Goal: Task Accomplishment & Management: Manage account settings

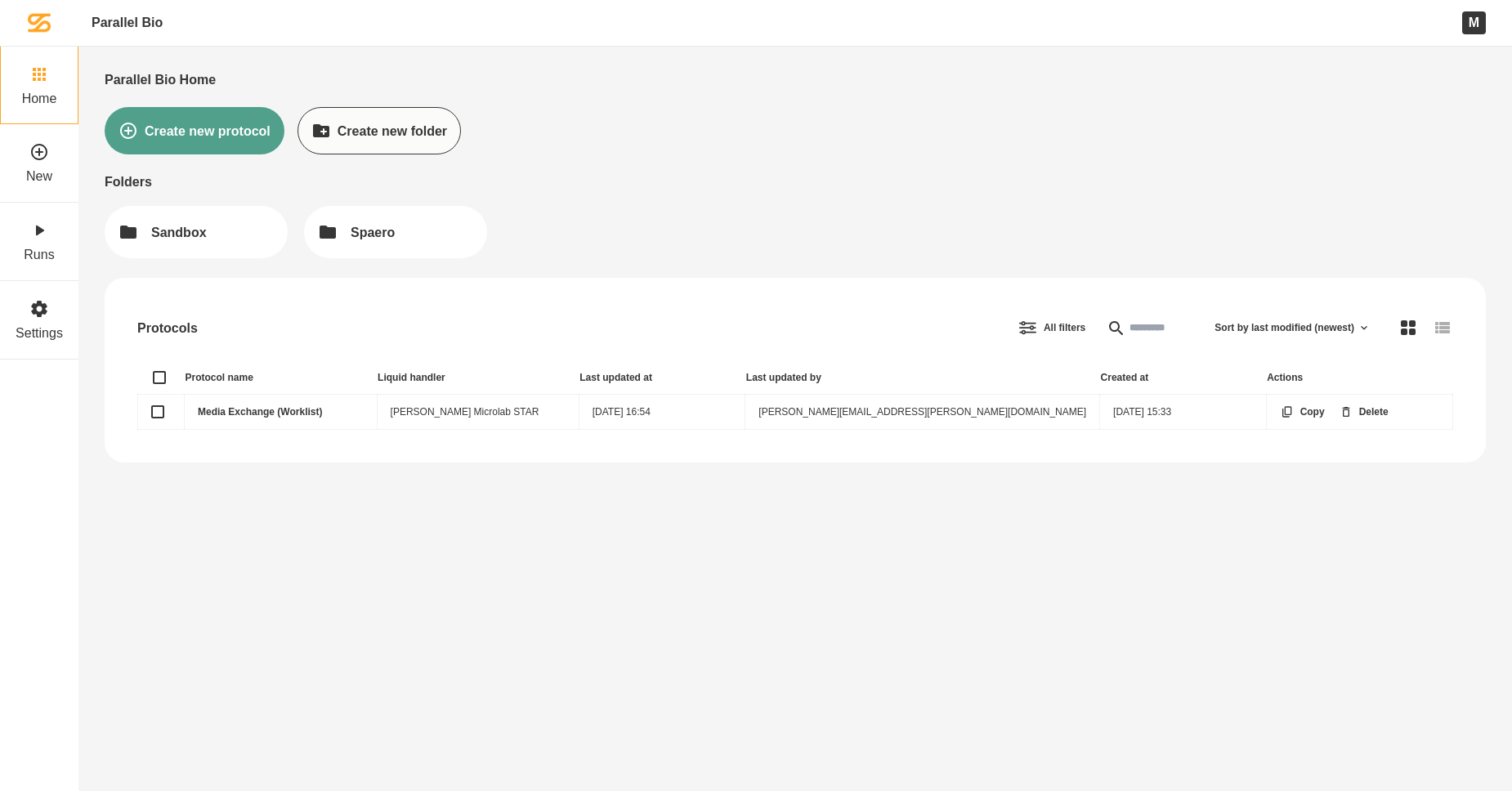
click at [265, 410] on link "Media Exchange (Worklist)" at bounding box center [260, 412] width 125 height 11
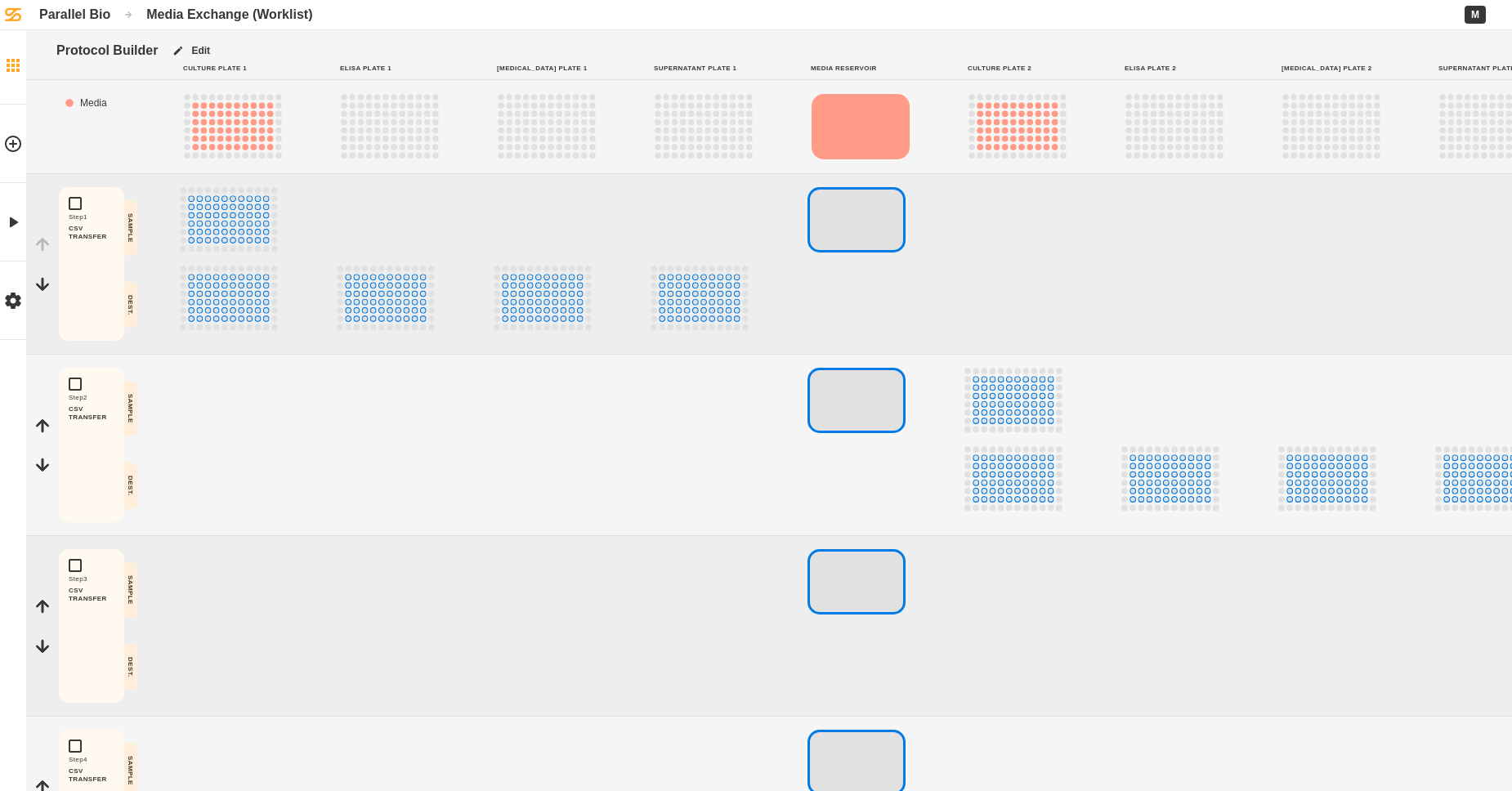
click at [17, 66] on icon at bounding box center [13, 65] width 13 height 13
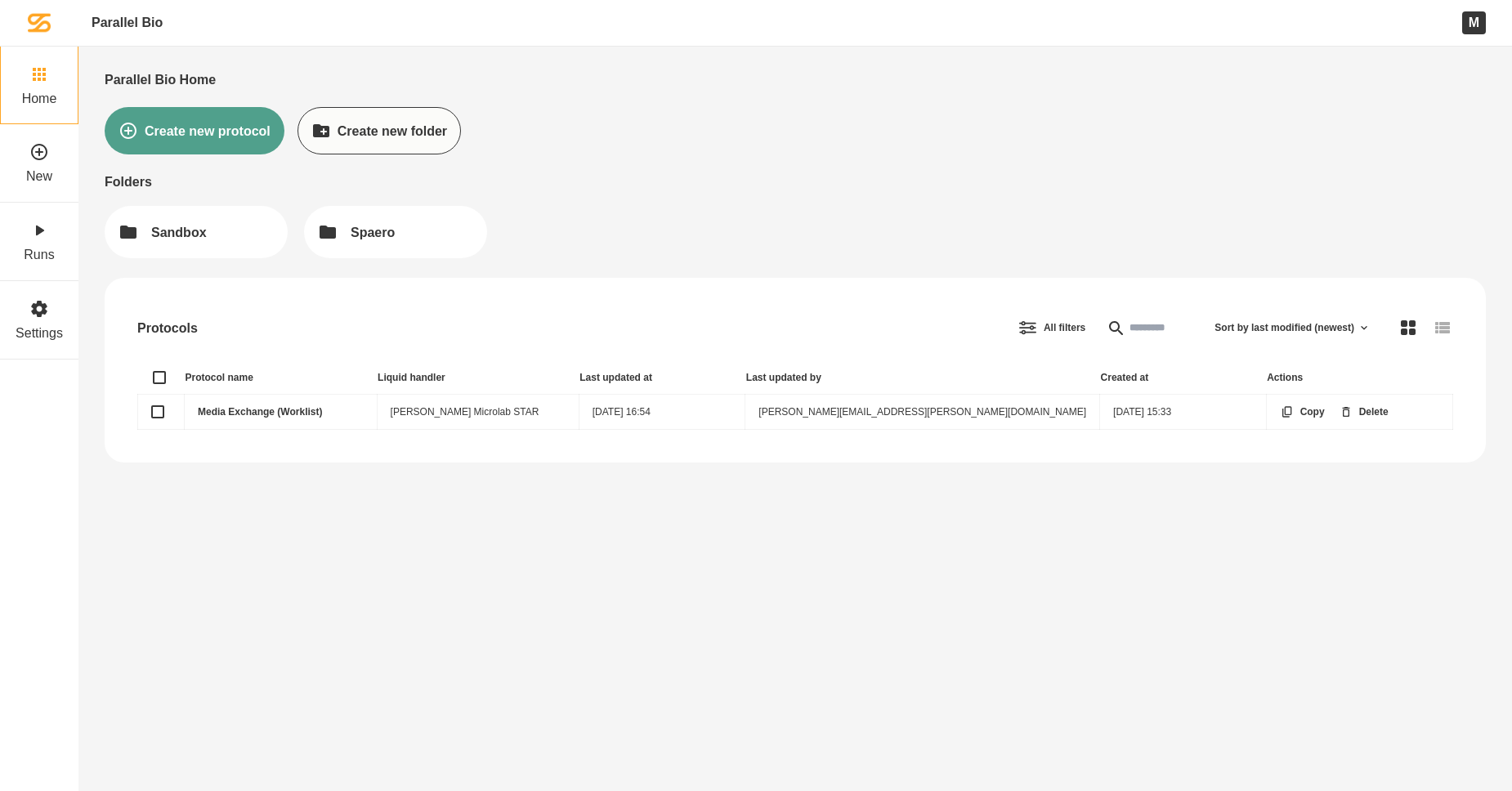
click at [273, 415] on link "Media Exchange (Worklist)" at bounding box center [260, 412] width 125 height 11
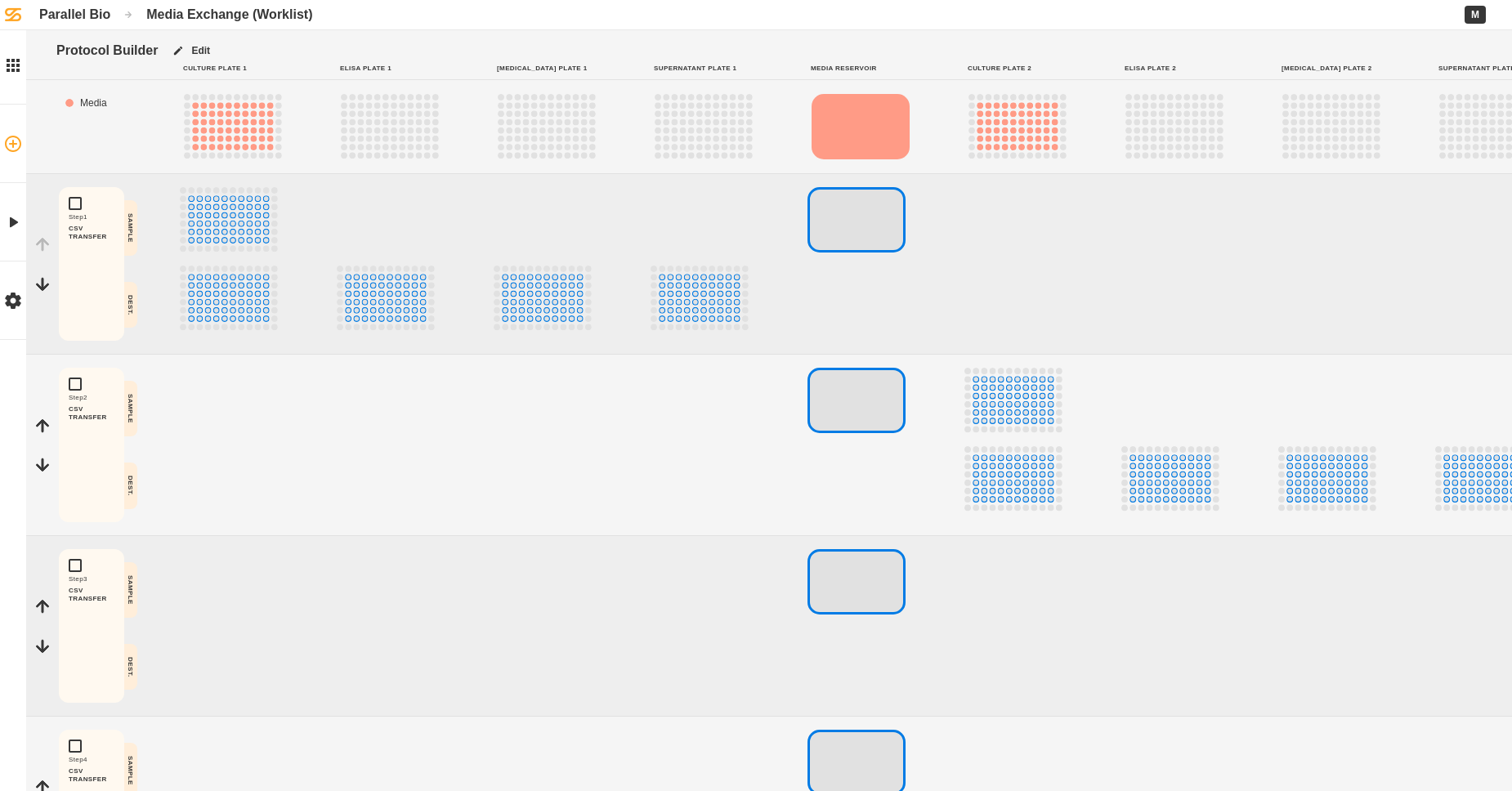
click at [15, 147] on icon at bounding box center [13, 143] width 20 height 20
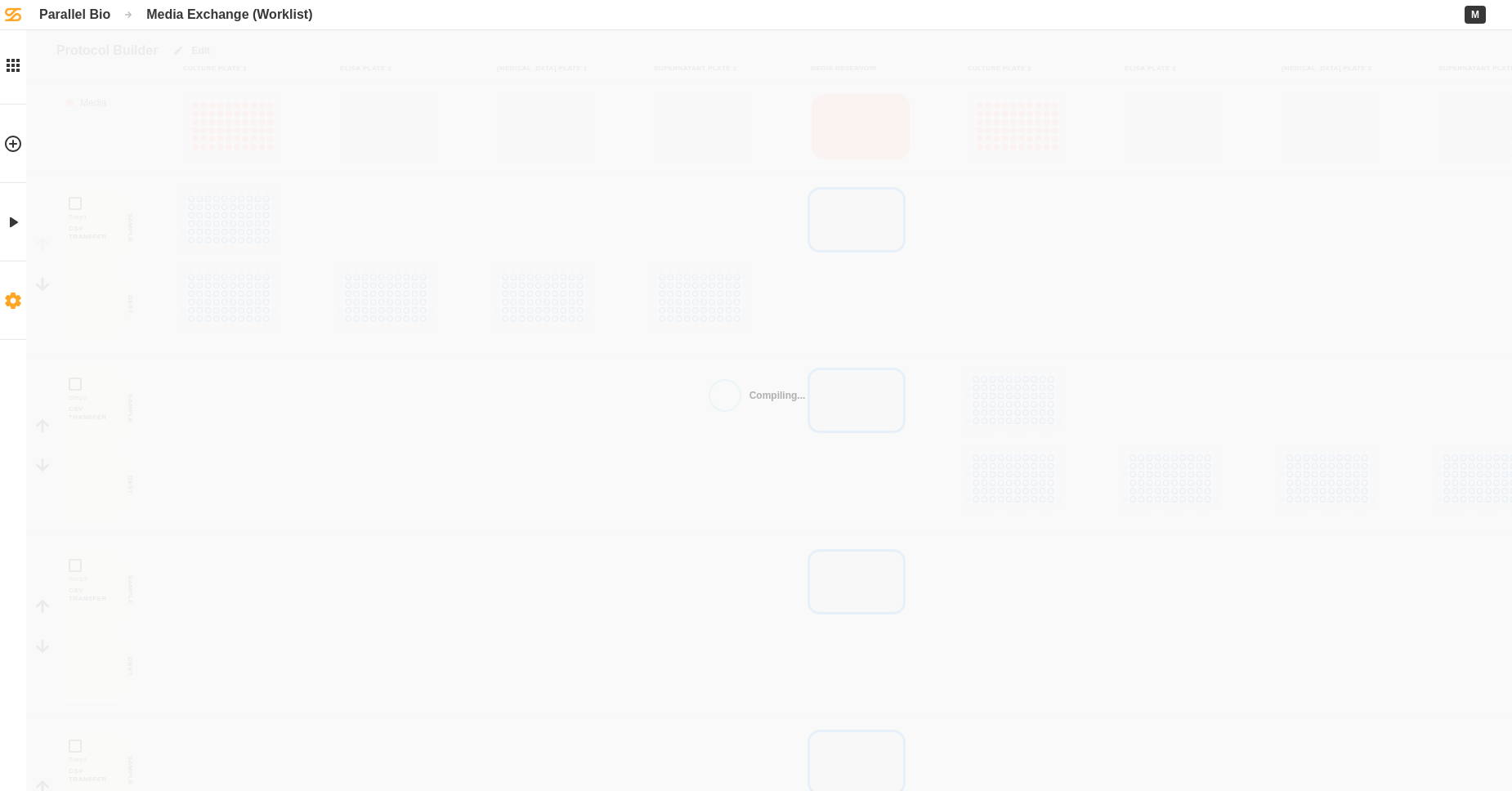
click at [19, 286] on link "Settings" at bounding box center [13, 300] width 26 height 78
click at [230, 51] on div "Compiling... Protocol Builder Edit Culture Plate 1 Elisa Plate 1 [MEDICAL_DATA]…" at bounding box center [756, 476] width 1512 height 952
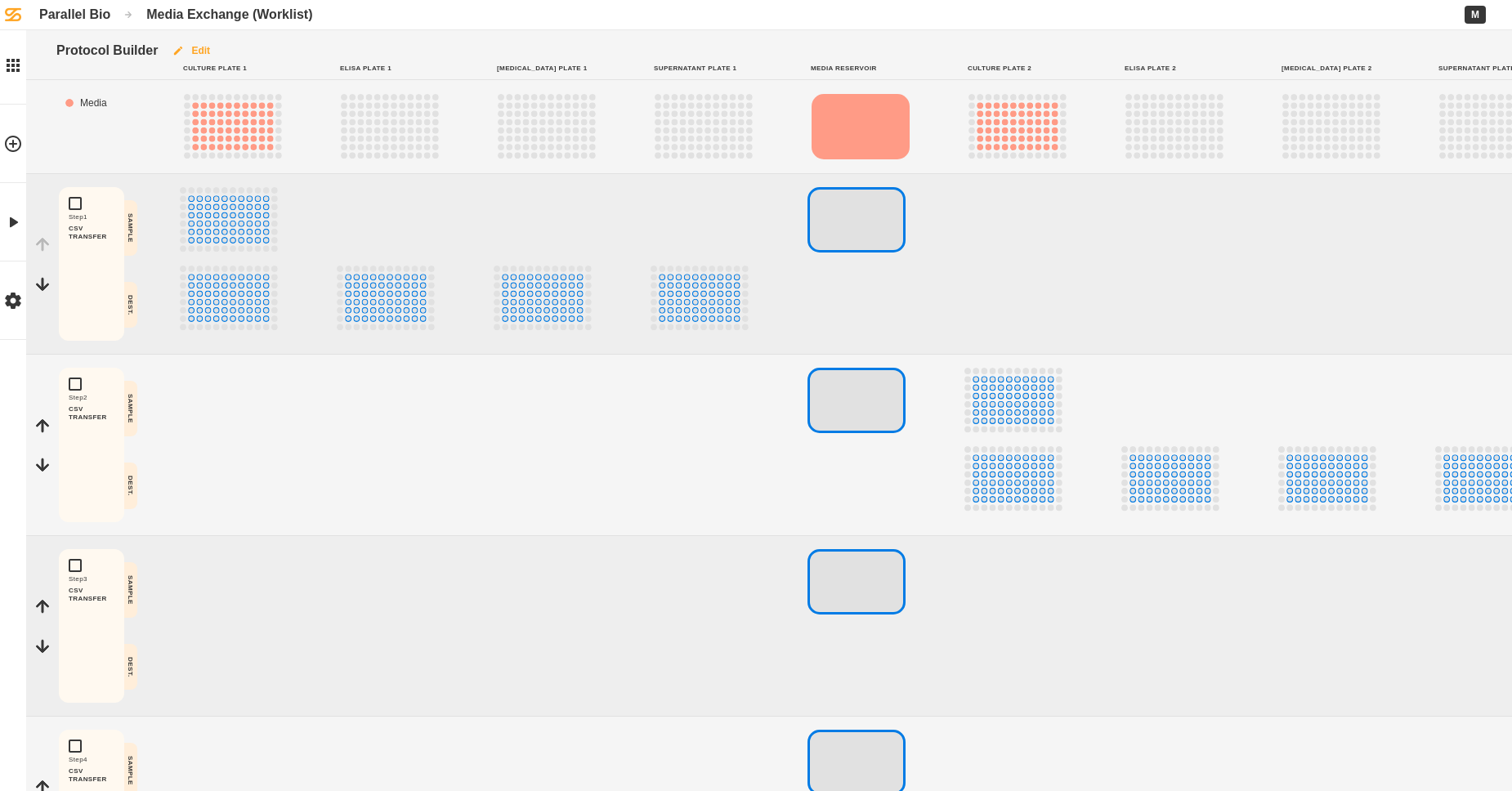
click at [220, 50] on button "Edit" at bounding box center [191, 51] width 66 height 41
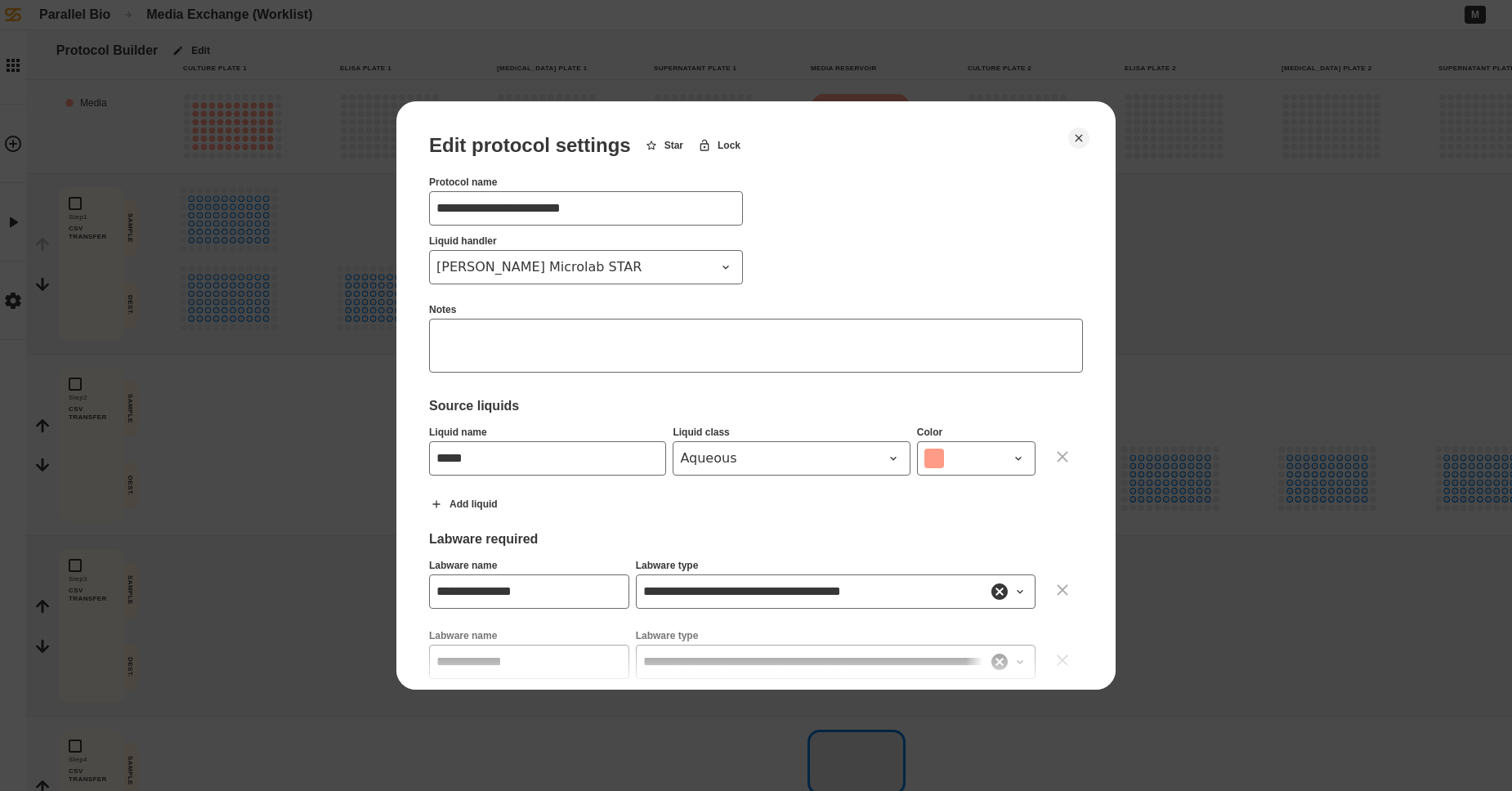
click at [549, 370] on textarea at bounding box center [756, 346] width 653 height 54
click at [1003, 142] on icon "Close" at bounding box center [1079, 138] width 13 height 13
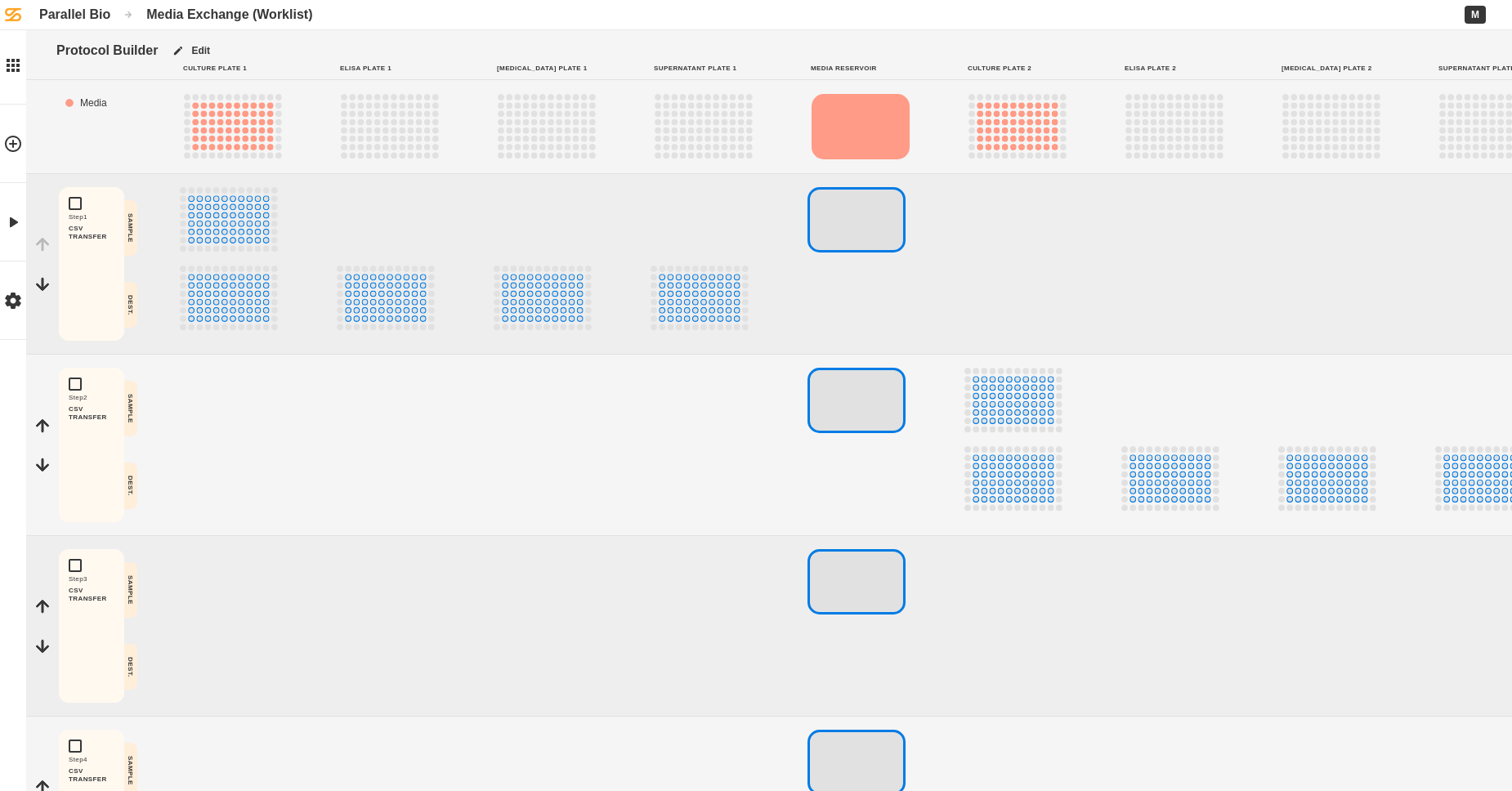
click at [107, 18] on div "Parallel Bio" at bounding box center [74, 14] width 71 height 16
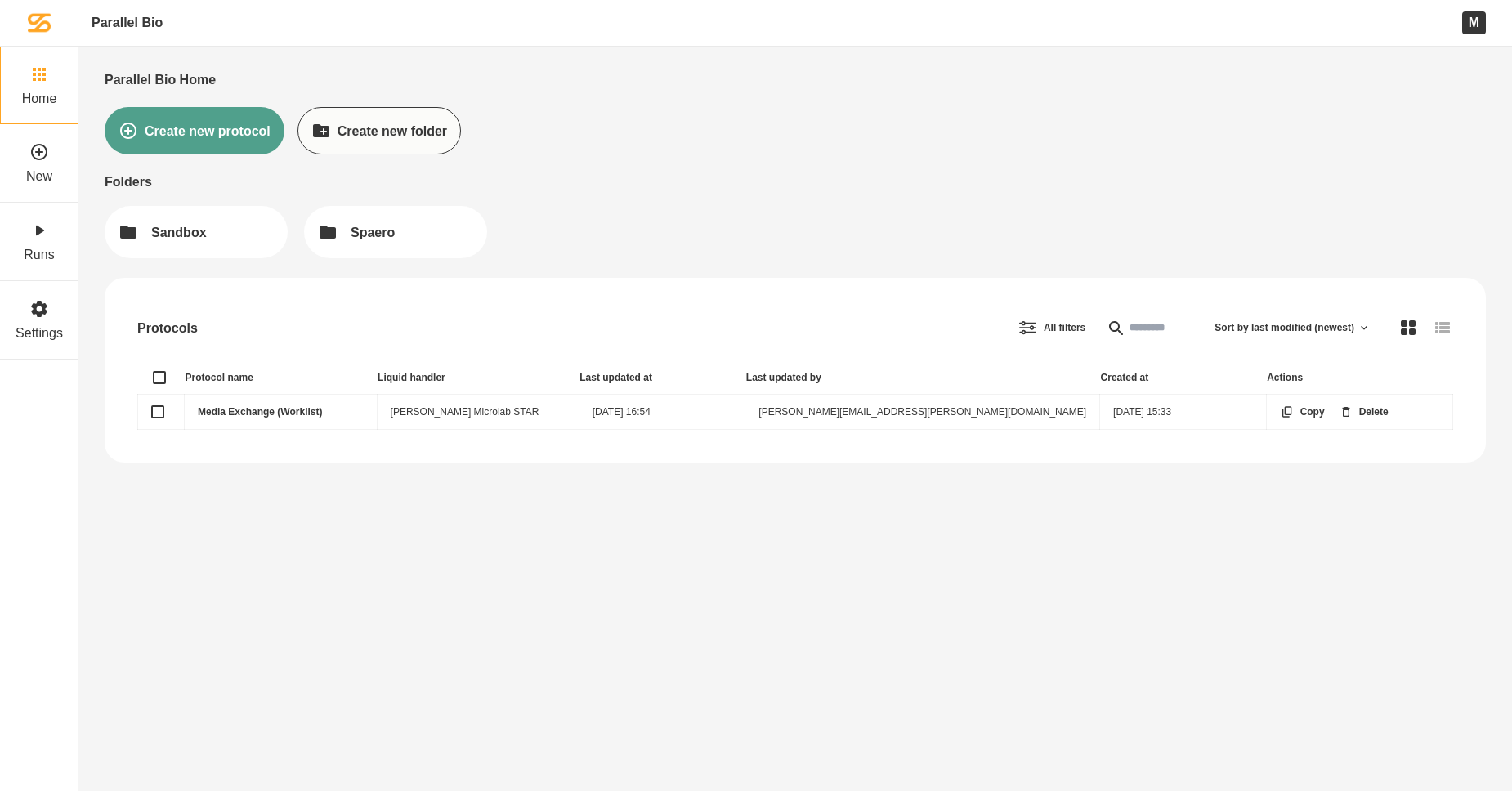
click at [319, 412] on link "Media Exchange (Worklist)" at bounding box center [260, 412] width 125 height 11
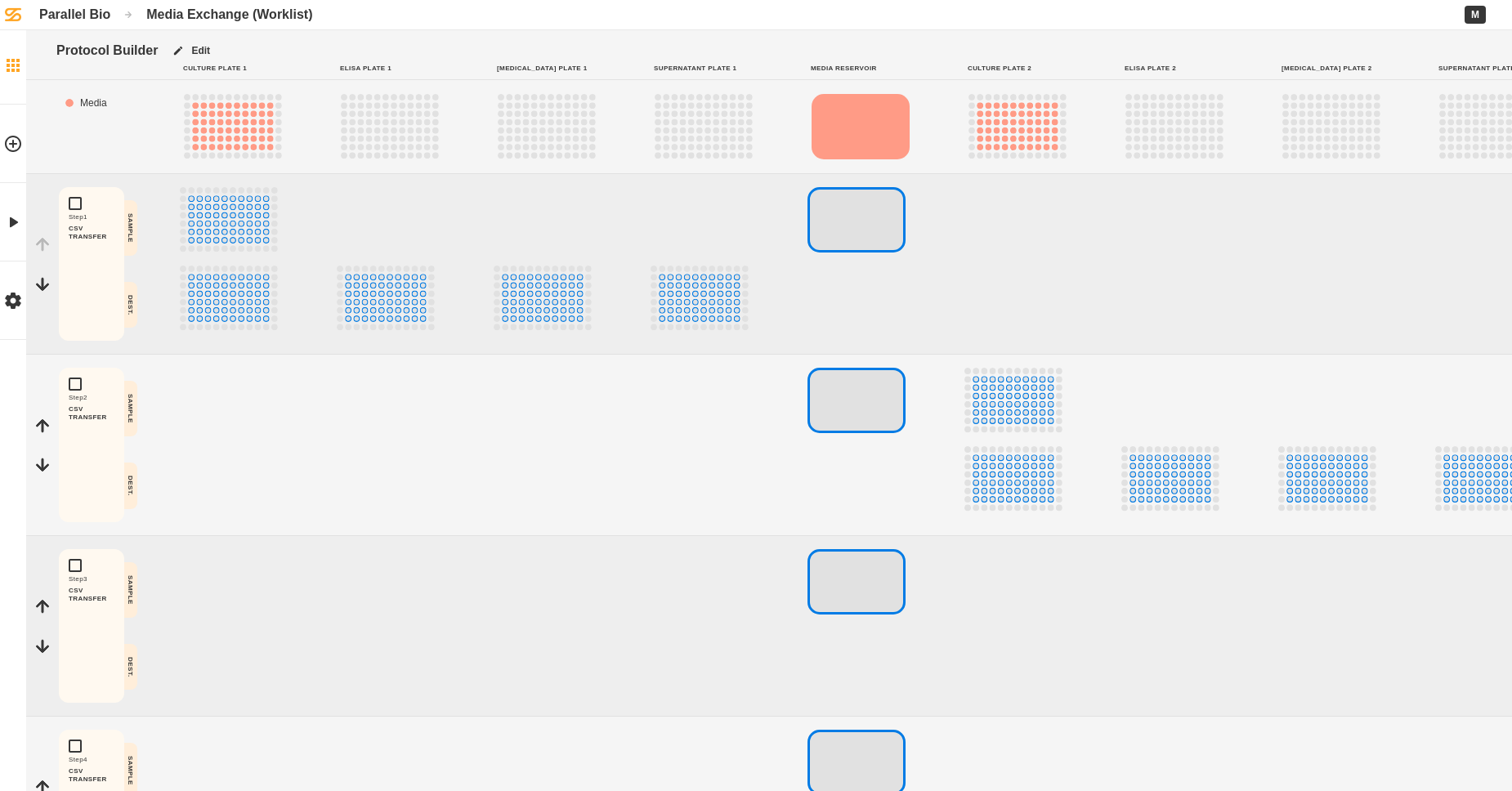
click at [13, 75] on link "Home" at bounding box center [13, 65] width 26 height 78
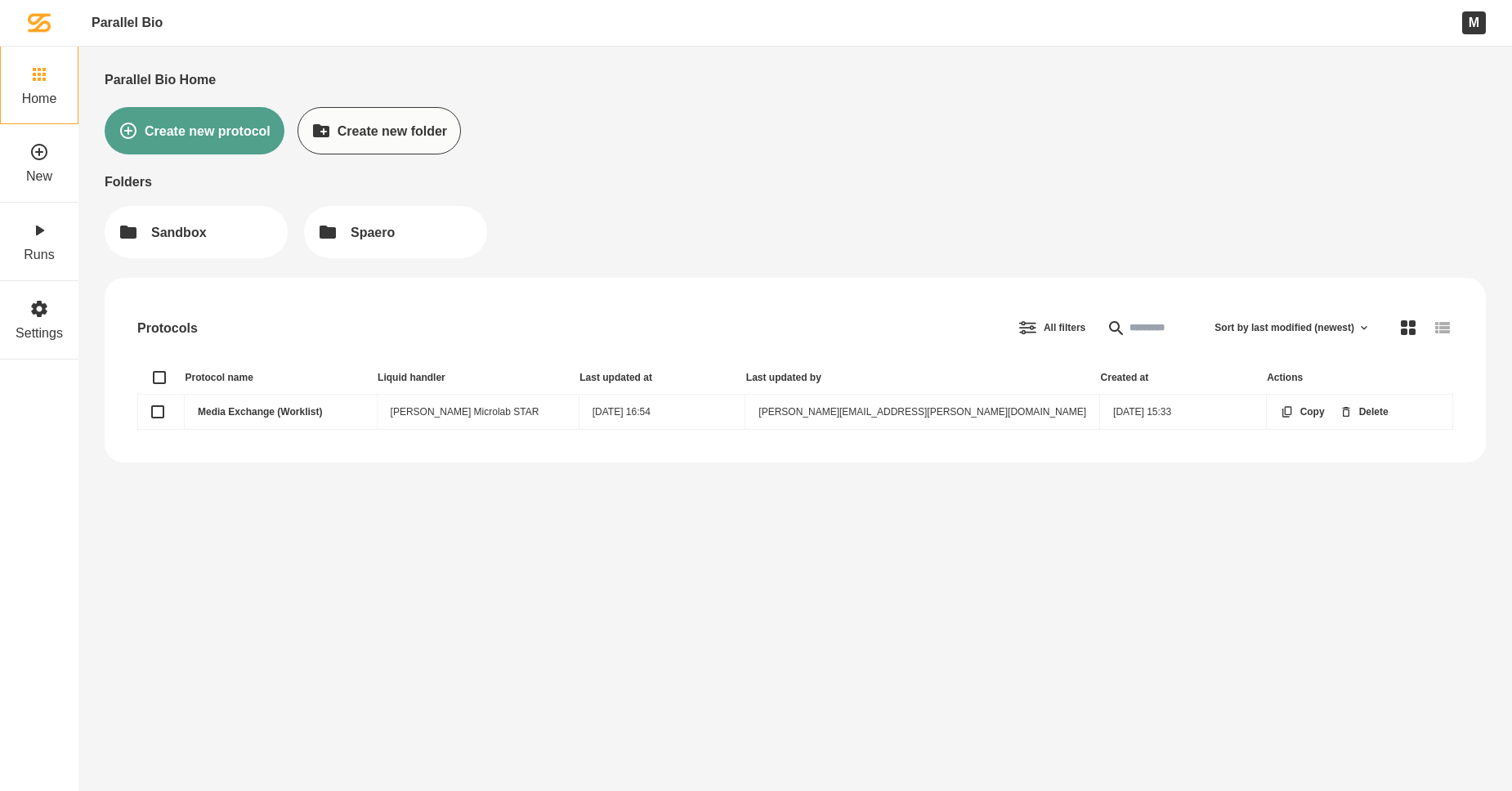
click at [220, 416] on link "Media Exchange (Worklist)" at bounding box center [260, 412] width 125 height 11
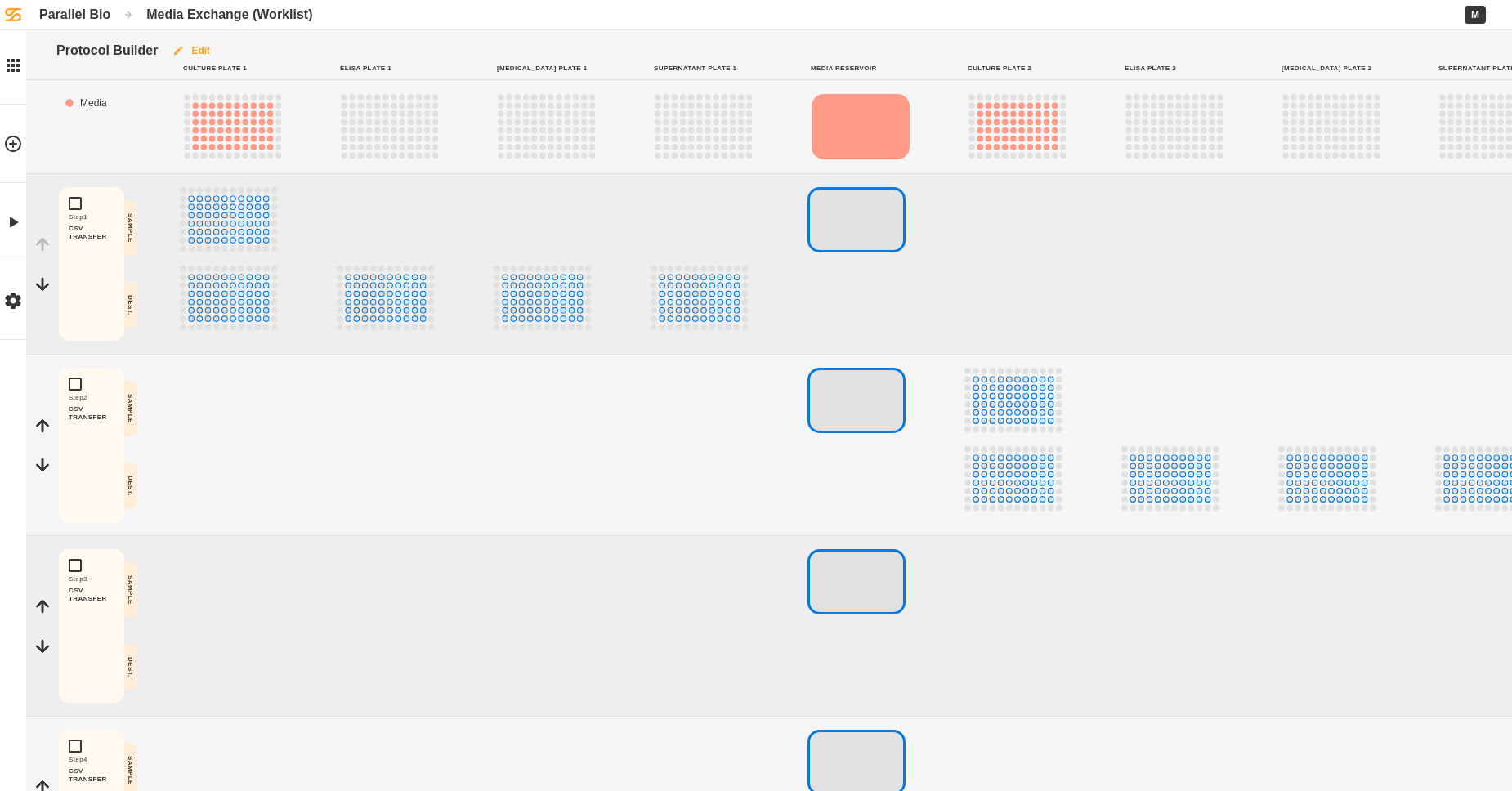
click at [224, 54] on button "Edit" at bounding box center [191, 51] width 66 height 41
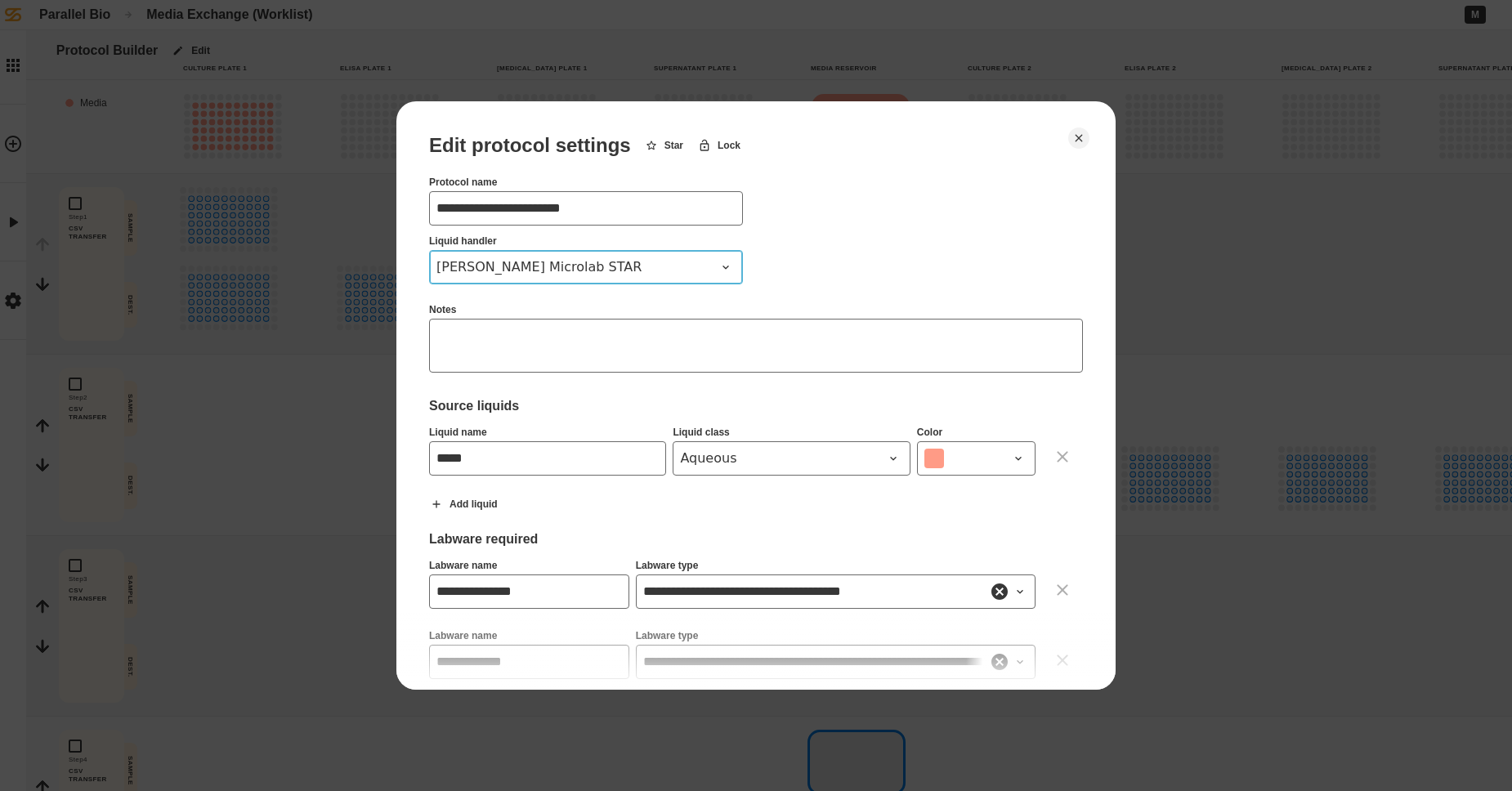
click at [668, 269] on span "[PERSON_NAME] Microlab STAR" at bounding box center [576, 267] width 280 height 20
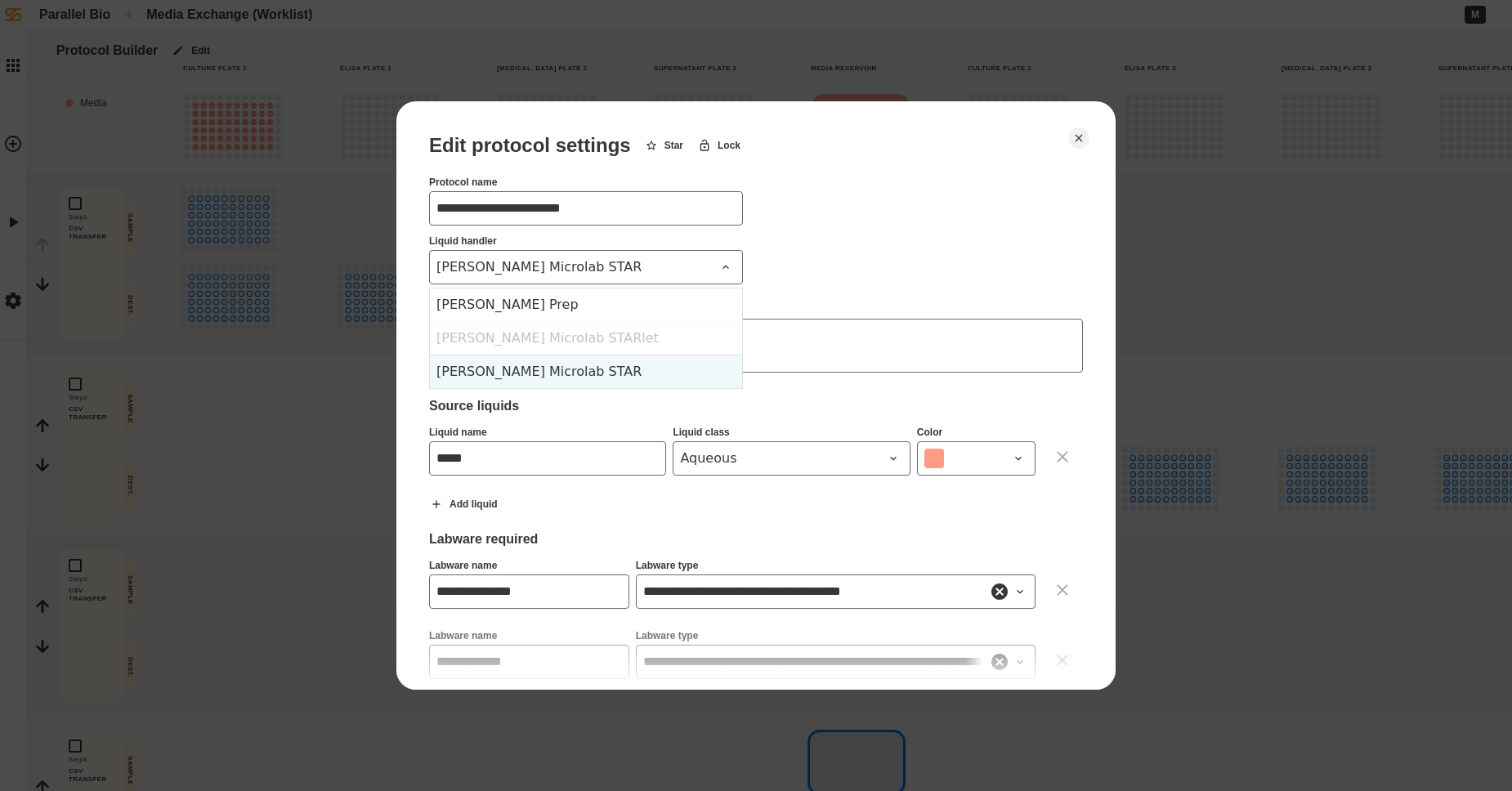
click at [565, 377] on div "[PERSON_NAME] Microlab STAR" at bounding box center [585, 372] width 312 height 33
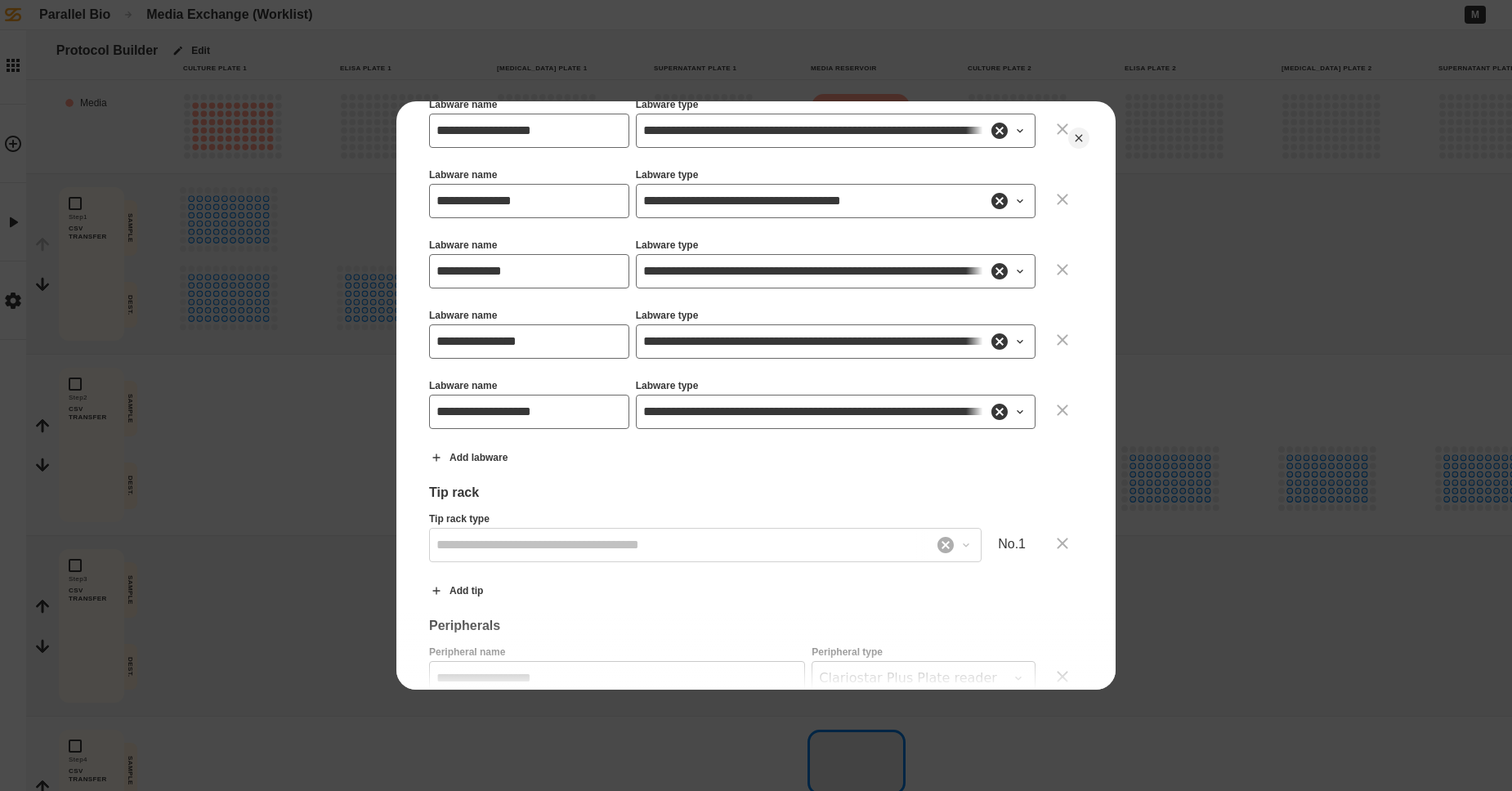
scroll to position [1533, 0]
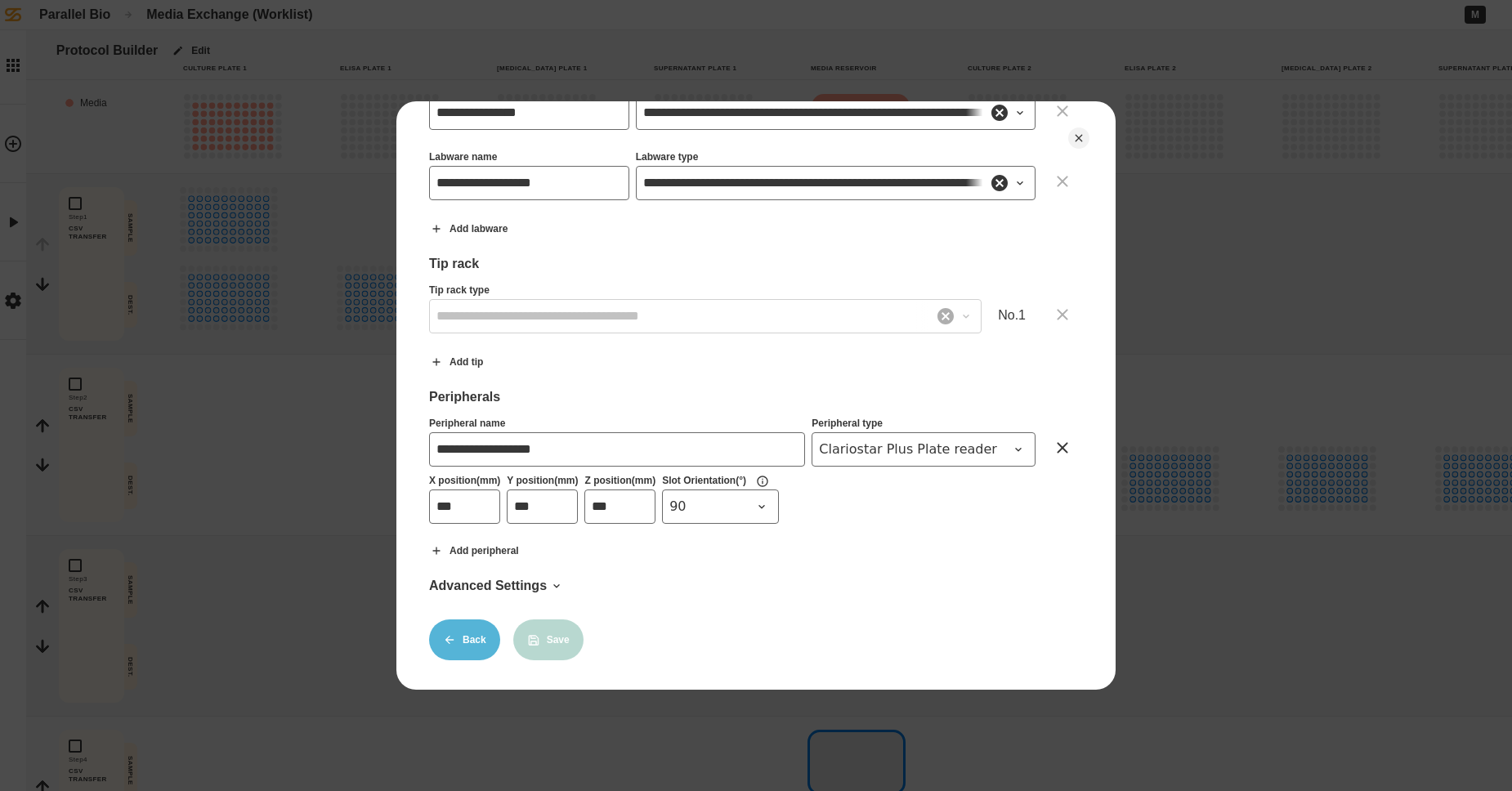
click at [479, 637] on button "Back" at bounding box center [465, 639] width 71 height 41
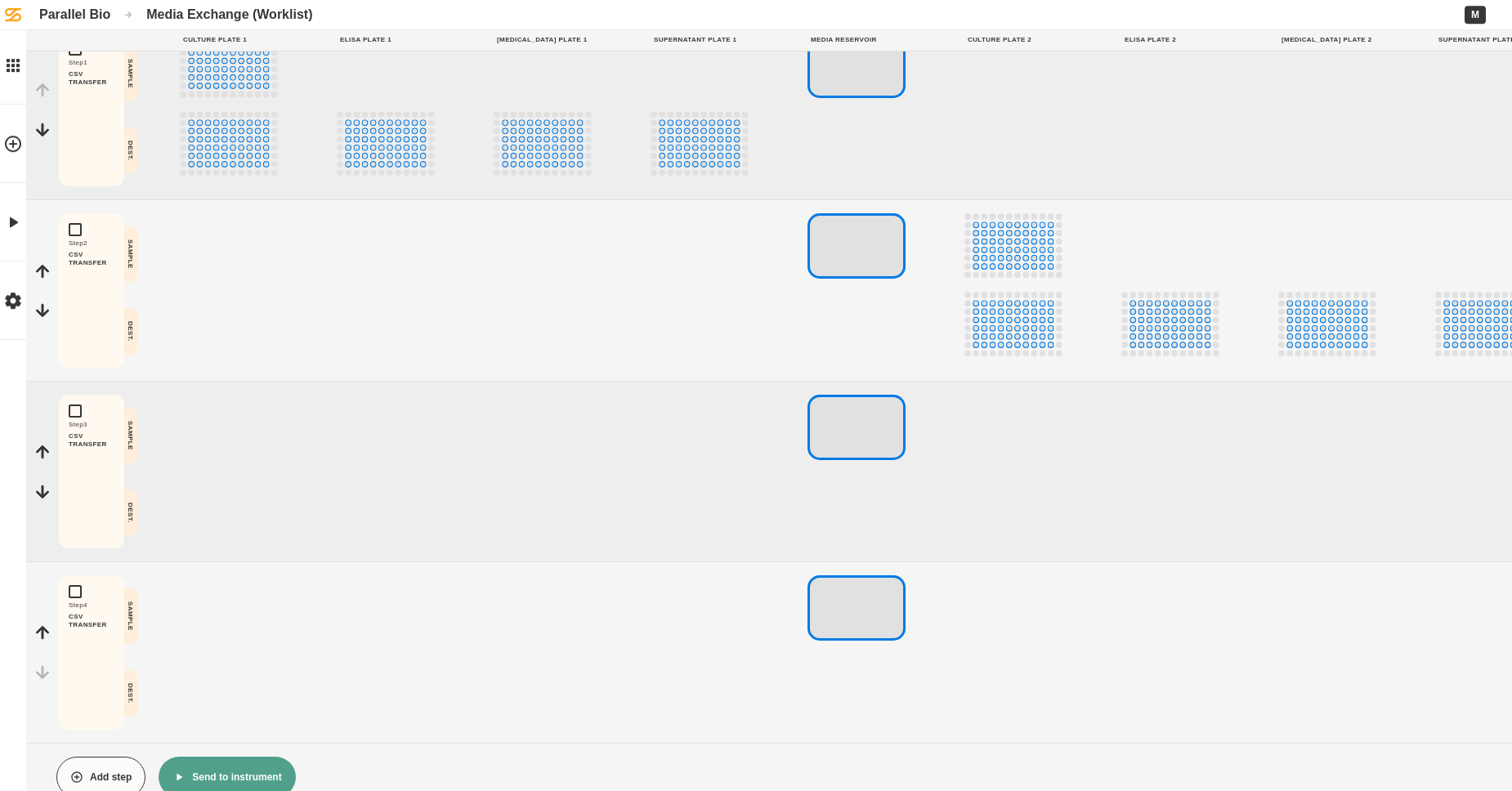
scroll to position [205, 0]
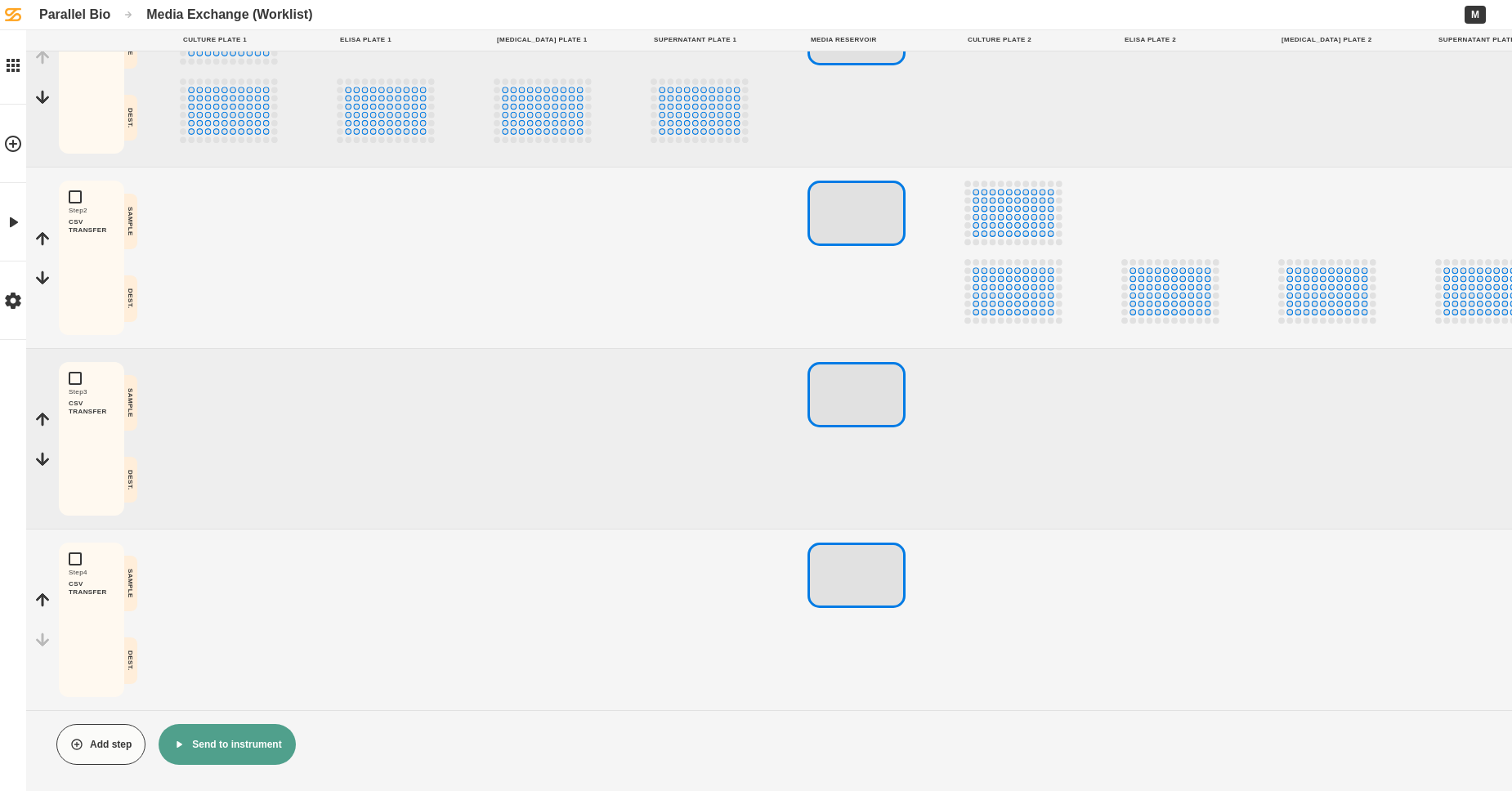
click at [212, 741] on button "Send to instrument" at bounding box center [227, 745] width 137 height 41
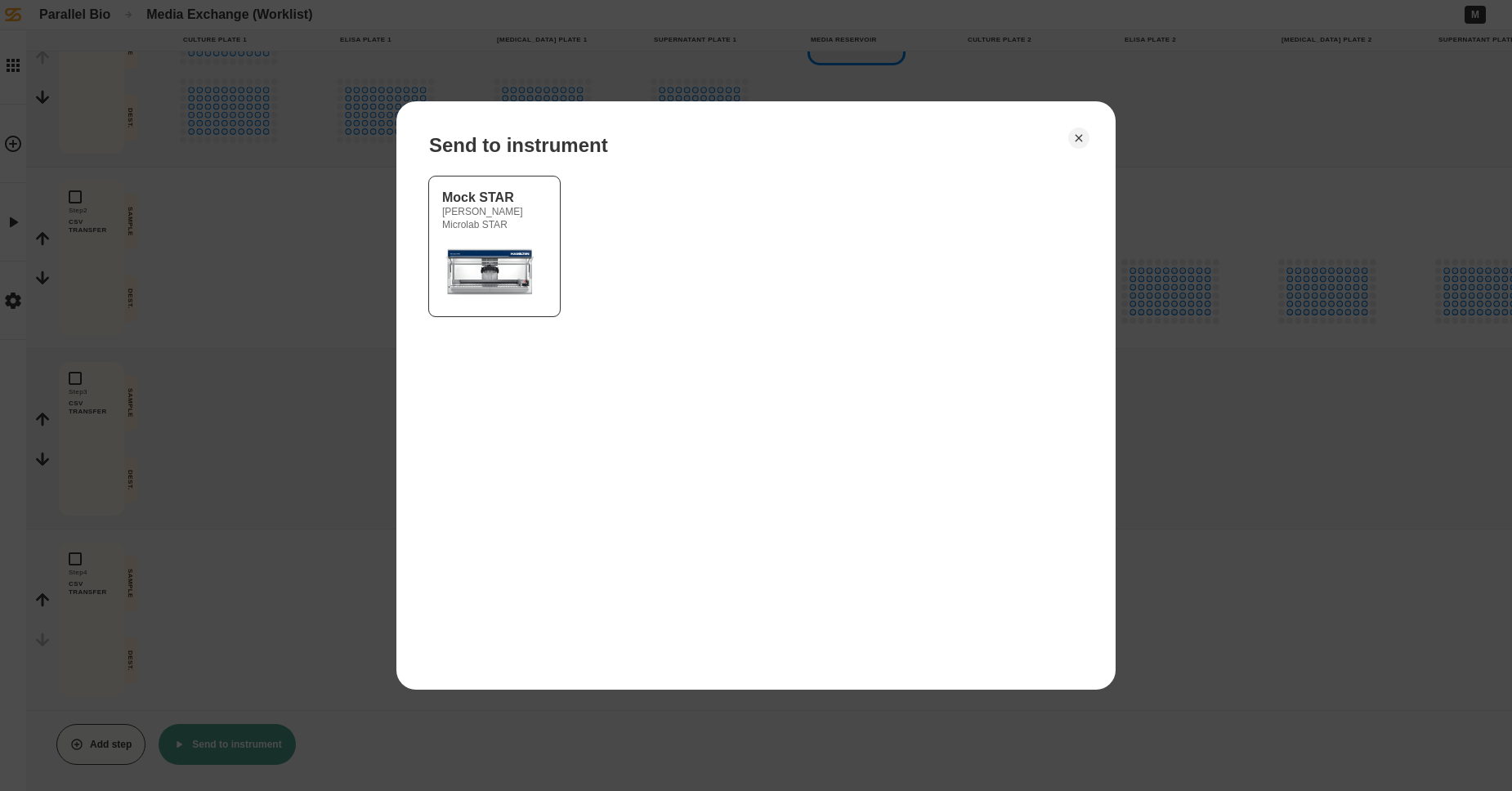
click at [1003, 130] on div "Send to instrument Mock STAR [PERSON_NAME] Microlab STAR" at bounding box center [756, 395] width 719 height 588
click at [1003, 134] on icon "Close" at bounding box center [1079, 138] width 13 height 13
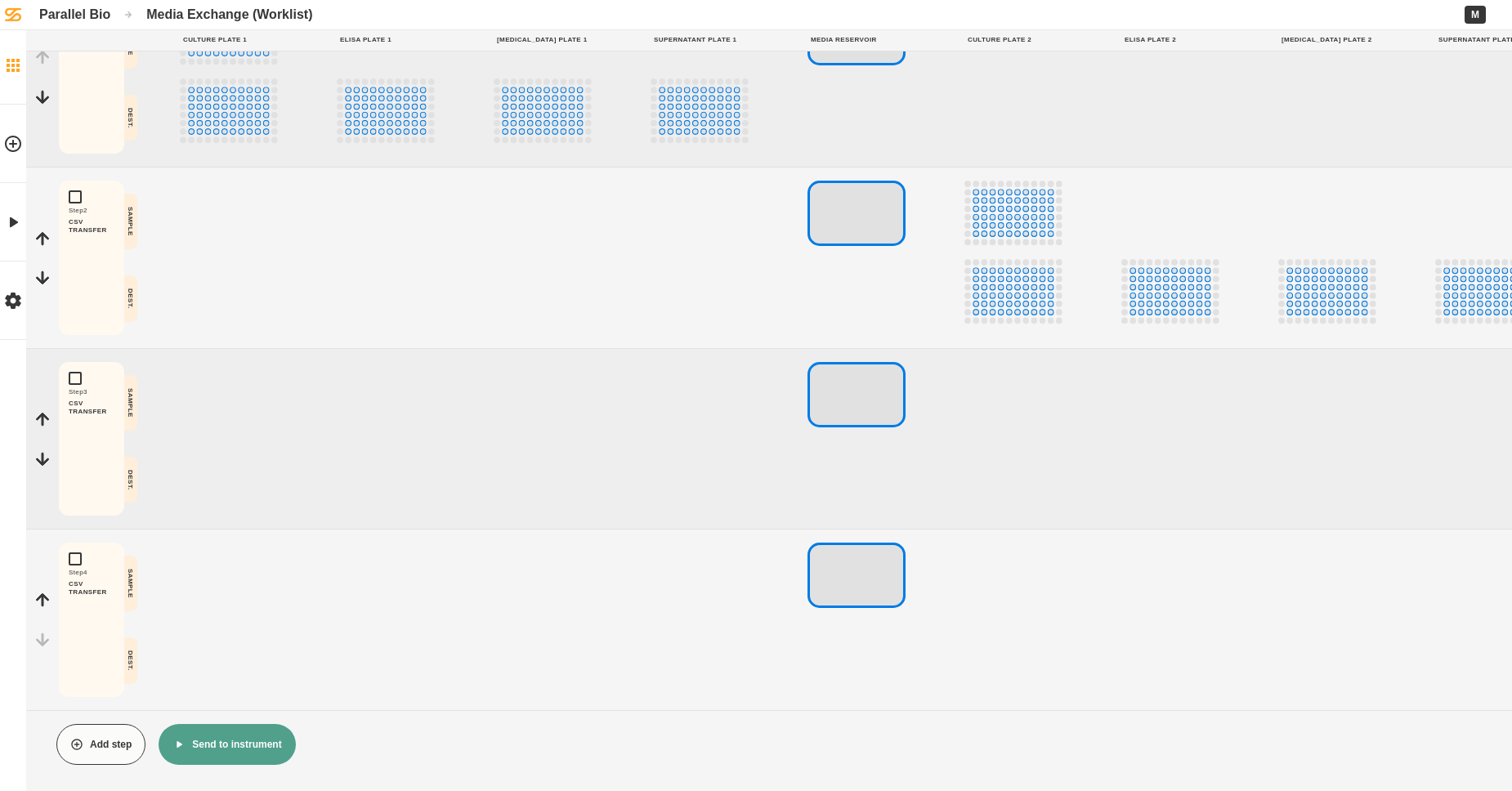
click at [15, 63] on icon at bounding box center [13, 65] width 20 height 20
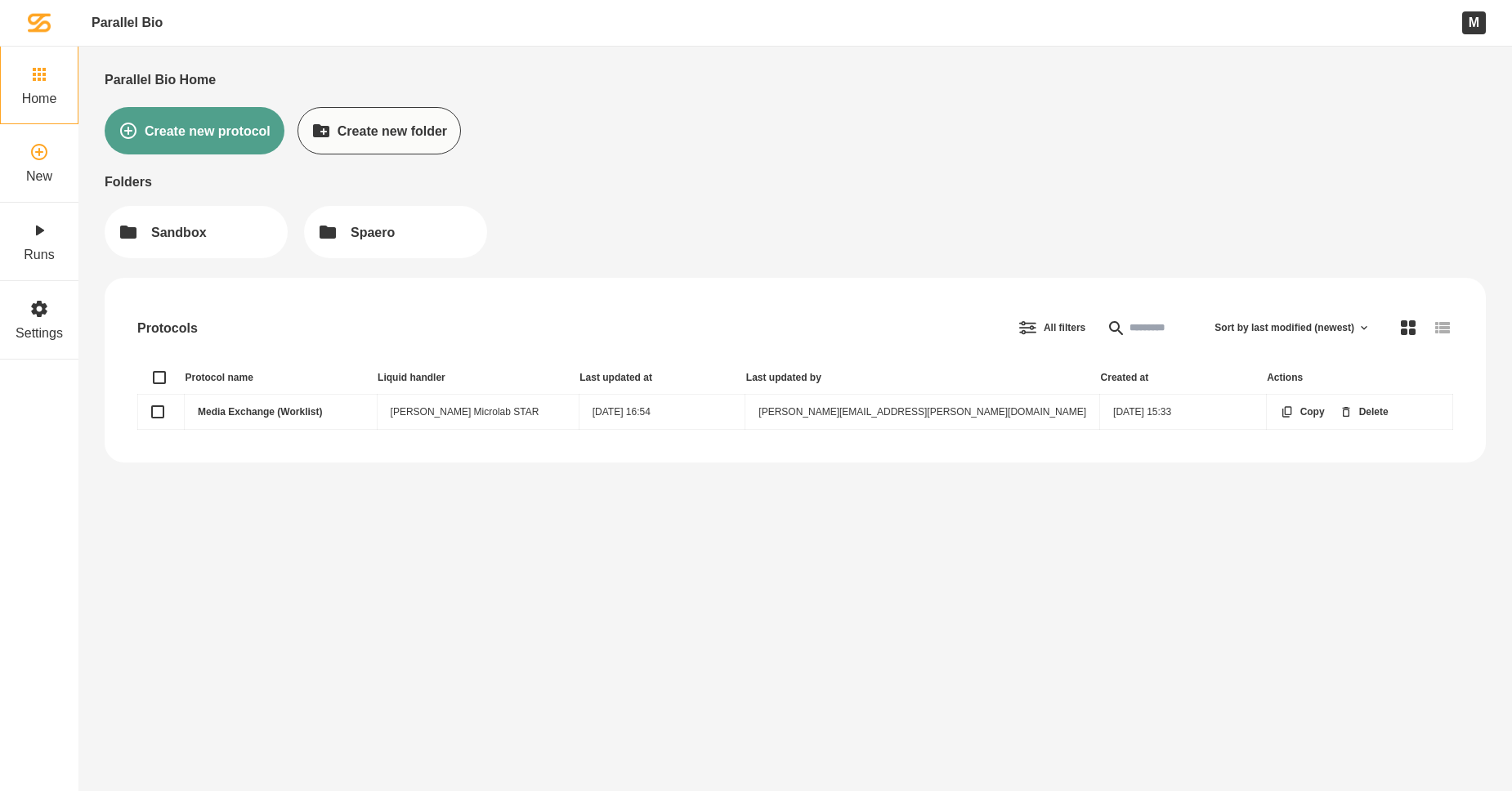
click at [45, 149] on icon at bounding box center [39, 152] width 17 height 17
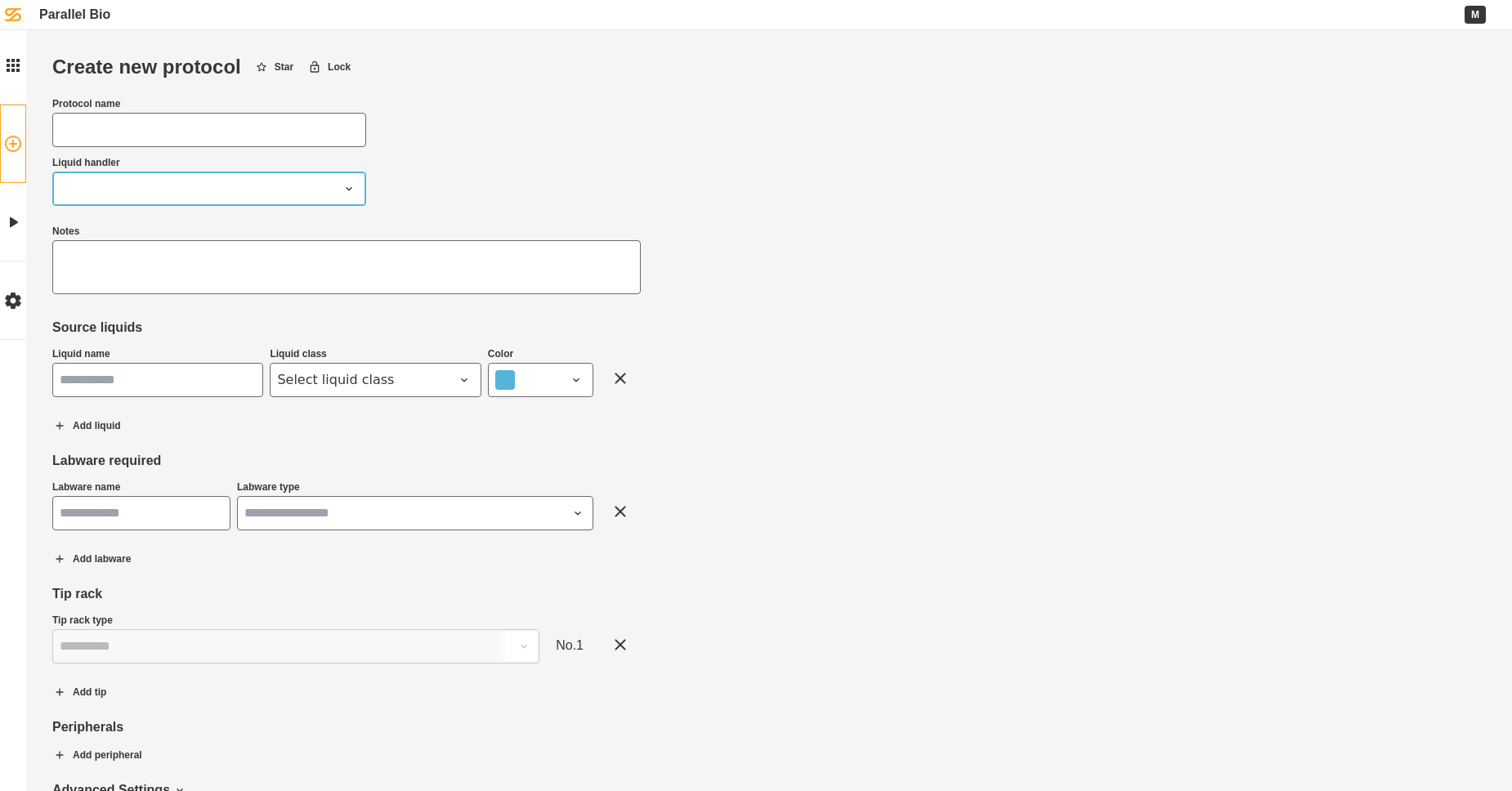
click at [115, 186] on span at bounding box center [199, 189] width 280 height 20
click at [417, 720] on div "Peripherals" at bounding box center [346, 727] width 588 height 16
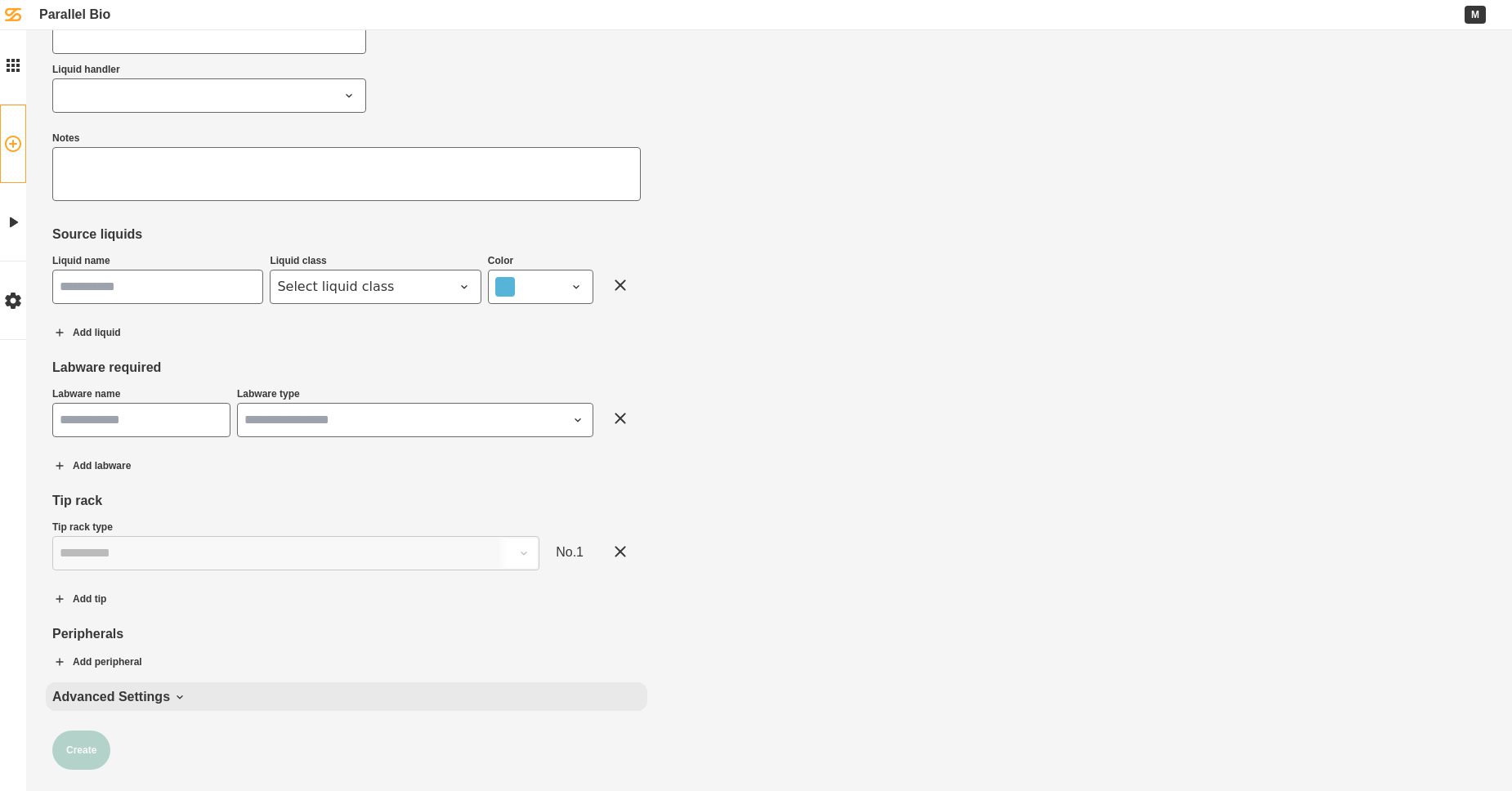
scroll to position [95, 0]
click at [243, 92] on span at bounding box center [199, 94] width 280 height 20
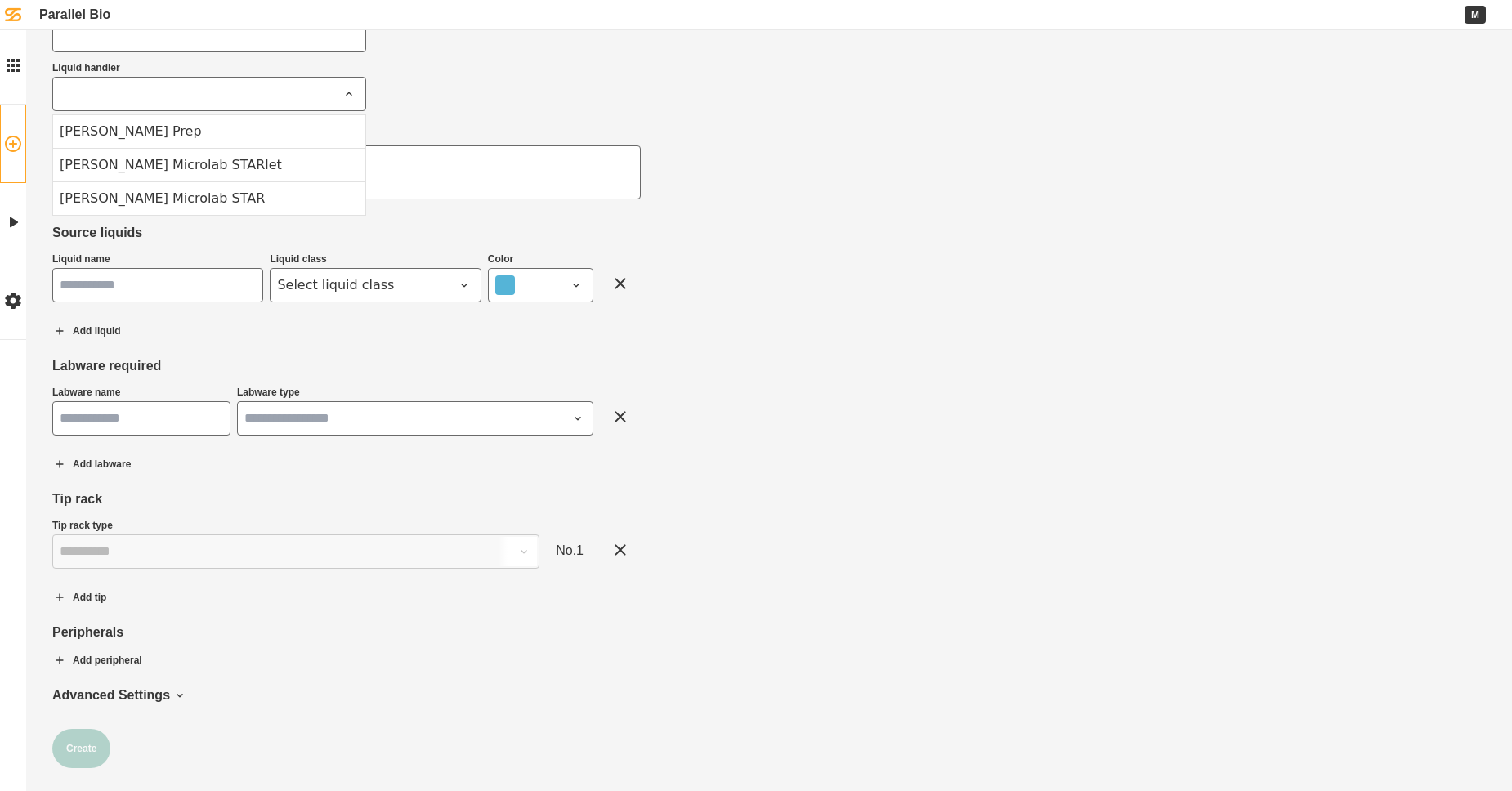
click at [601, 83] on div "Create new protocol Star Lock Protocol name Liquid handler [PERSON_NAME] Prep […" at bounding box center [346, 364] width 588 height 808
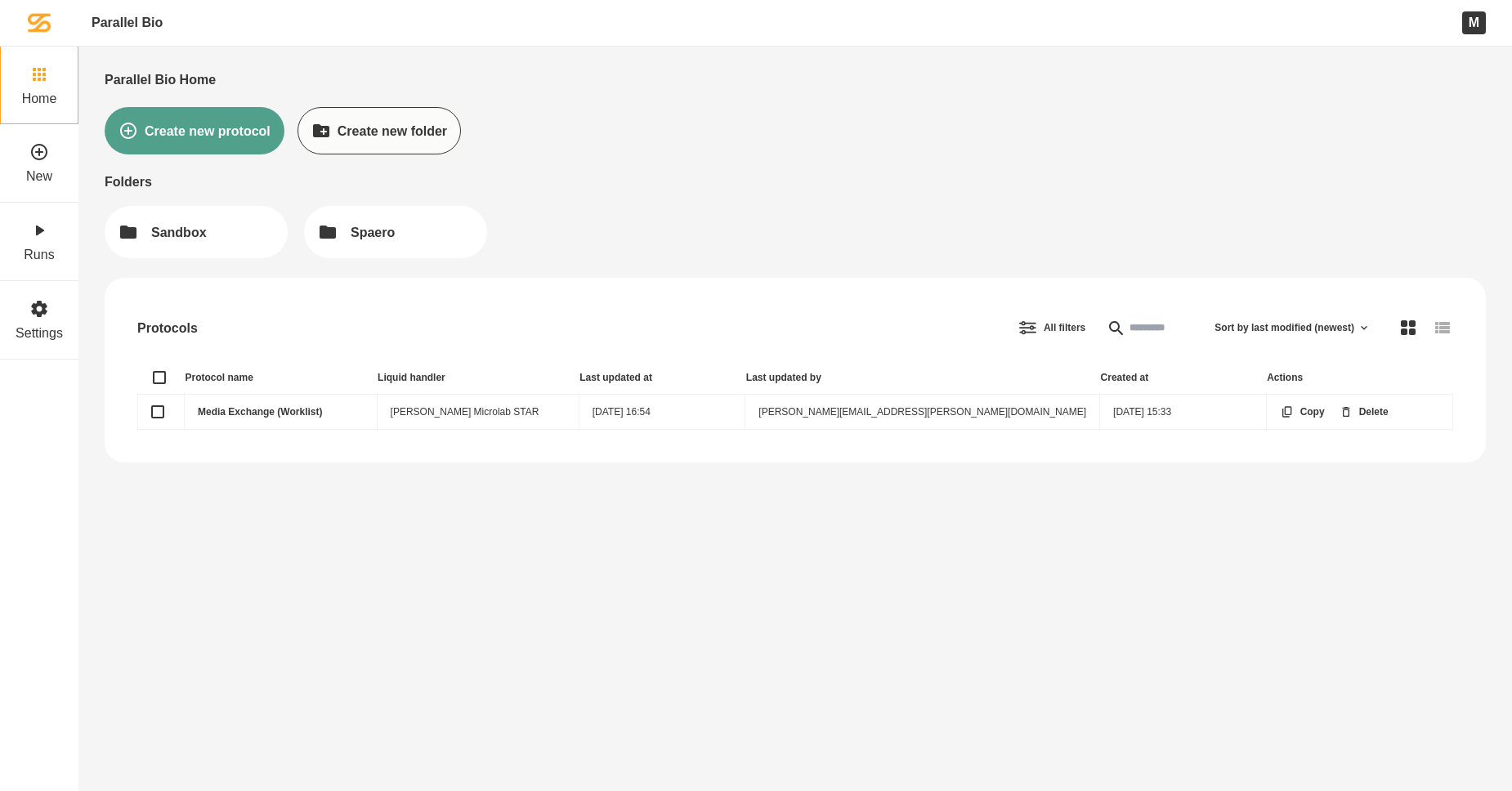
click at [254, 410] on link "Media Exchange (Worklist)" at bounding box center [260, 412] width 125 height 11
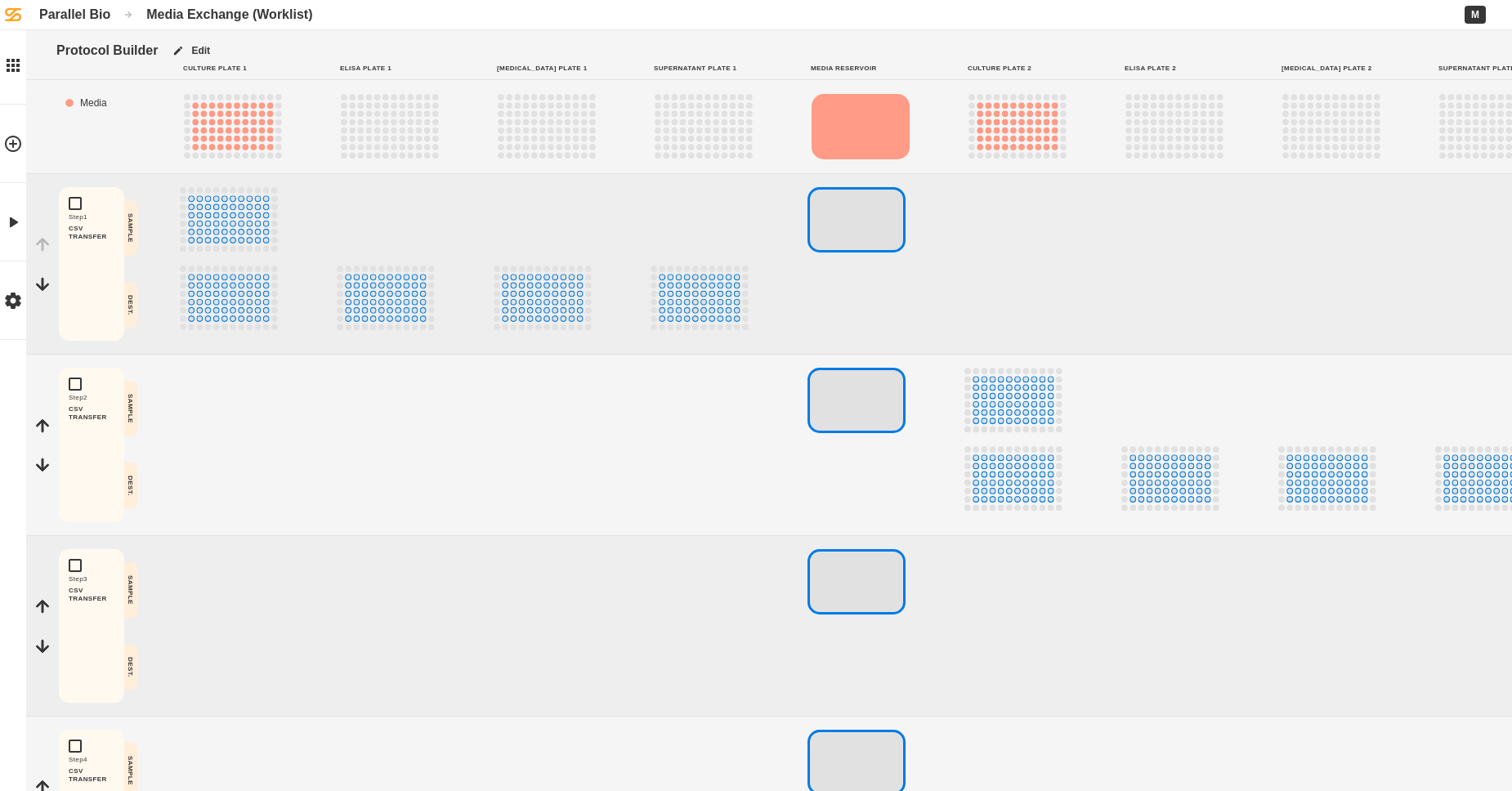
click at [215, 49] on button "Edit" at bounding box center [191, 51] width 66 height 41
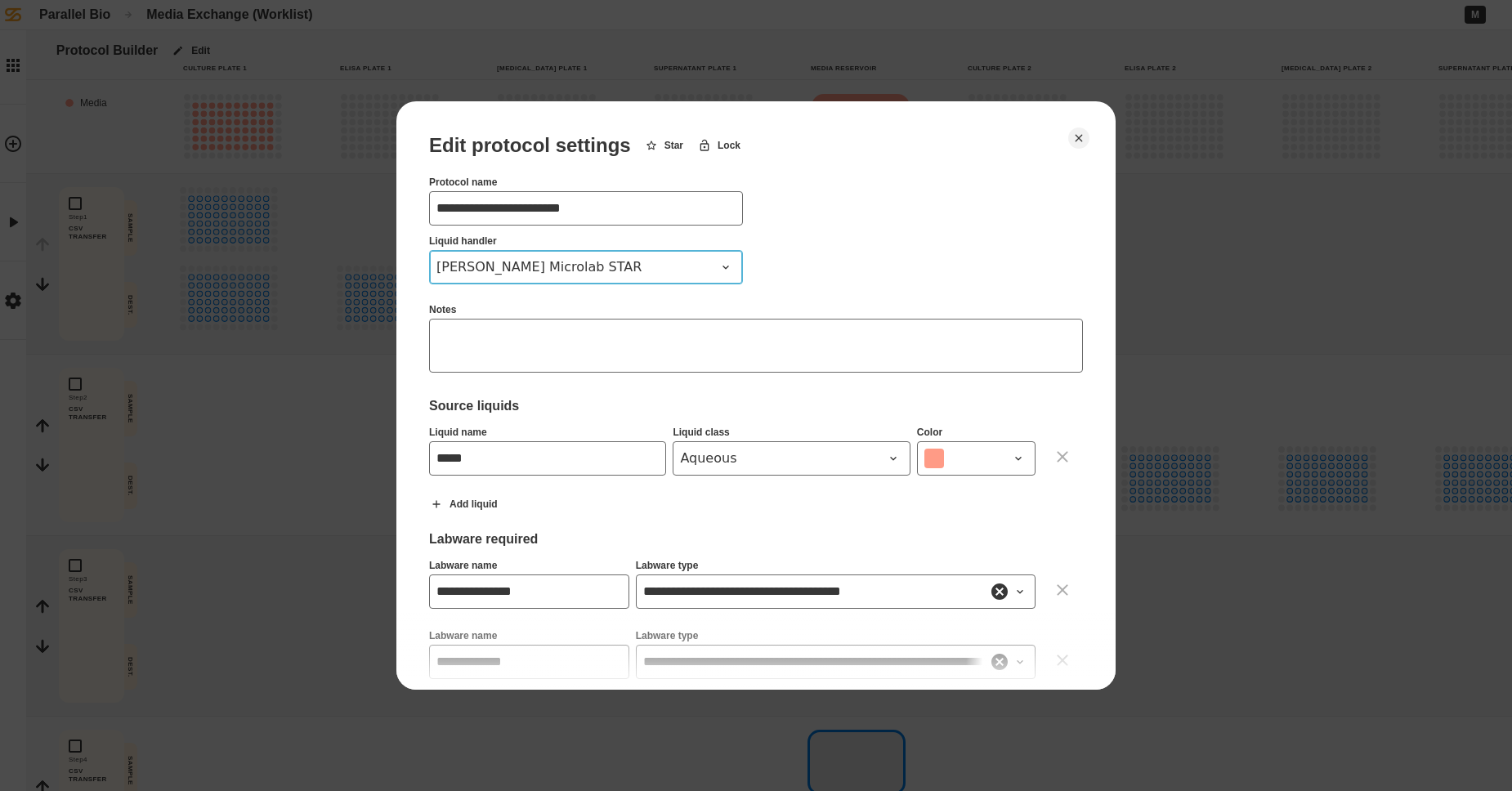
click at [578, 270] on span "[PERSON_NAME] Microlab STAR" at bounding box center [576, 267] width 280 height 20
click at [548, 333] on div "[PERSON_NAME] Microlab STARlet" at bounding box center [585, 338] width 312 height 33
click at [1003, 144] on icon "Close" at bounding box center [1079, 138] width 13 height 13
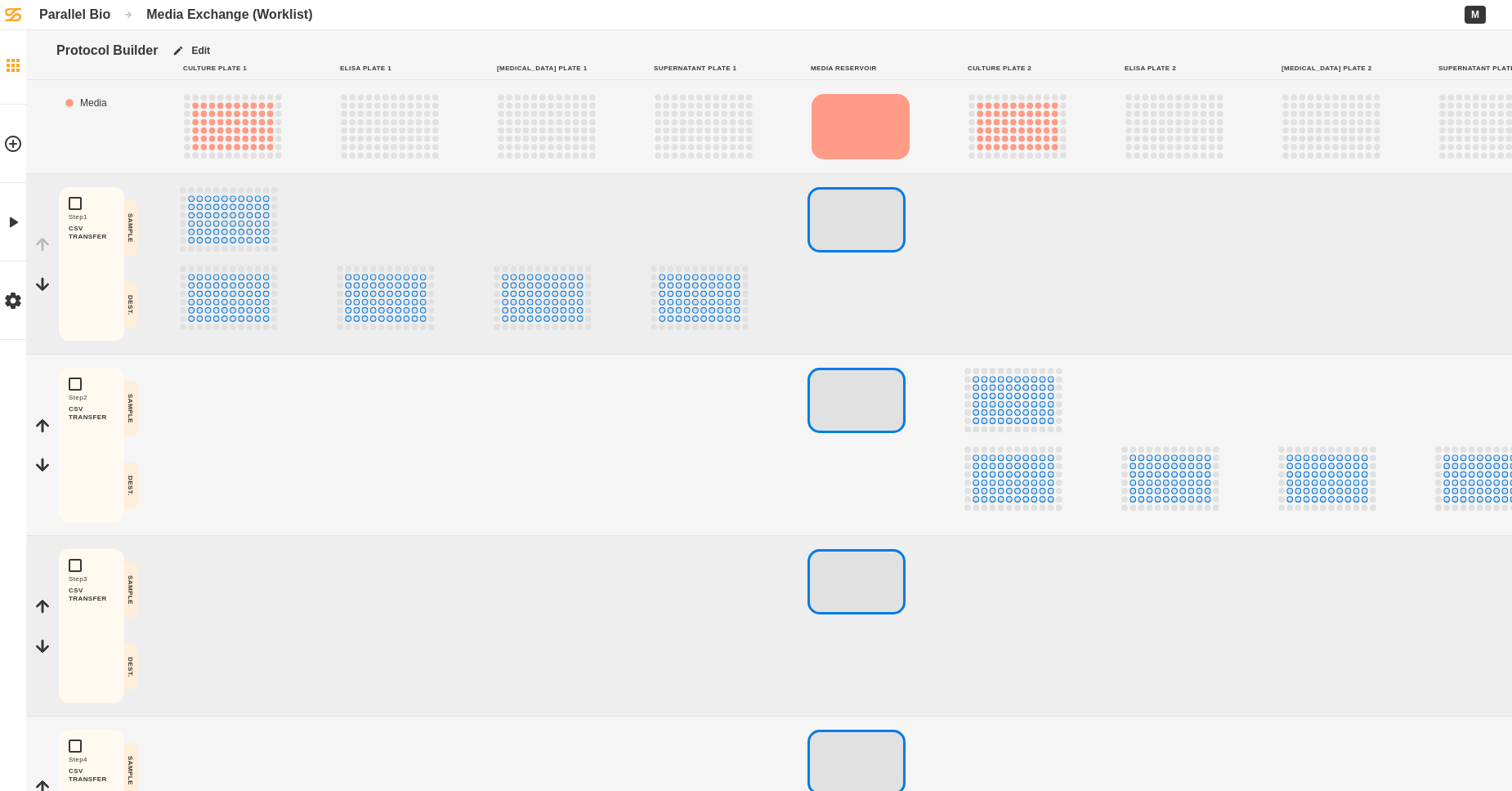
click at [16, 82] on link "Home" at bounding box center [13, 65] width 26 height 78
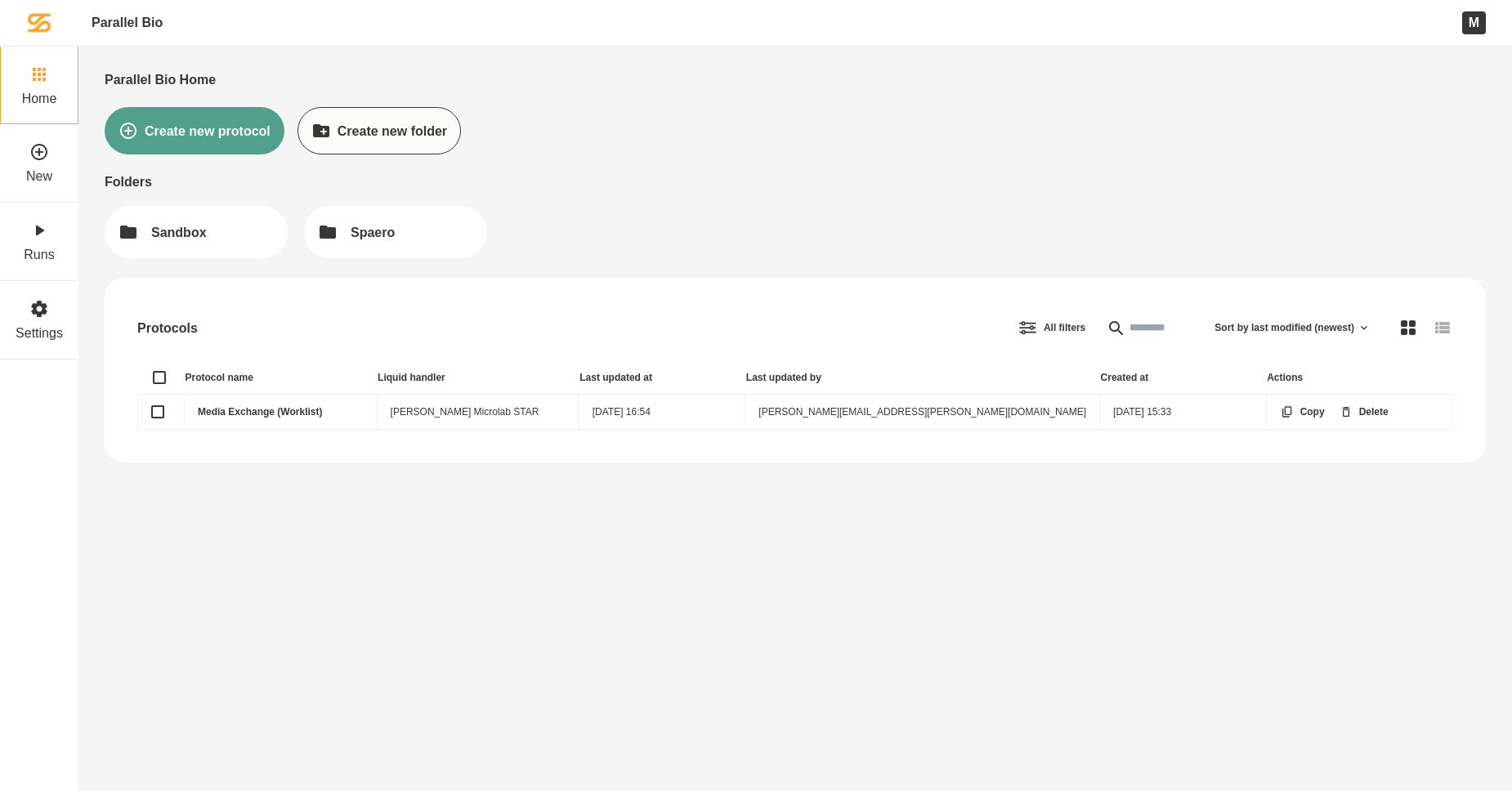
click at [235, 127] on button "Create new protocol" at bounding box center [194, 130] width 179 height 47
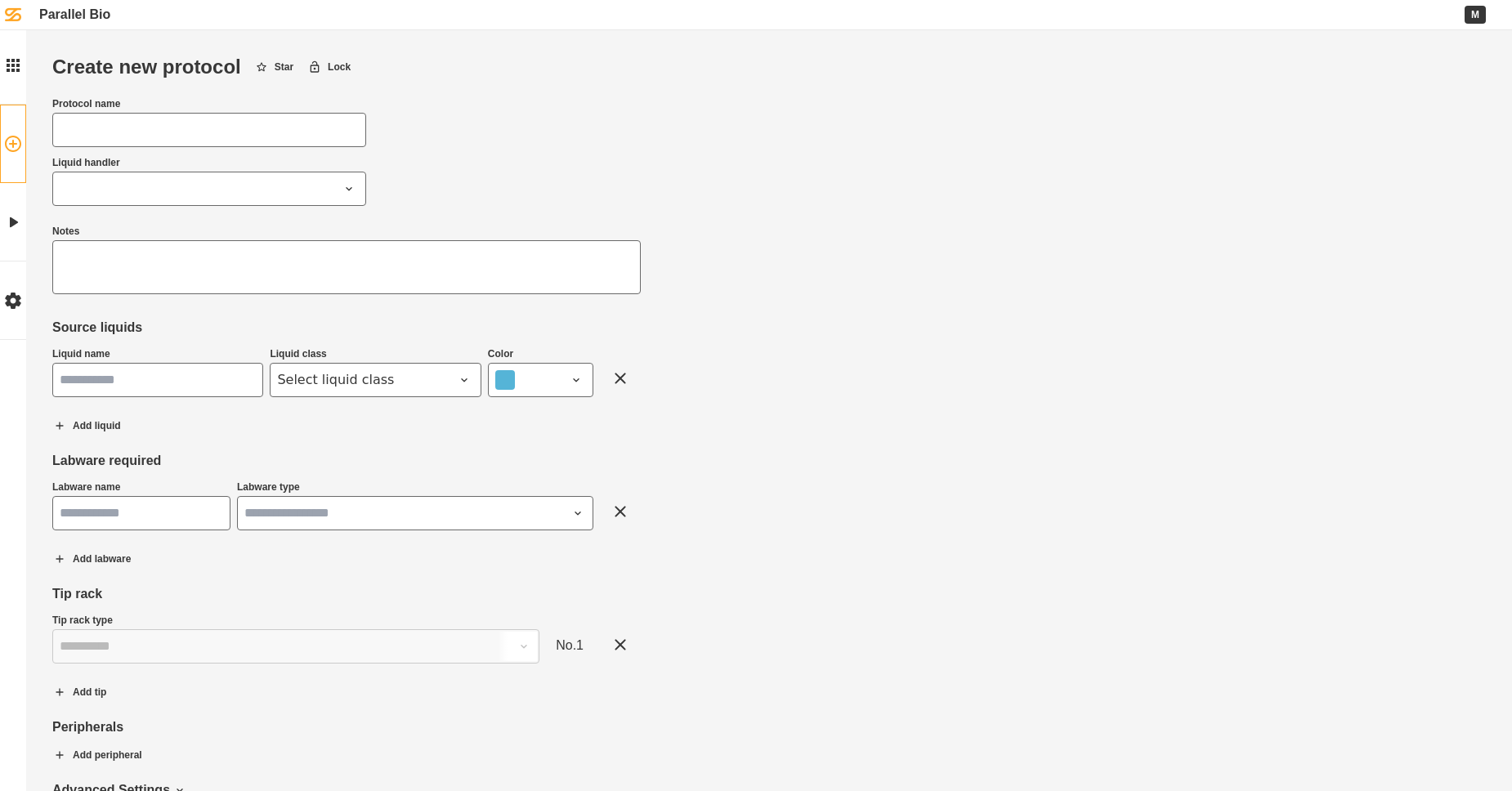
click at [235, 127] on input "Protocol name" at bounding box center [209, 129] width 314 height 34
type input "****"
drag, startPoint x: 356, startPoint y: 265, endPoint x: 348, endPoint y: 257, distance: 11.3
click at [351, 260] on textarea at bounding box center [346, 267] width 588 height 54
click at [299, 184] on span at bounding box center [199, 189] width 280 height 20
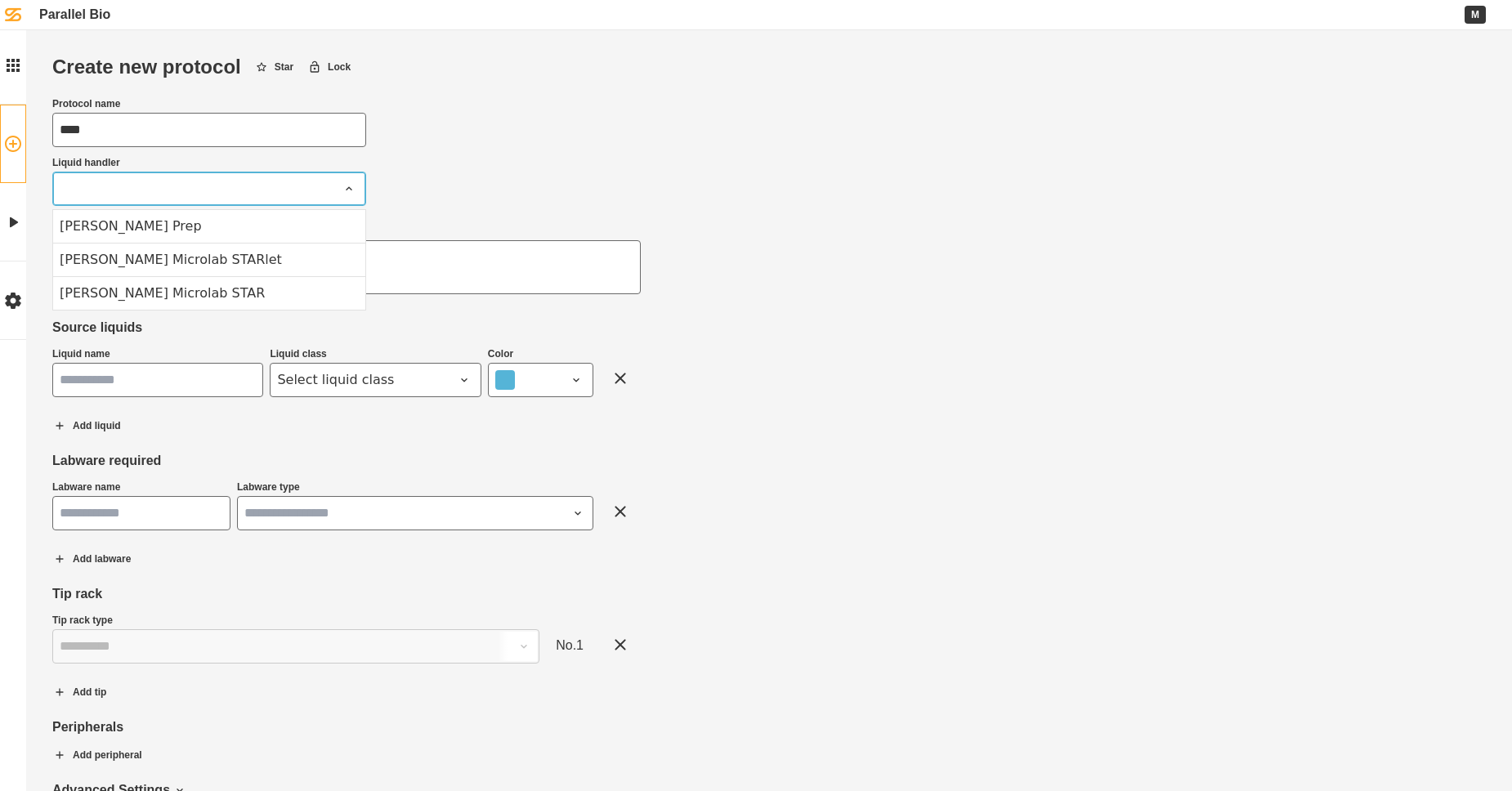
click at [299, 184] on span at bounding box center [199, 189] width 280 height 20
click at [217, 261] on div "[PERSON_NAME] Microlab STARlet" at bounding box center [209, 259] width 312 height 33
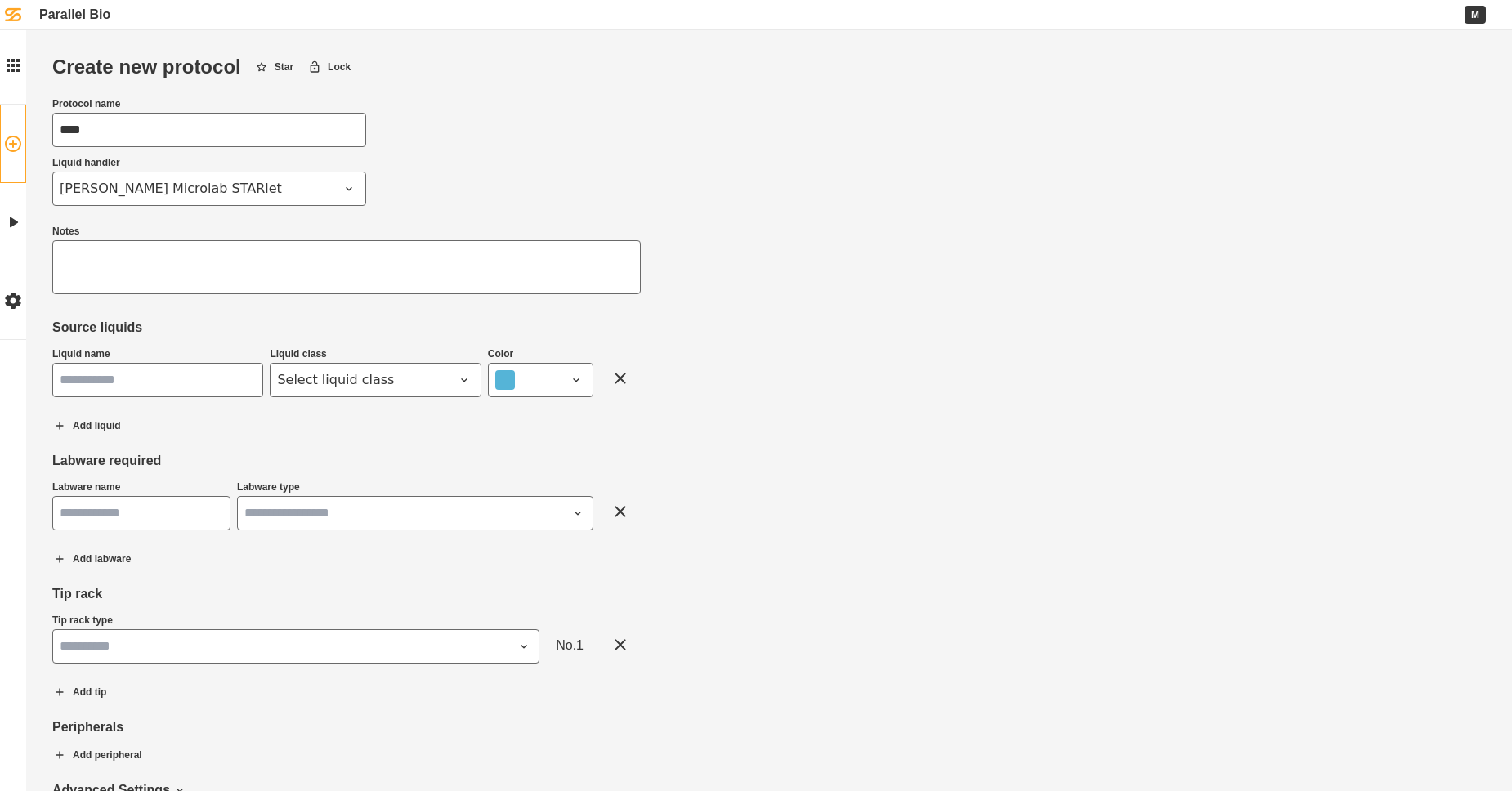
click at [217, 260] on textarea at bounding box center [346, 267] width 588 height 54
click at [182, 702] on div "Create new protocol Star Lock Protocol name **** Liquid handler [PERSON_NAME] M…" at bounding box center [346, 459] width 588 height 808
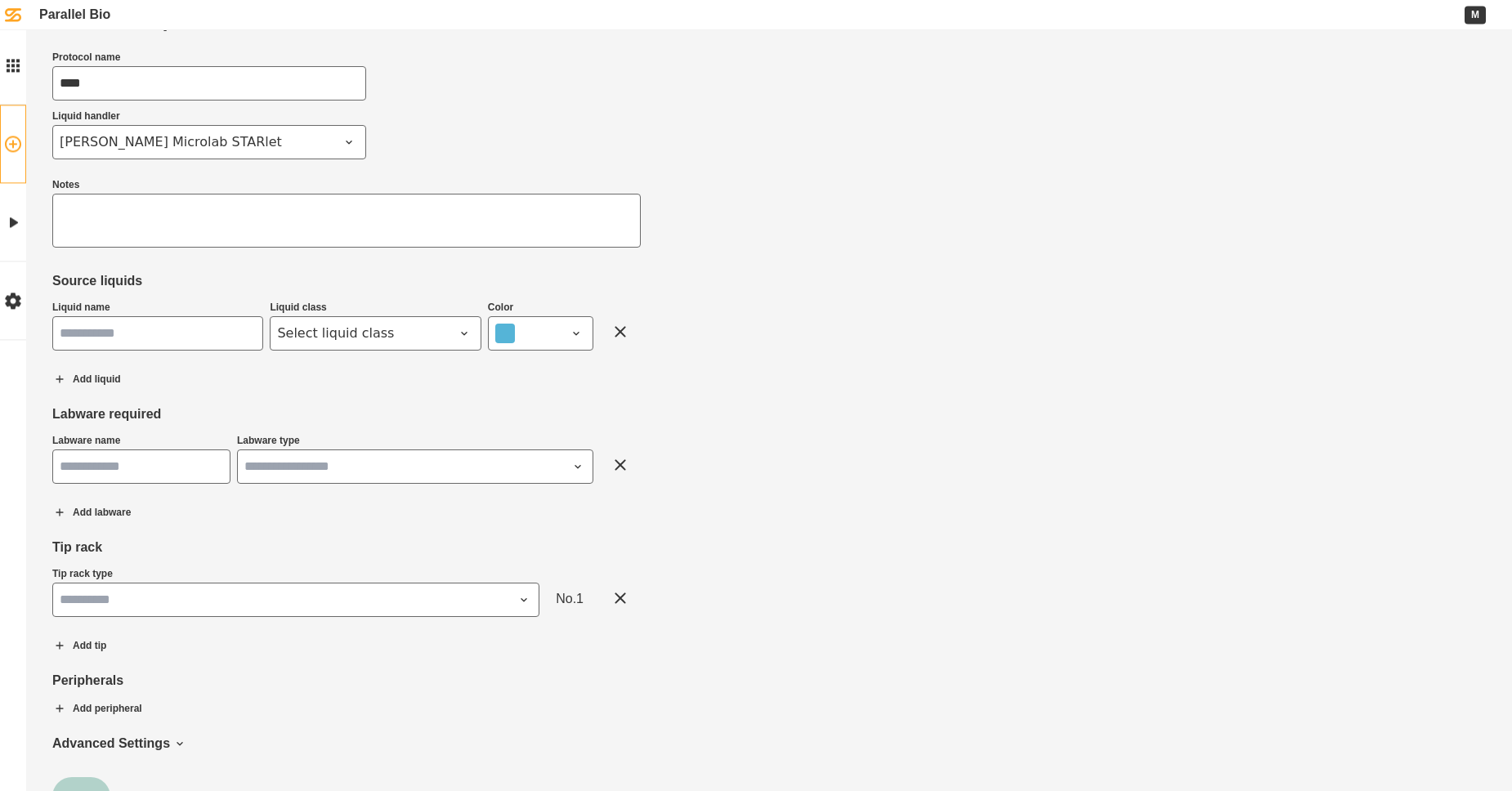
scroll to position [95, 0]
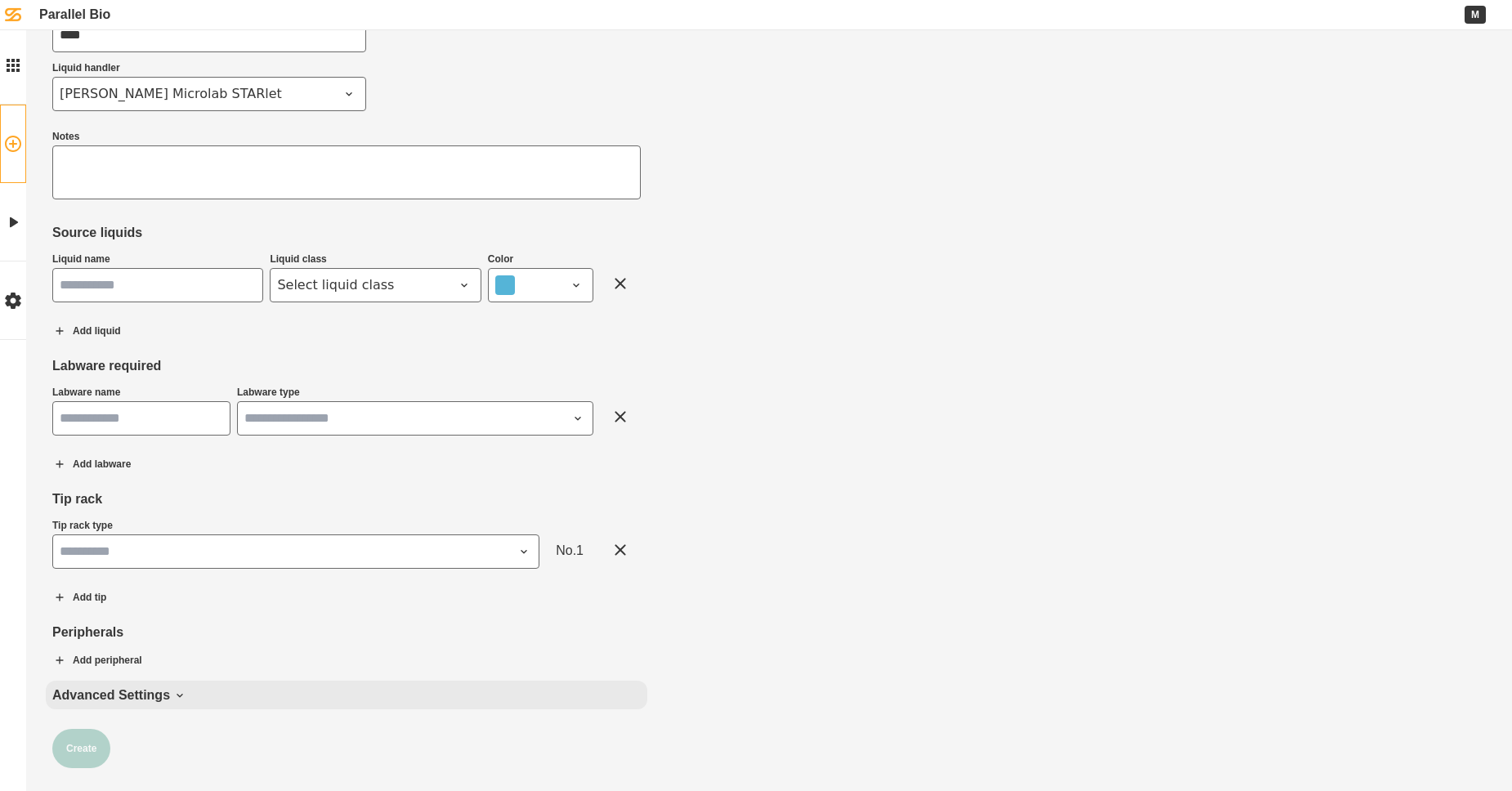
click at [186, 690] on icon at bounding box center [179, 695] width 13 height 13
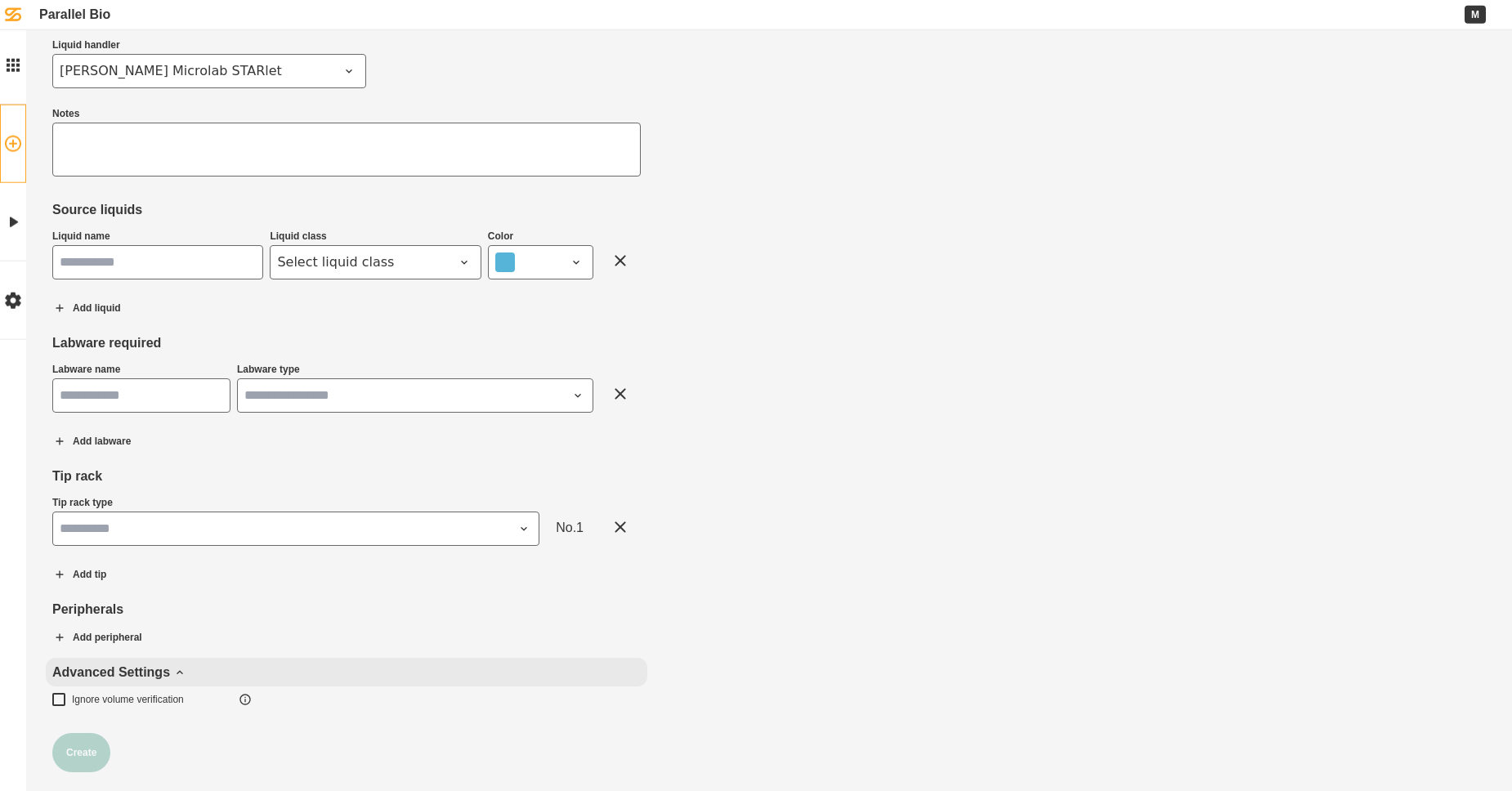
scroll to position [122, 0]
click at [164, 258] on input "Liquid name" at bounding box center [157, 257] width 211 height 34
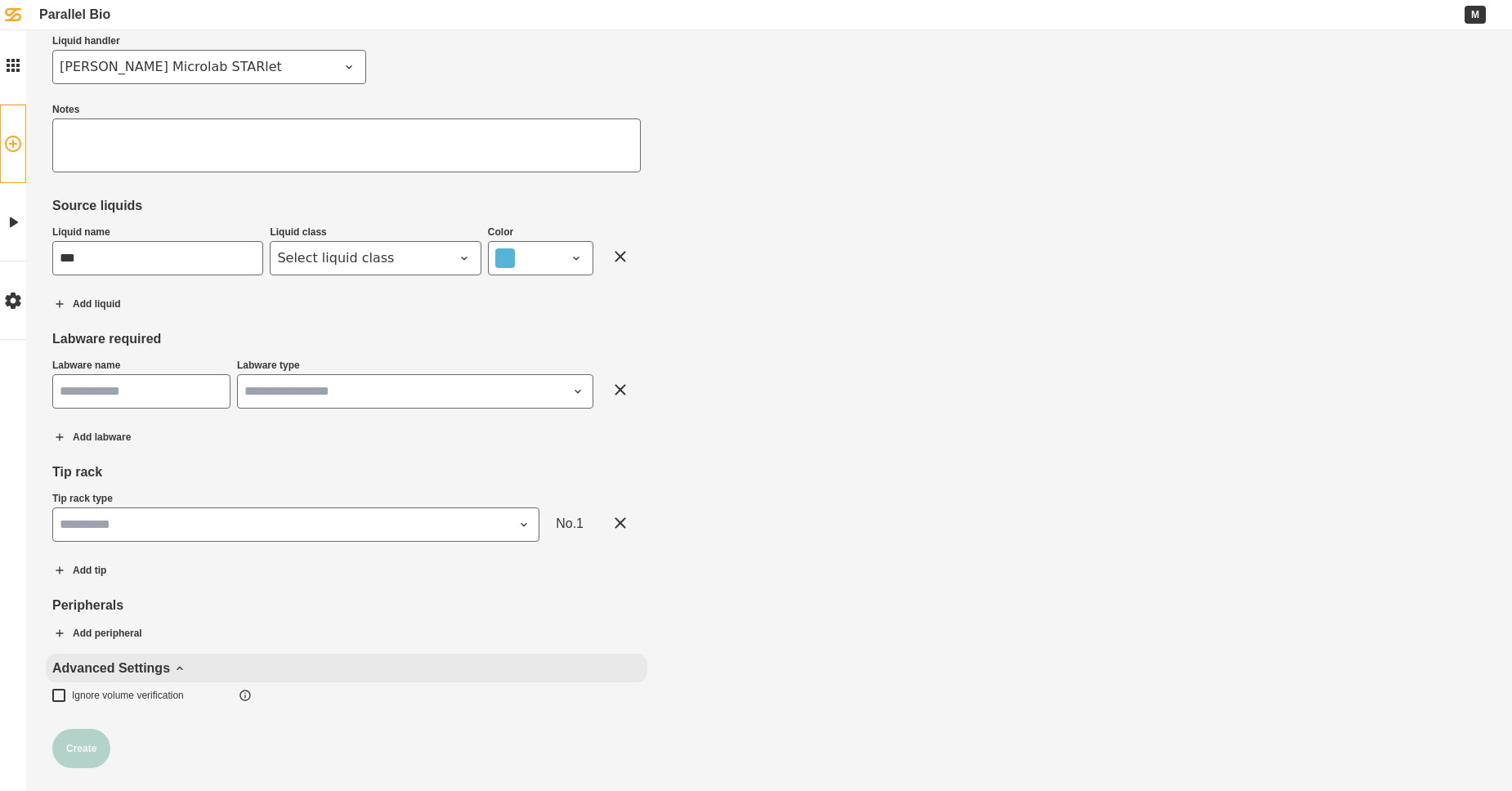
type input "***"
click at [148, 310] on div "Create new protocol Star Lock Protocol name **** Liquid handler [PERSON_NAME] M…" at bounding box center [346, 351] width 588 height 835
click at [129, 389] on input "Labware name" at bounding box center [141, 391] width 178 height 34
click at [448, 257] on span "Select liquid class" at bounding box center [365, 257] width 177 height 20
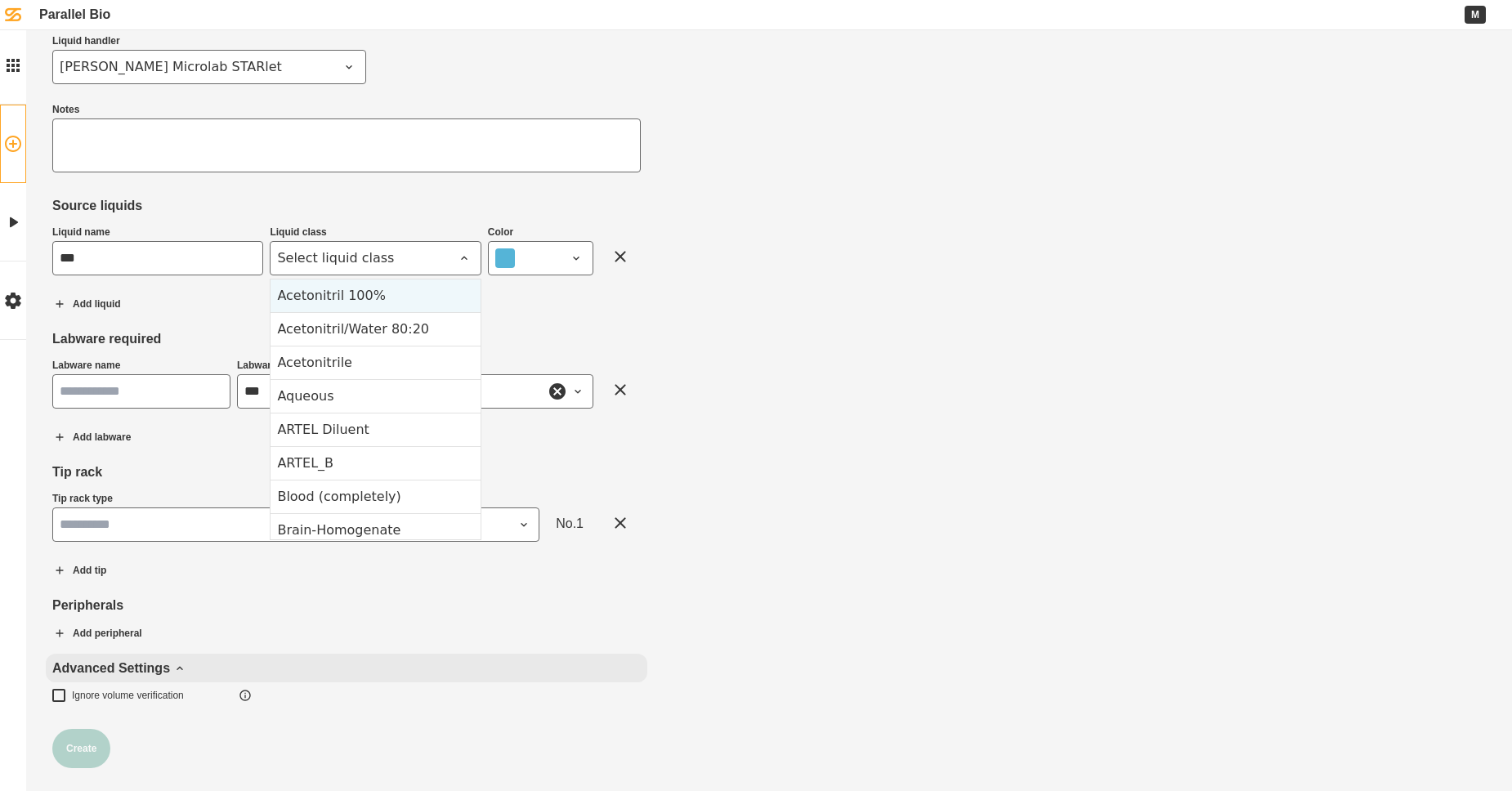
click at [403, 292] on div "Acetonitril 100%" at bounding box center [375, 296] width 209 height 33
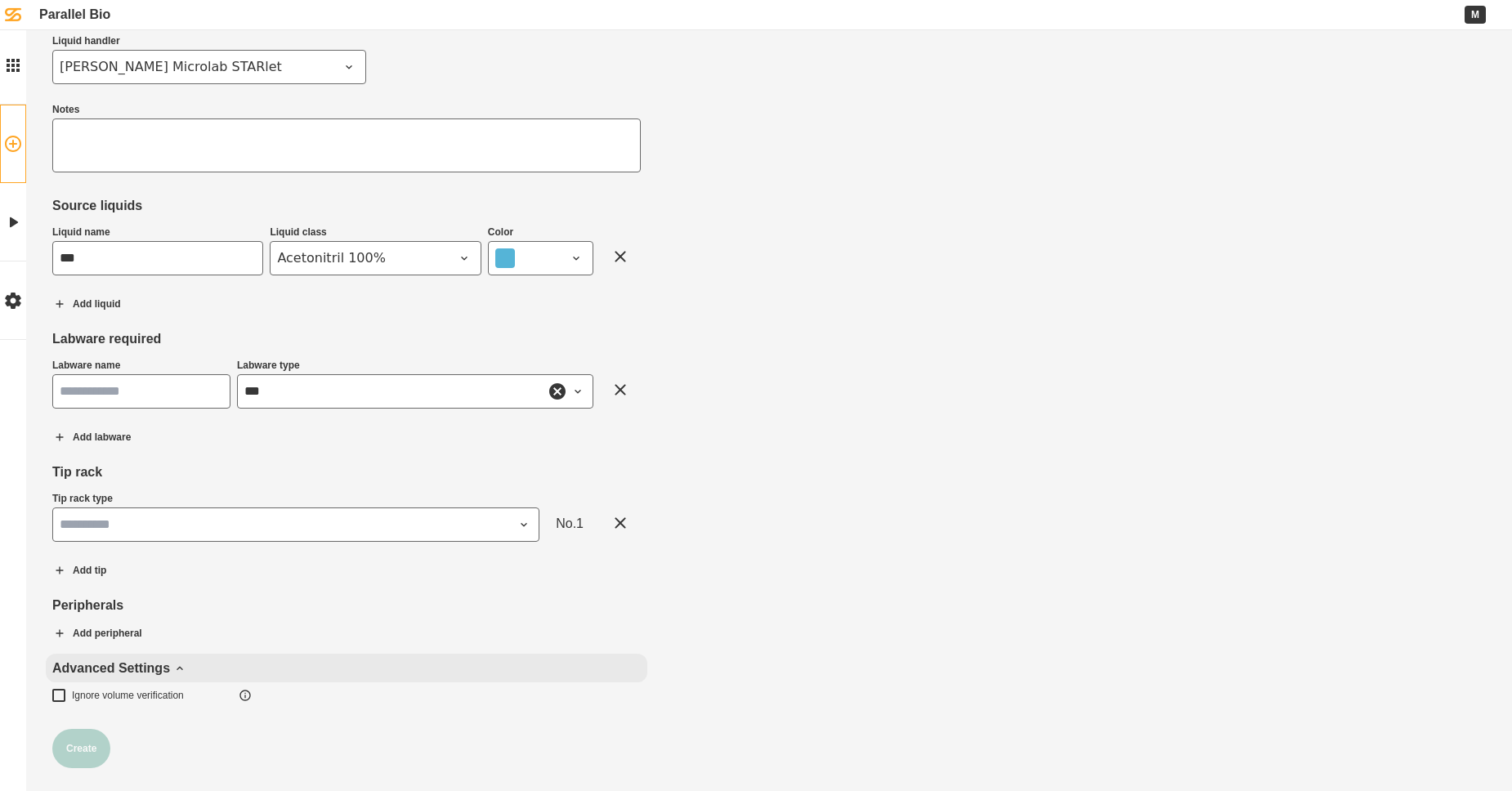
click at [159, 385] on input "Labware name" at bounding box center [141, 391] width 178 height 34
type input "*****"
drag, startPoint x: 160, startPoint y: 386, endPoint x: 175, endPoint y: 386, distance: 15.0
click at [175, 386] on input "Labware name" at bounding box center [141, 391] width 178 height 34
click at [171, 389] on input "Labware name" at bounding box center [141, 391] width 178 height 34
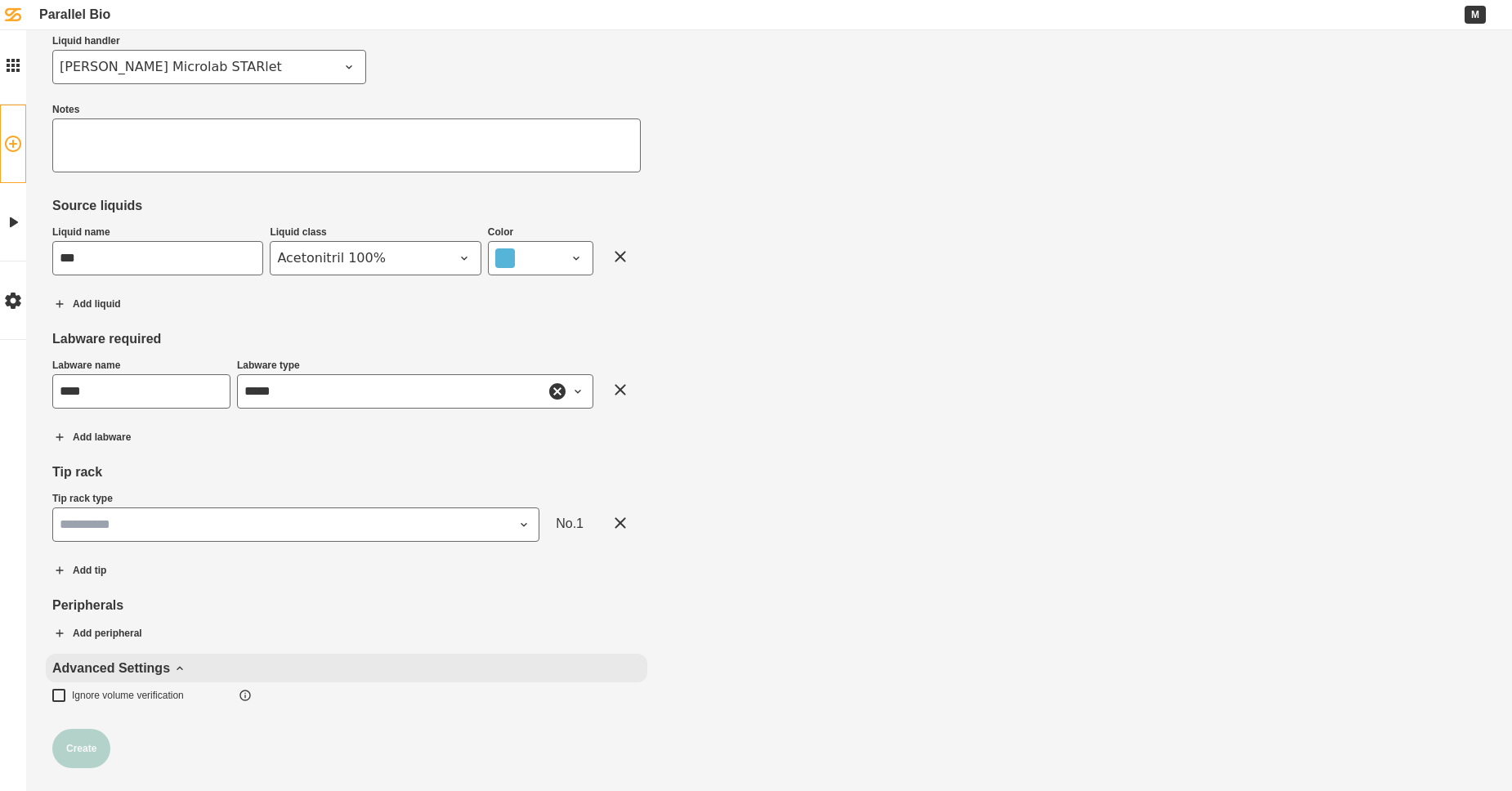
type input "****"
click at [360, 378] on input "*****" at bounding box center [414, 391] width 356 height 34
click at [565, 382] on icon at bounding box center [557, 391] width 20 height 20
click at [565, 387] on div at bounding box center [571, 391] width 39 height 30
click at [572, 388] on icon at bounding box center [578, 391] width 13 height 13
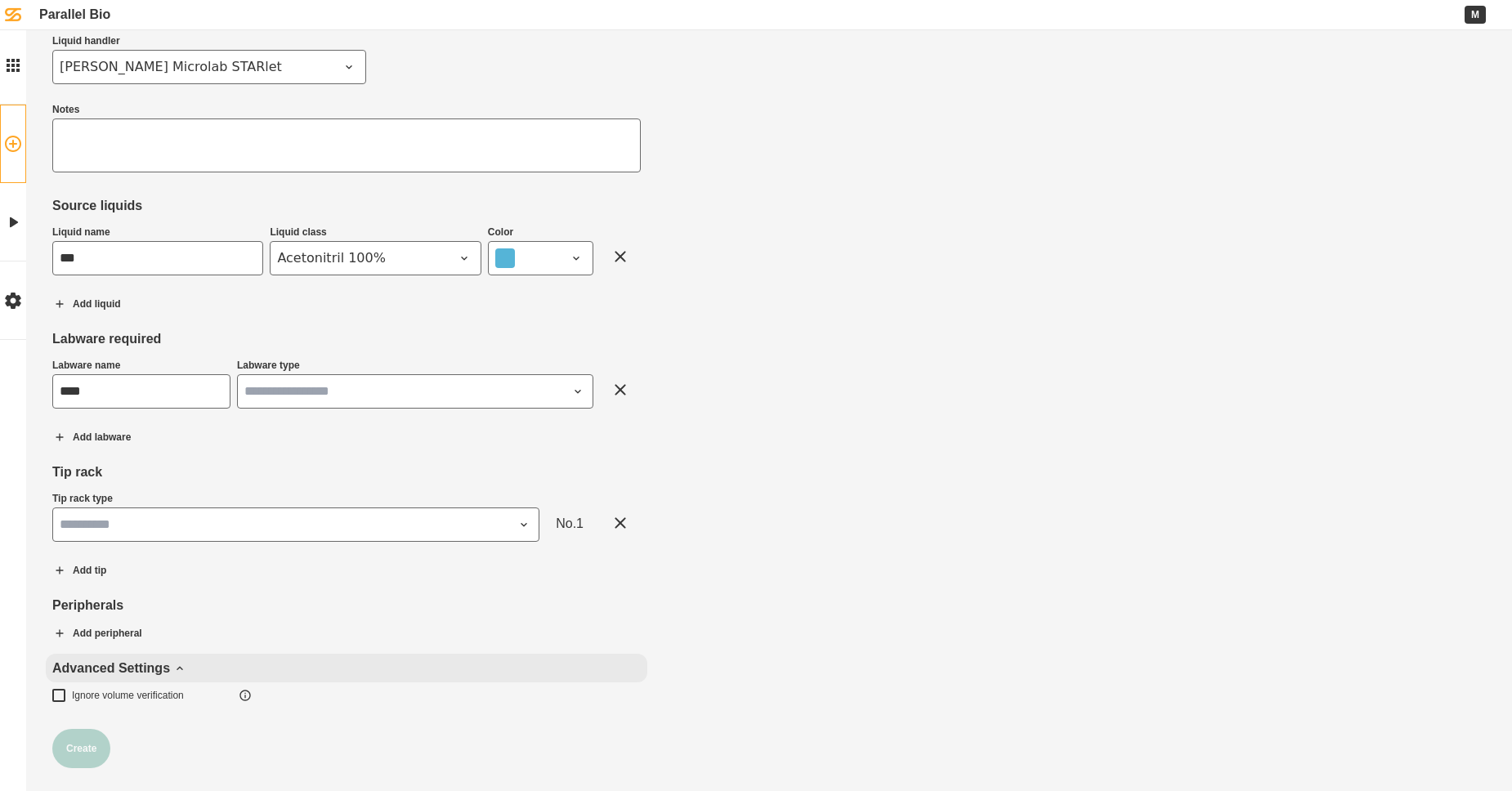
click at [584, 385] on icon at bounding box center [578, 391] width 13 height 13
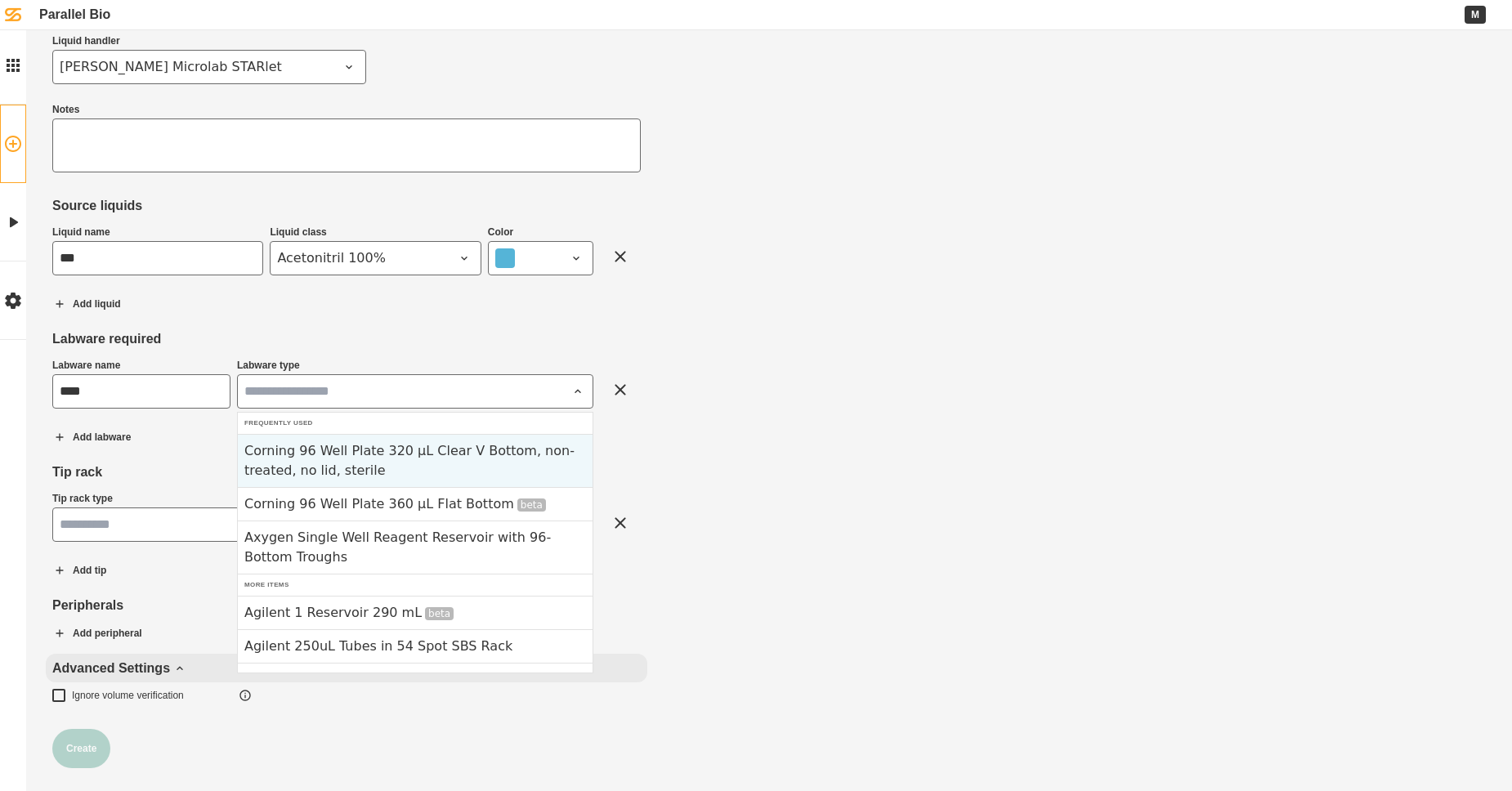
click at [497, 456] on div "Corning 96 Well Plate 320 µL Clear V Bottom, non-treated, no lid, sterile" at bounding box center [415, 460] width 355 height 53
type input "**********"
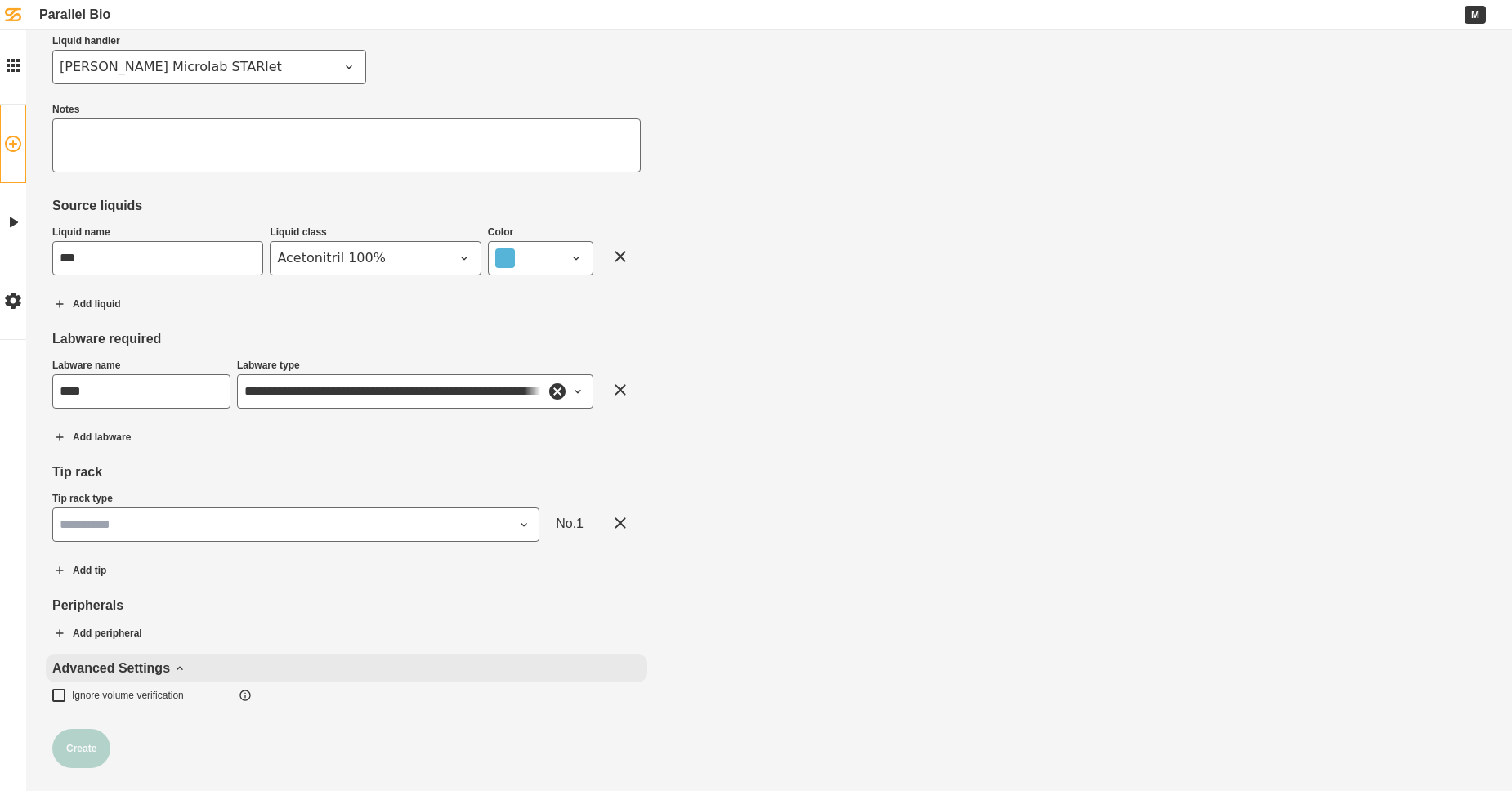
click at [155, 504] on div "Tip rack type" at bounding box center [296, 518] width 487 height 51
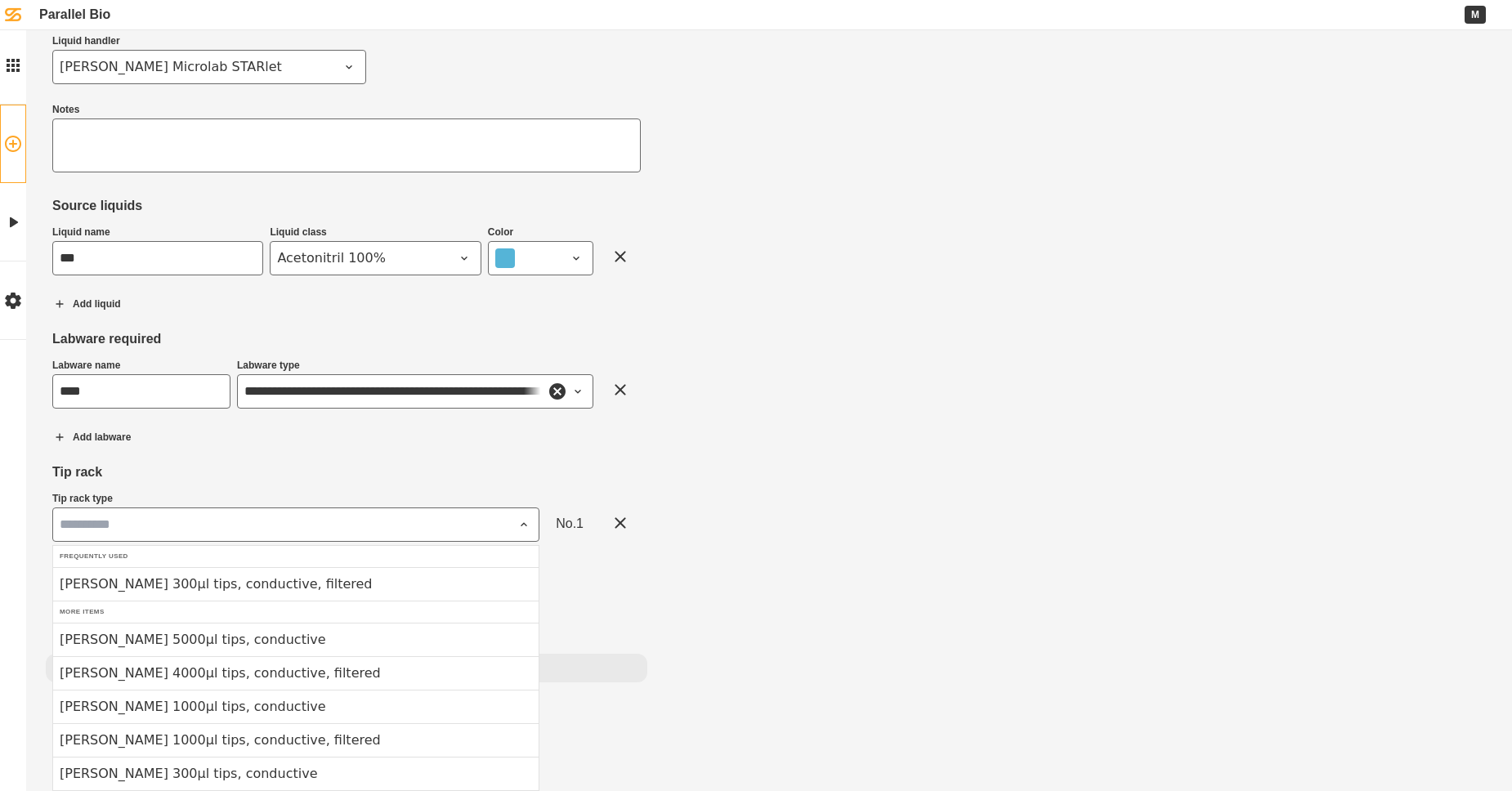
click at [159, 527] on input "Tip rack type" at bounding box center [296, 524] width 487 height 34
click at [168, 583] on div "[PERSON_NAME] 300µl tips, conductive, filtered" at bounding box center [296, 584] width 485 height 33
type input "**********"
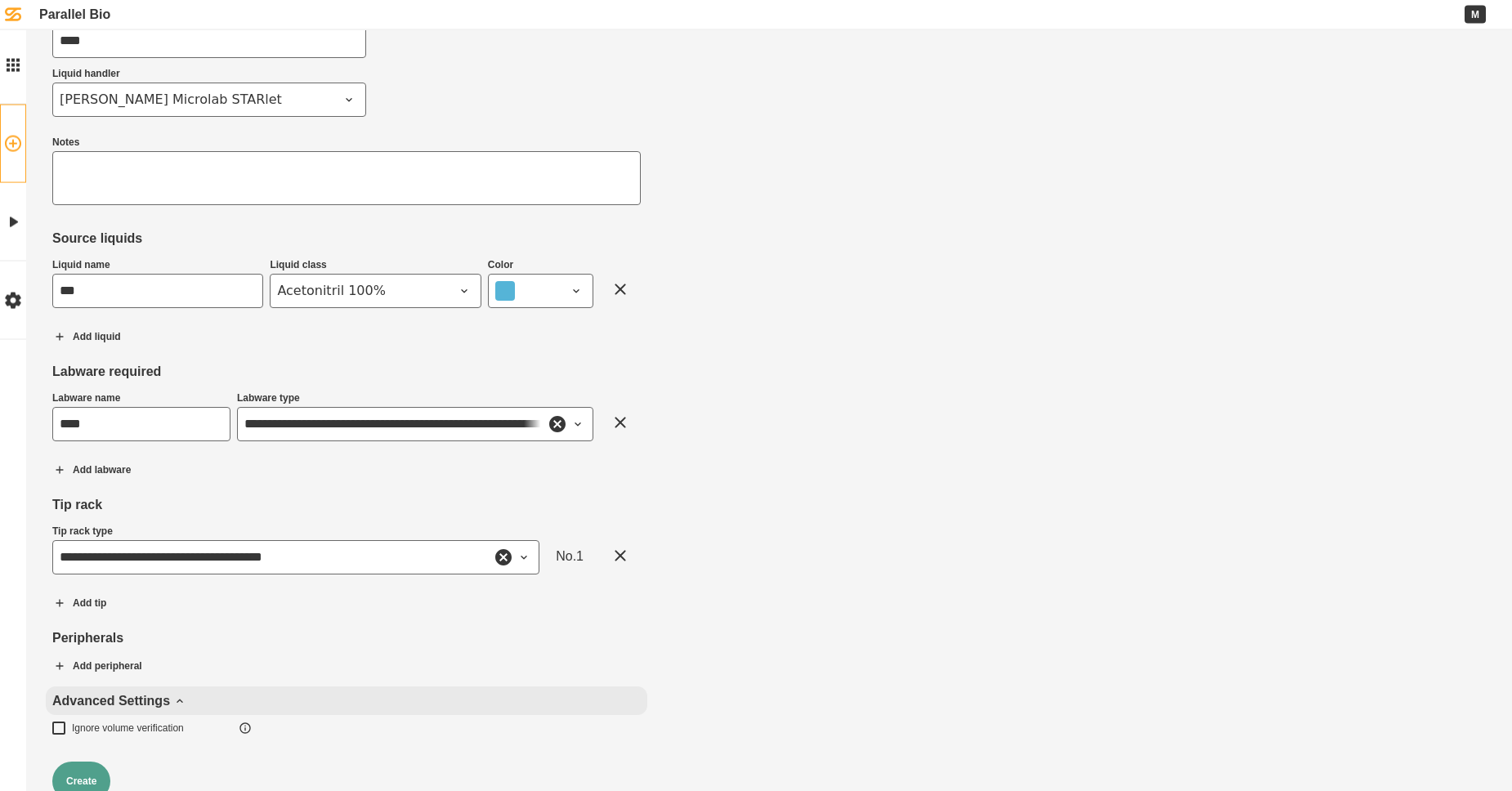
scroll to position [93, 0]
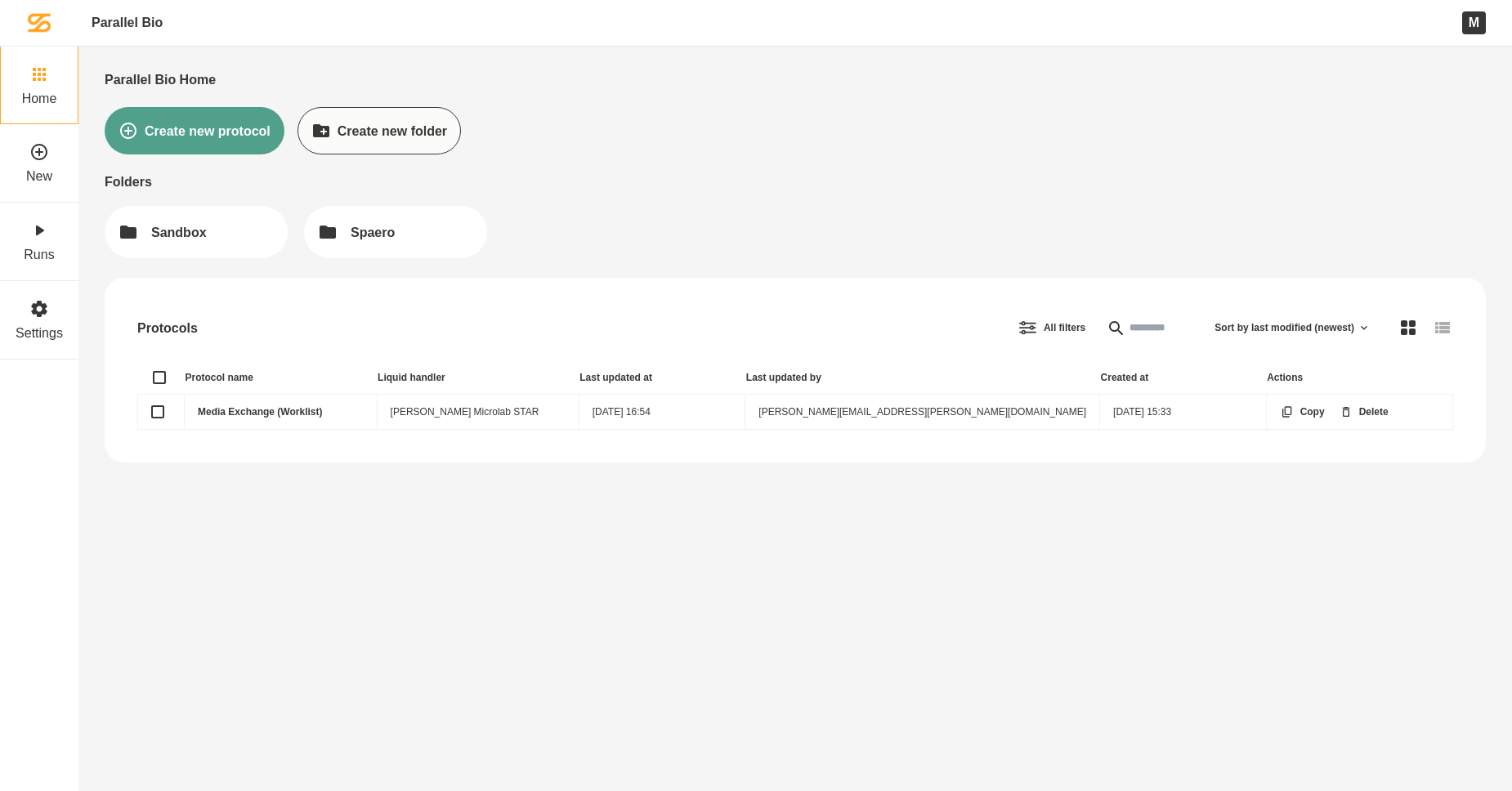
click at [267, 409] on link "Media Exchange (Worklist)" at bounding box center [260, 412] width 125 height 11
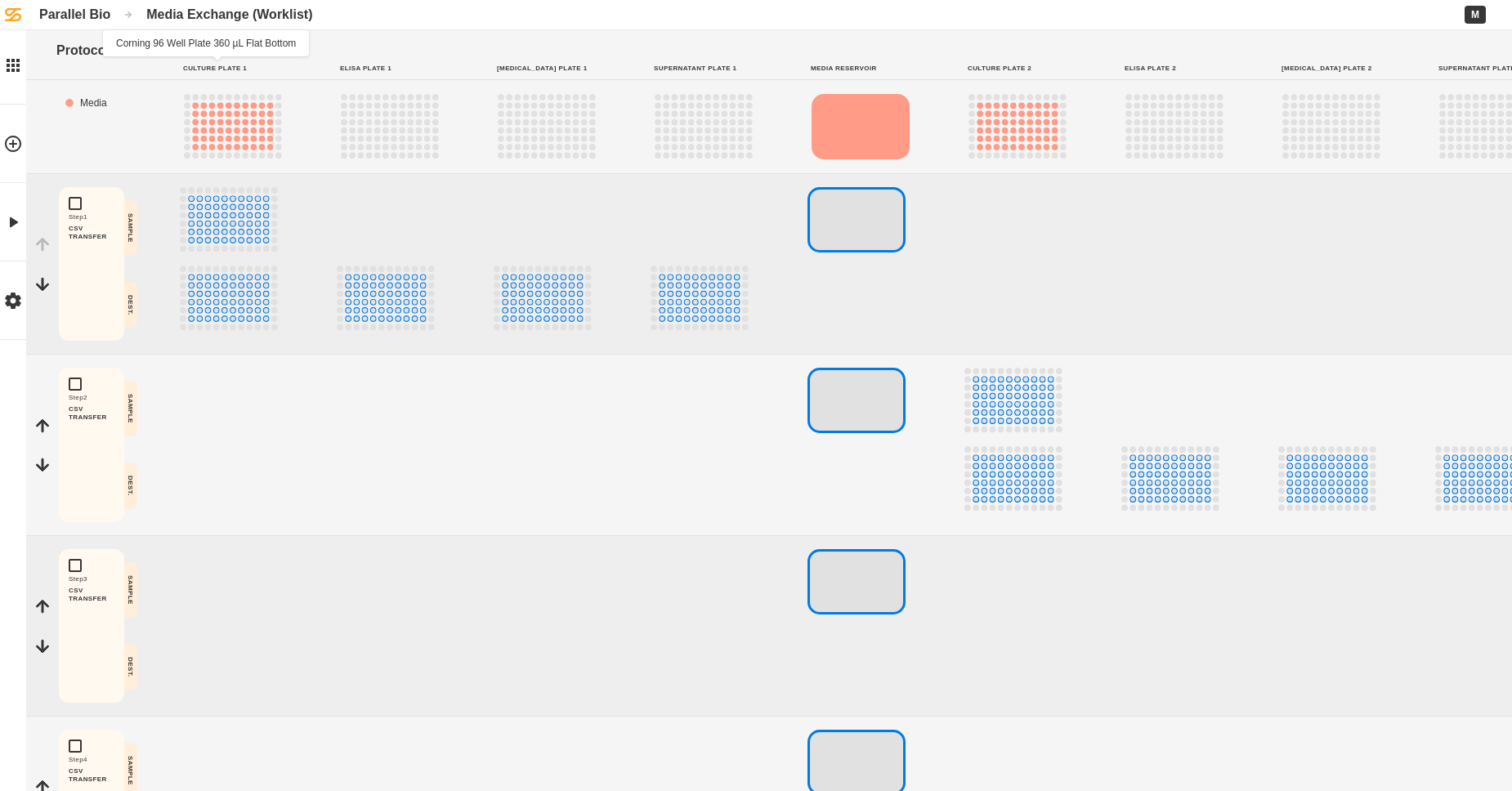
click at [224, 52] on button "Edit" at bounding box center [191, 51] width 66 height 41
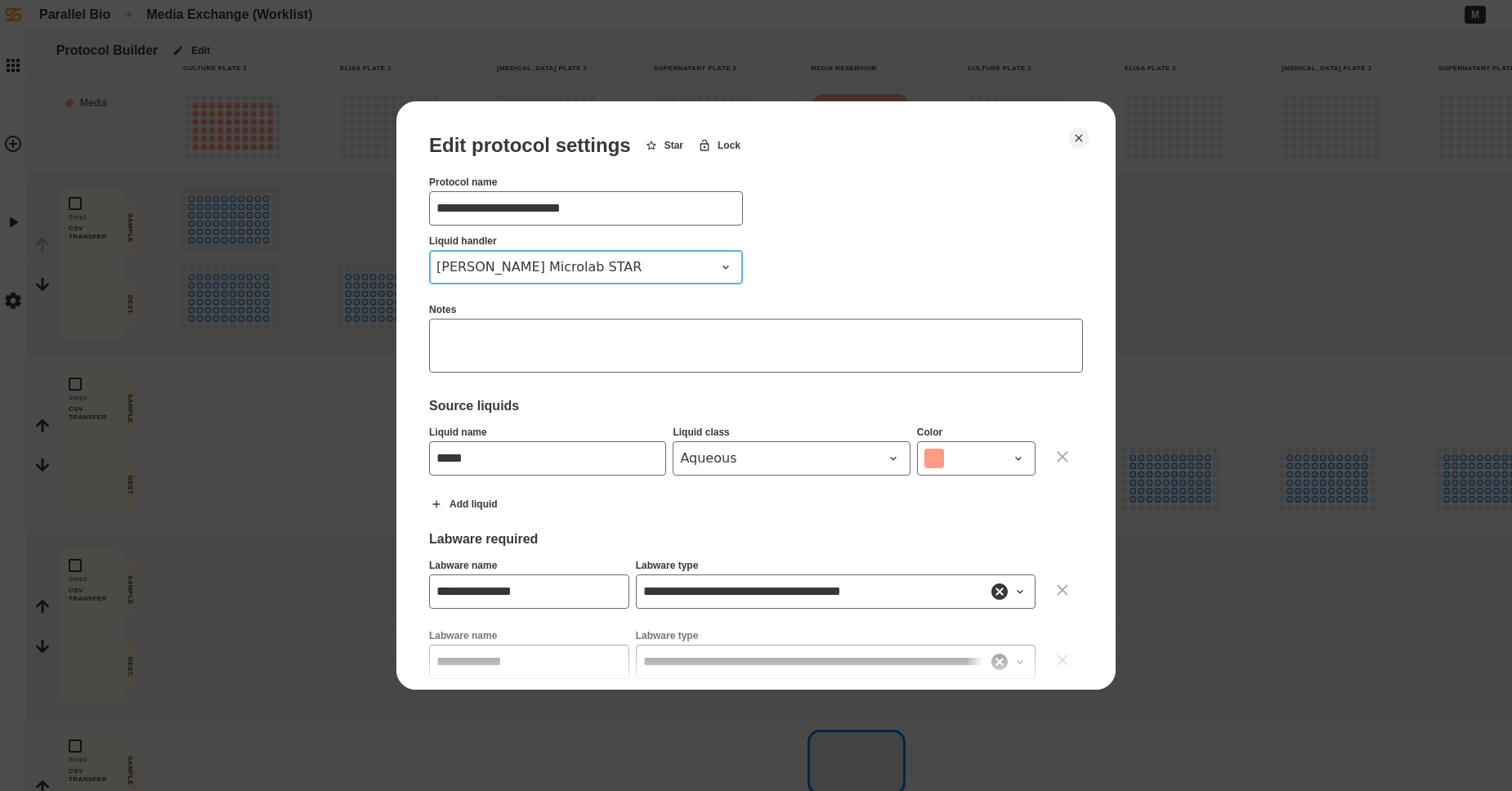
click at [464, 267] on span "[PERSON_NAME] Microlab STAR" at bounding box center [576, 267] width 280 height 20
drag, startPoint x: 511, startPoint y: 353, endPoint x: 510, endPoint y: 341, distance: 12.0
click at [511, 351] on div "[PERSON_NAME] Microlab STARlet" at bounding box center [585, 338] width 312 height 33
click at [510, 339] on div "[PERSON_NAME] Microlab STARlet" at bounding box center [585, 338] width 312 height 33
click at [497, 300] on div "[PERSON_NAME] Prep" at bounding box center [585, 304] width 312 height 33
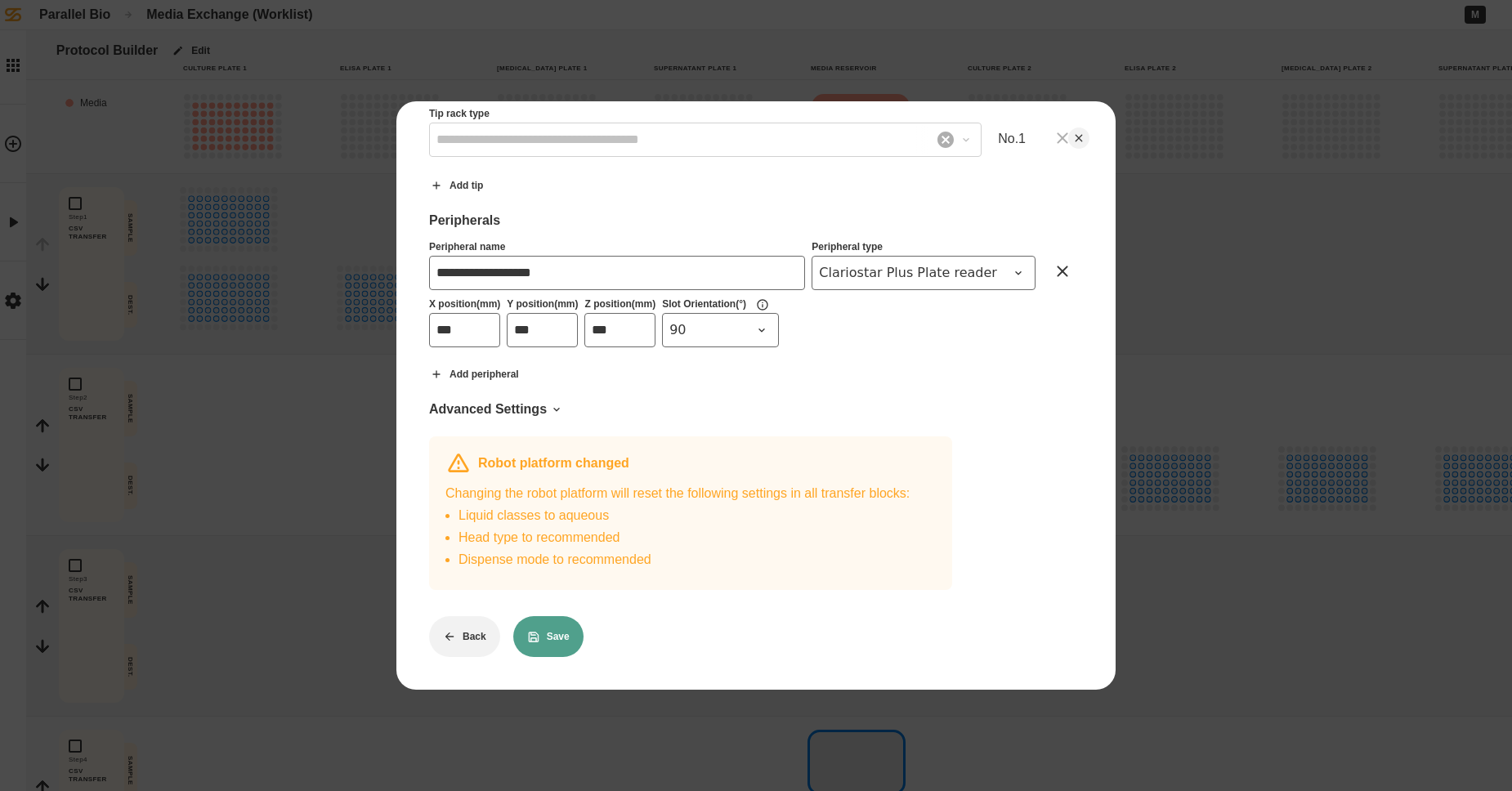
scroll to position [1629, 0]
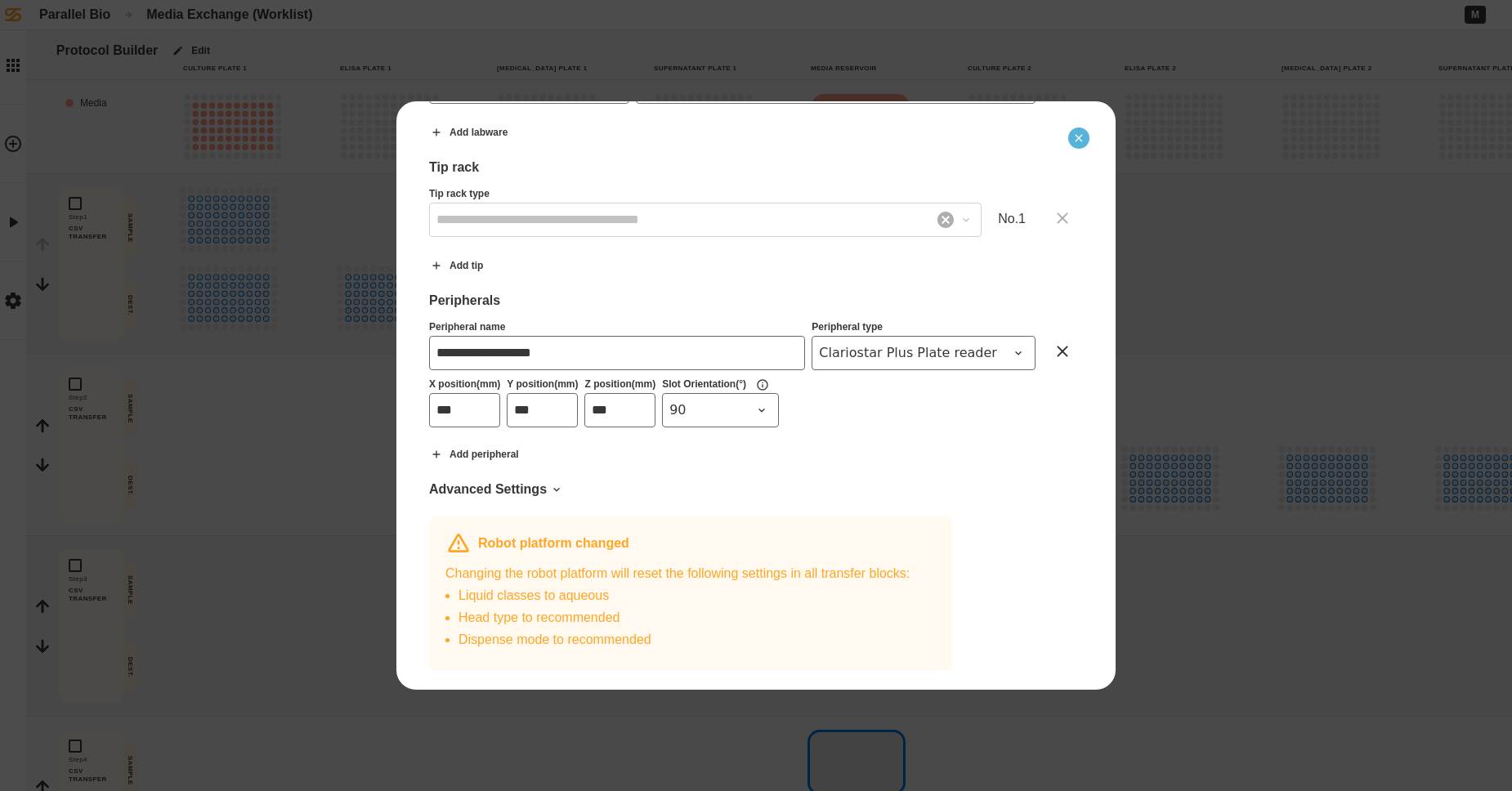
click at [1003, 138] on button "Close" at bounding box center [1078, 138] width 21 height 21
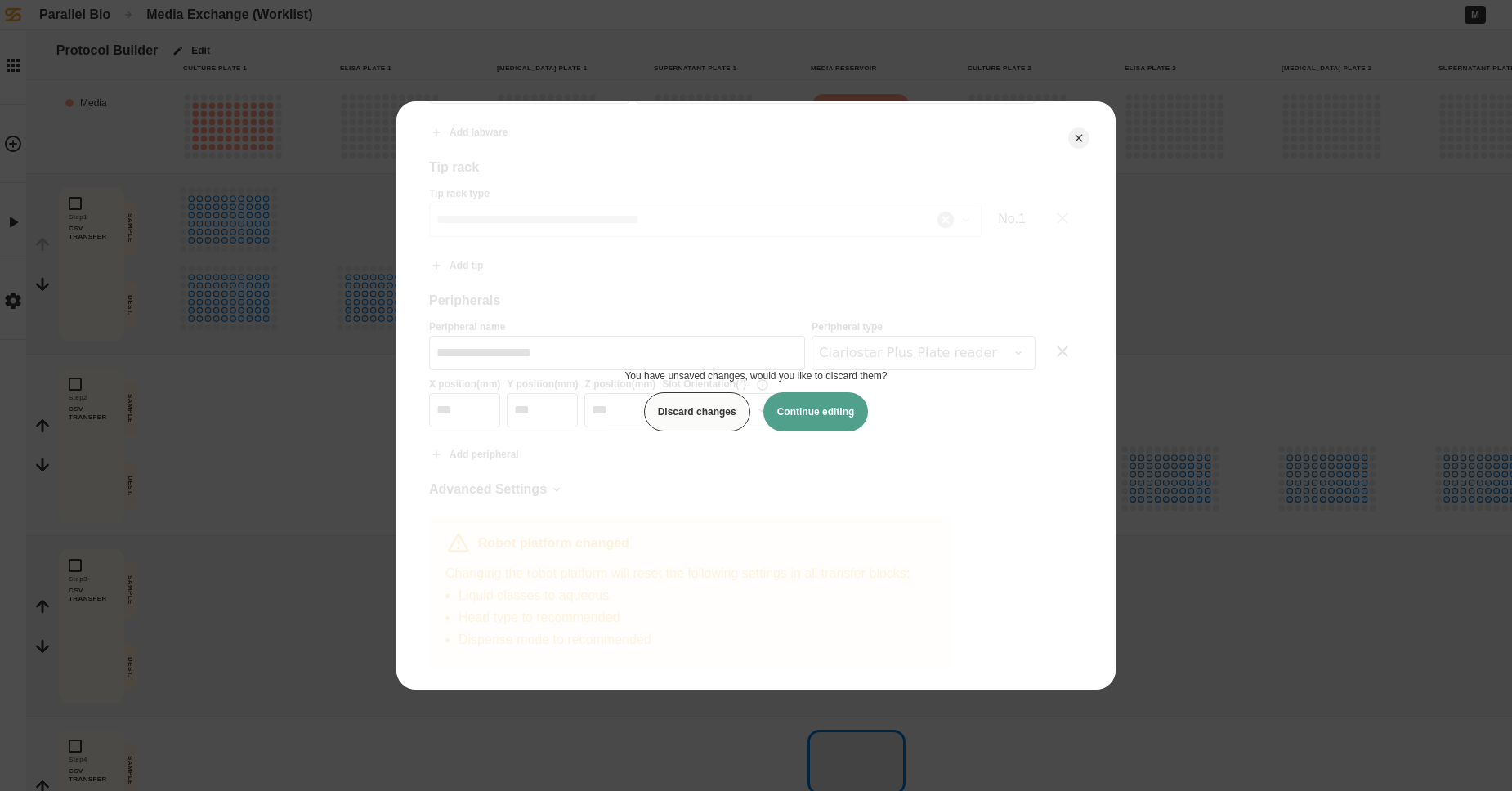
click at [657, 406] on button "Discard changes" at bounding box center [697, 412] width 106 height 39
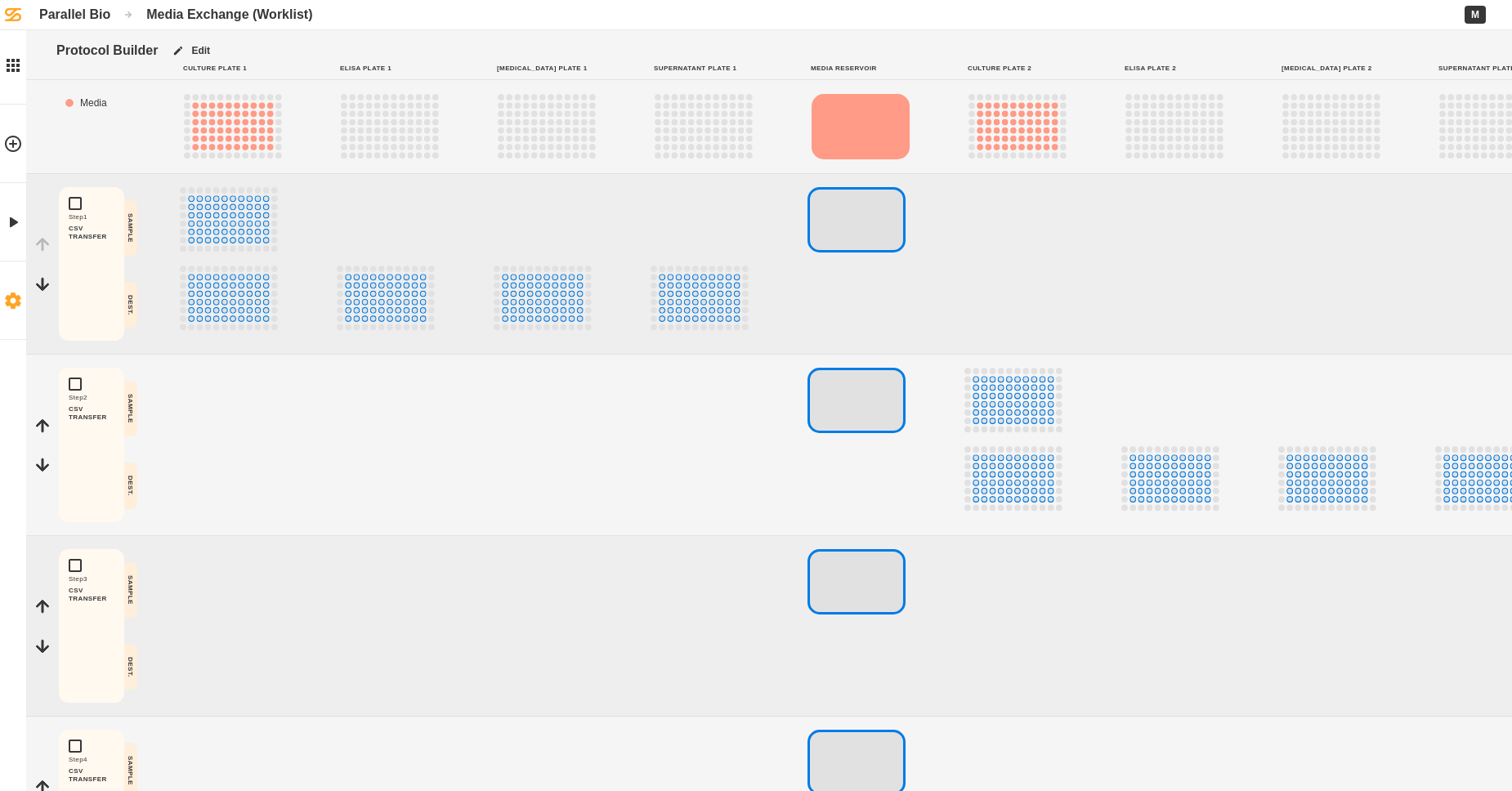
click at [15, 304] on icon at bounding box center [12, 301] width 16 height 17
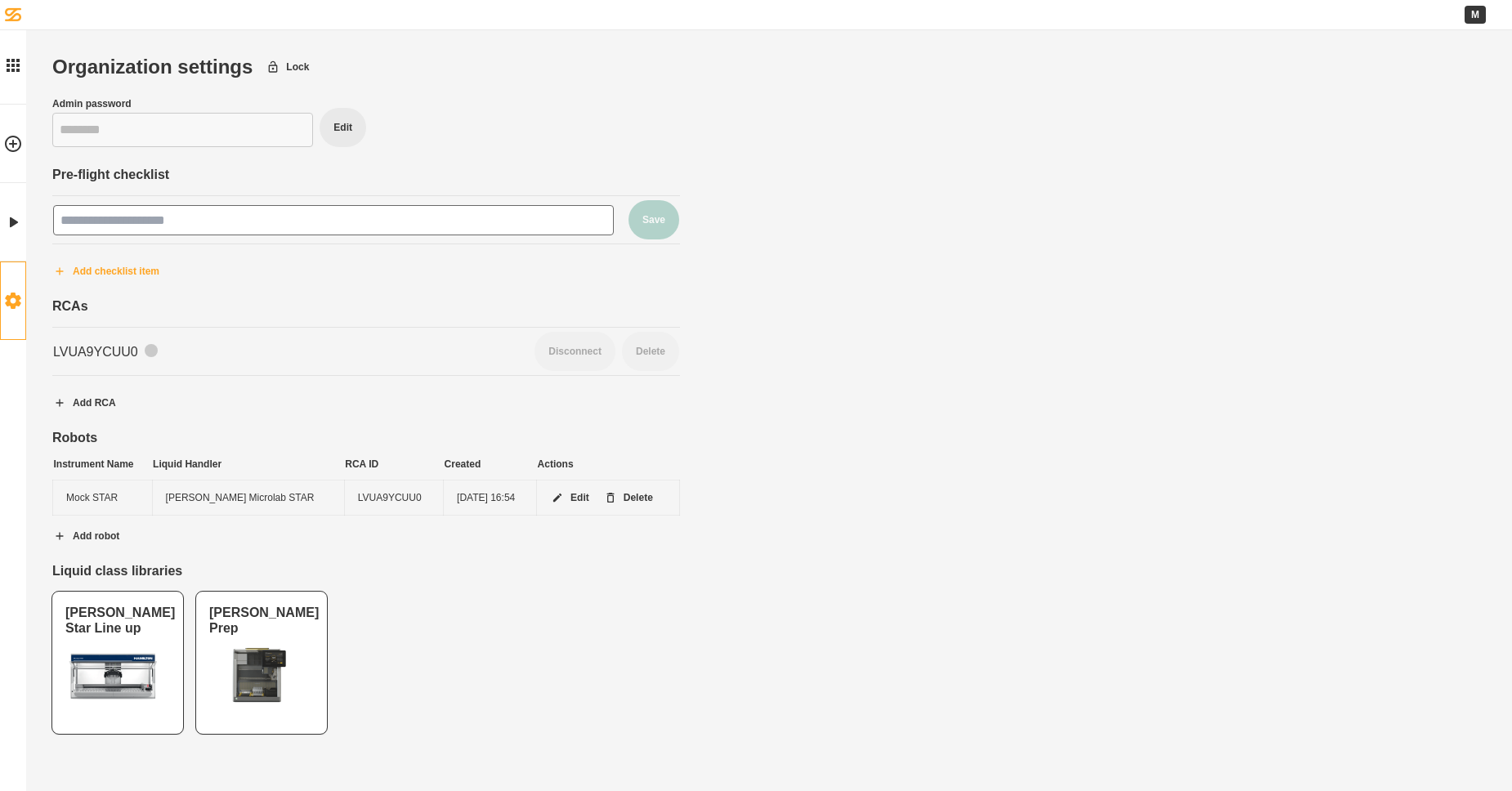
click at [138, 271] on button "Add checklist item" at bounding box center [106, 271] width 134 height 41
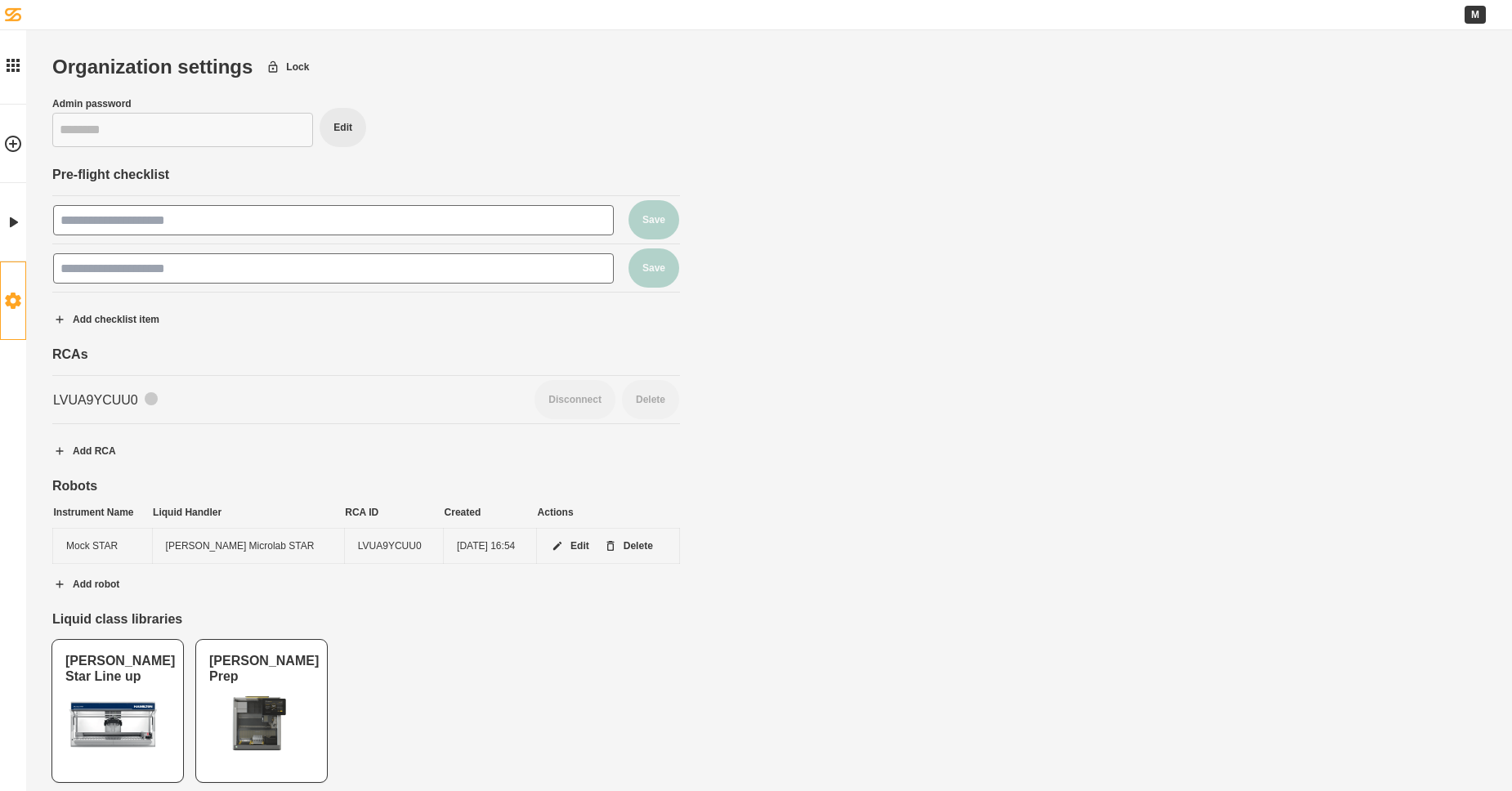
click at [220, 159] on div "Organization settings Lock Admin password ******** Edit Pre-flight checklist Sa…" at bounding box center [365, 419] width 627 height 727
click at [355, 333] on div "Pre-flight checklist Save Save Add checklist item" at bounding box center [365, 253] width 627 height 173
click at [72, 346] on div "Organization settings Lock Admin password ******** Edit Pre-flight checklist Sa…" at bounding box center [365, 419] width 627 height 727
click at [61, 451] on icon "button" at bounding box center [59, 451] width 13 height 13
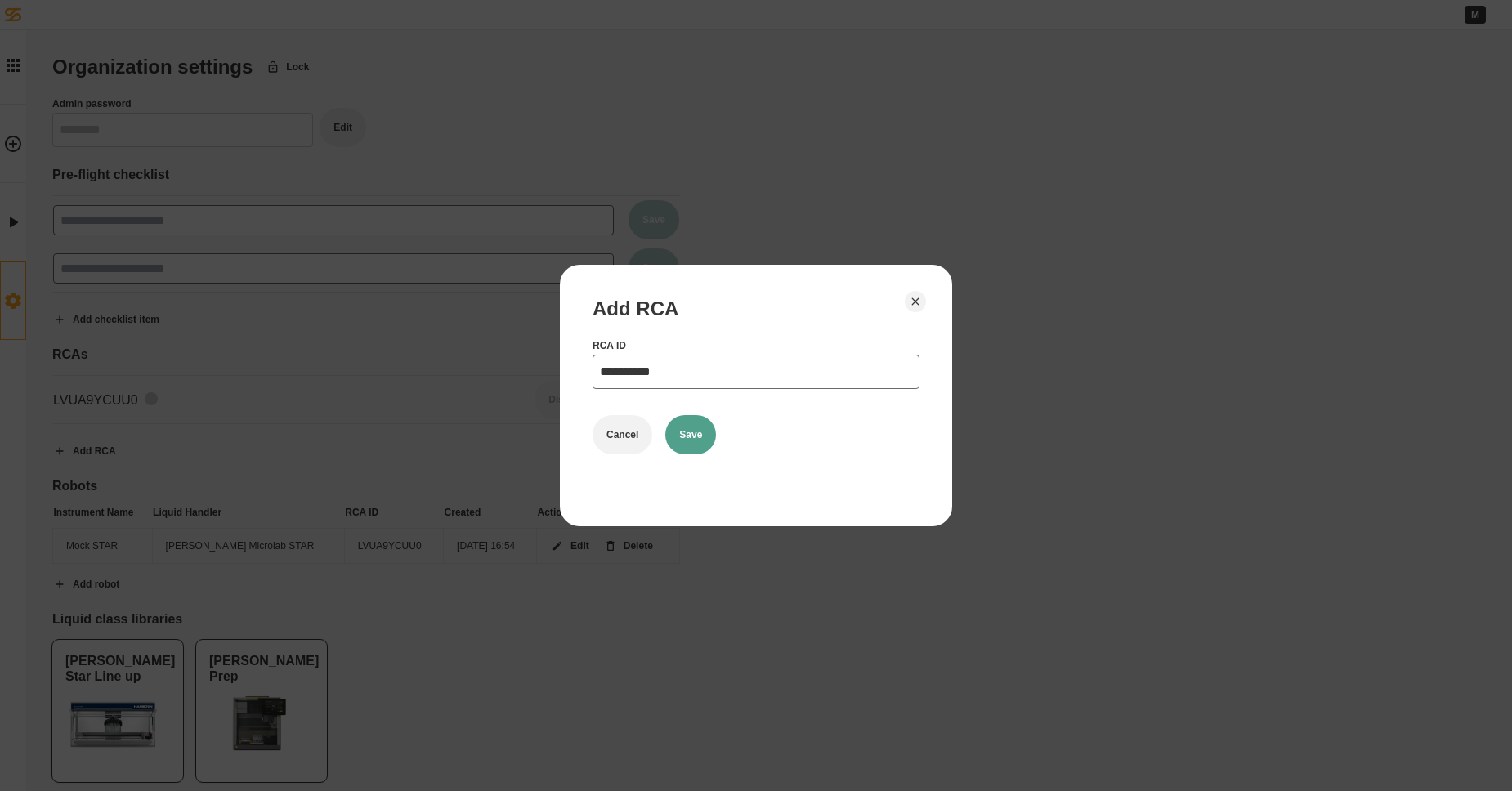
type input "**********"
click at [697, 432] on button "Save" at bounding box center [690, 435] width 51 height 39
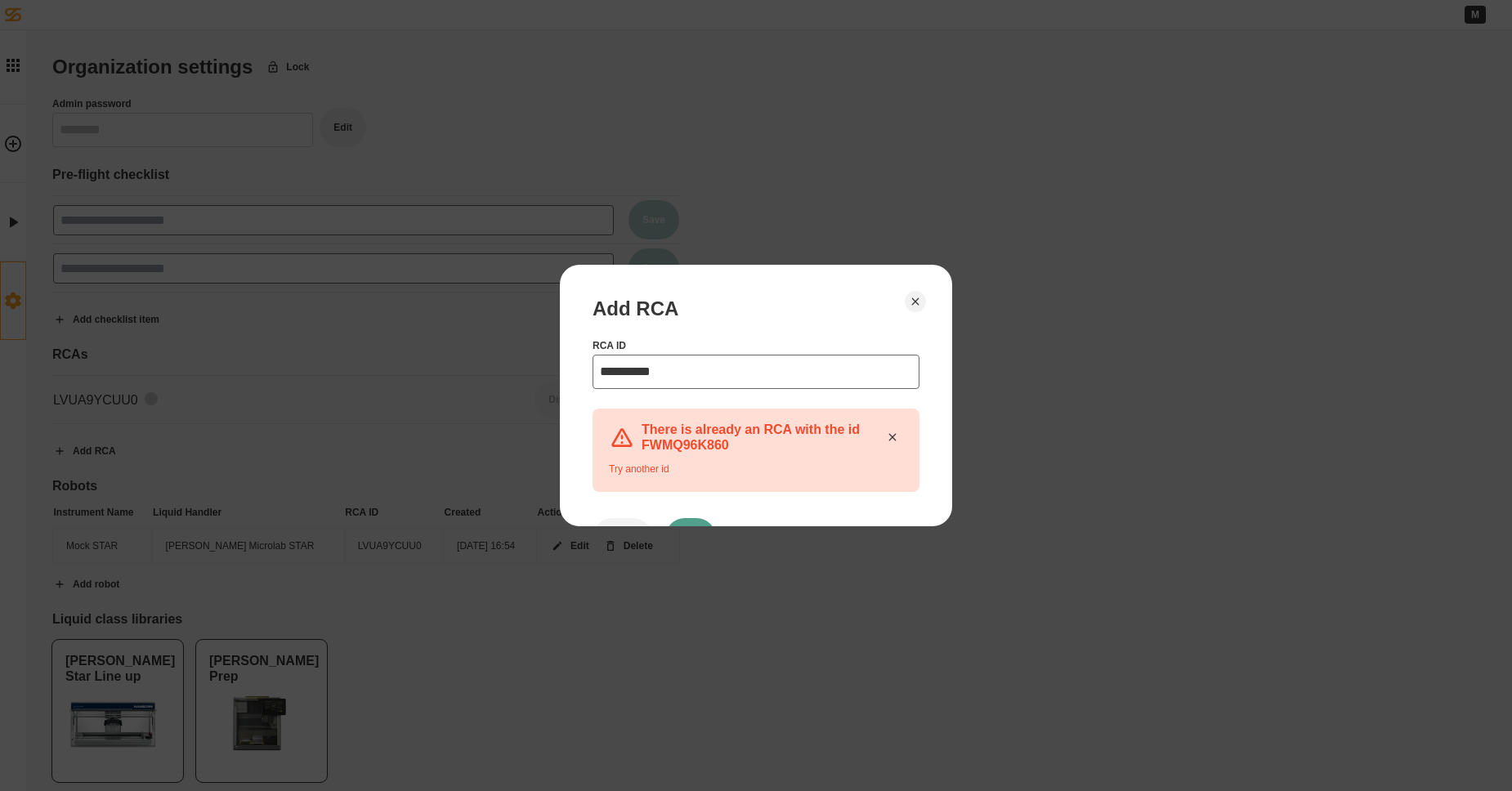
click at [896, 439] on icon at bounding box center [892, 437] width 13 height 13
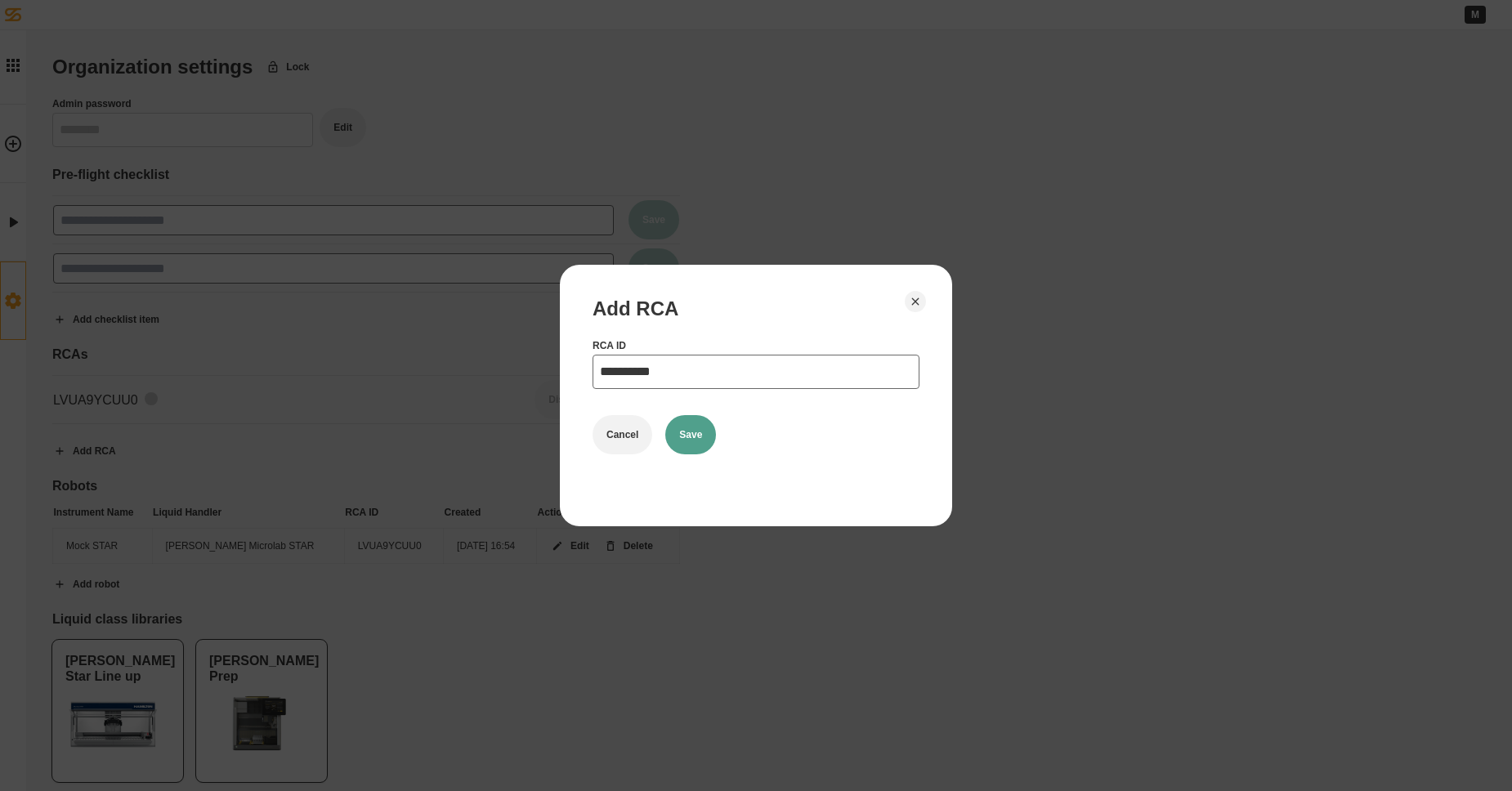
click at [447, 581] on div at bounding box center [756, 395] width 1512 height 791
click at [633, 433] on button "Cancel" at bounding box center [622, 435] width 59 height 39
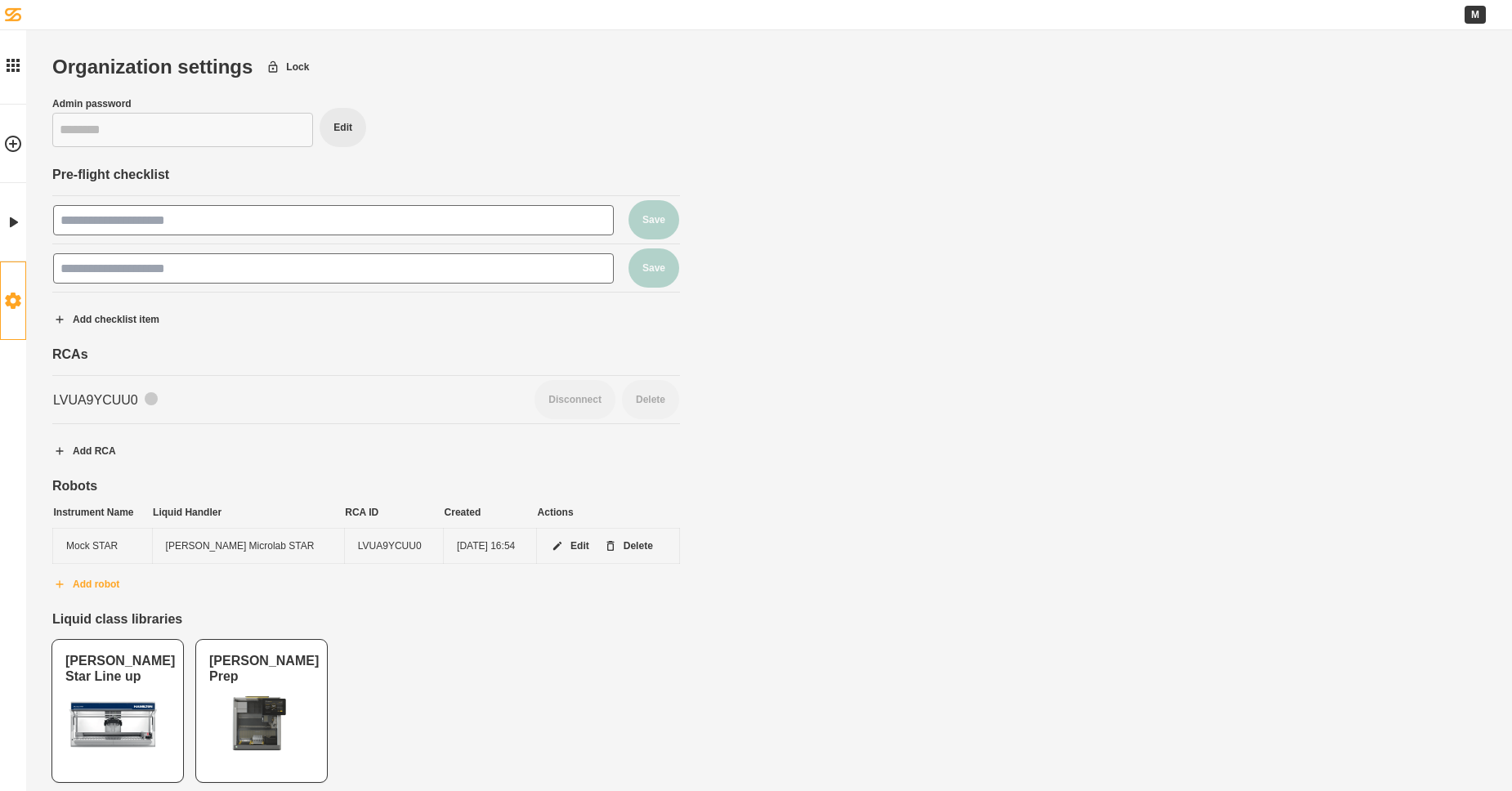
click at [91, 582] on button "Add robot" at bounding box center [85, 585] width 94 height 41
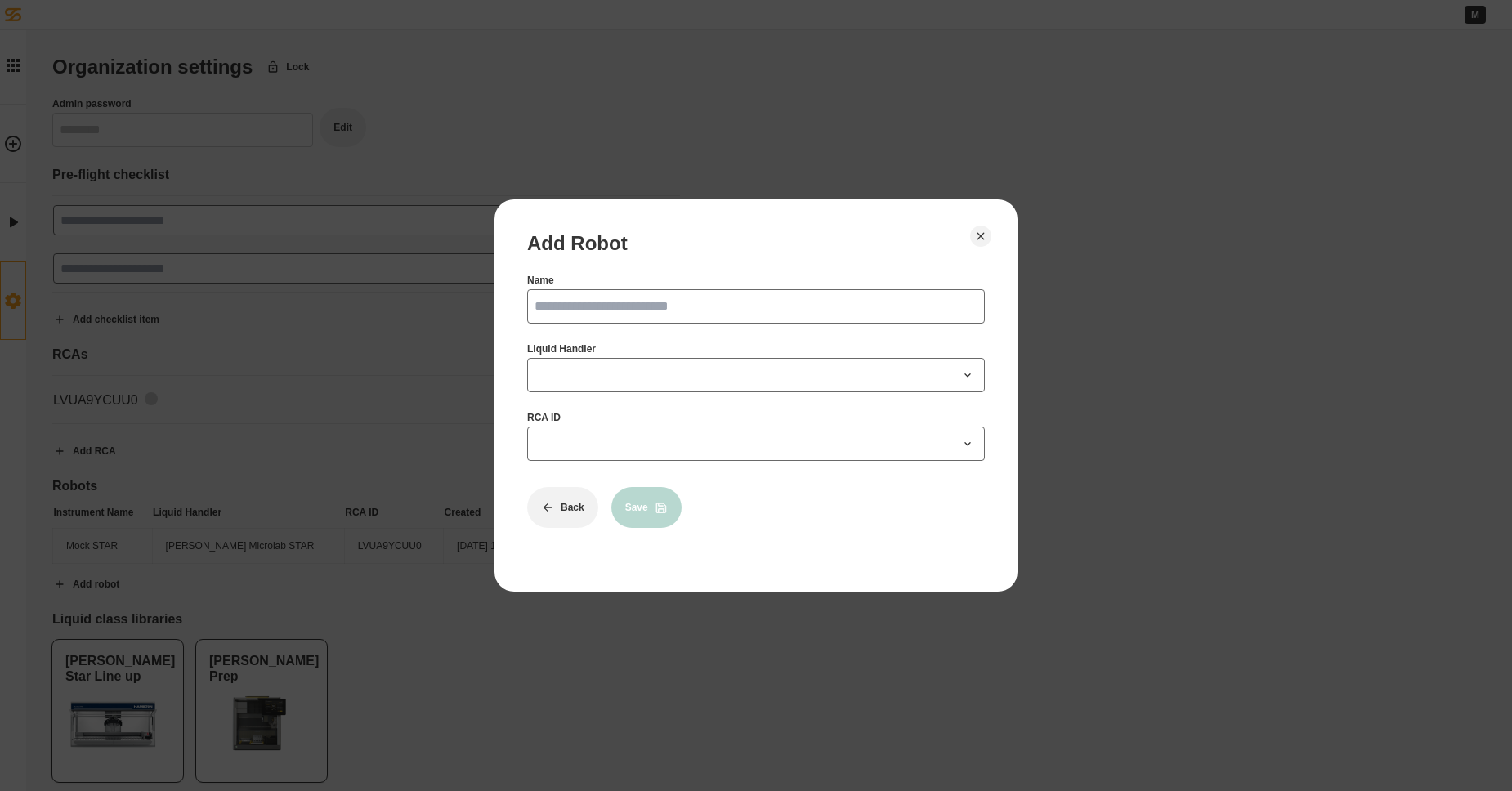
click at [886, 315] on input "Name" at bounding box center [756, 306] width 457 height 34
type input "**********"
click at [593, 381] on span at bounding box center [745, 375] width 423 height 20
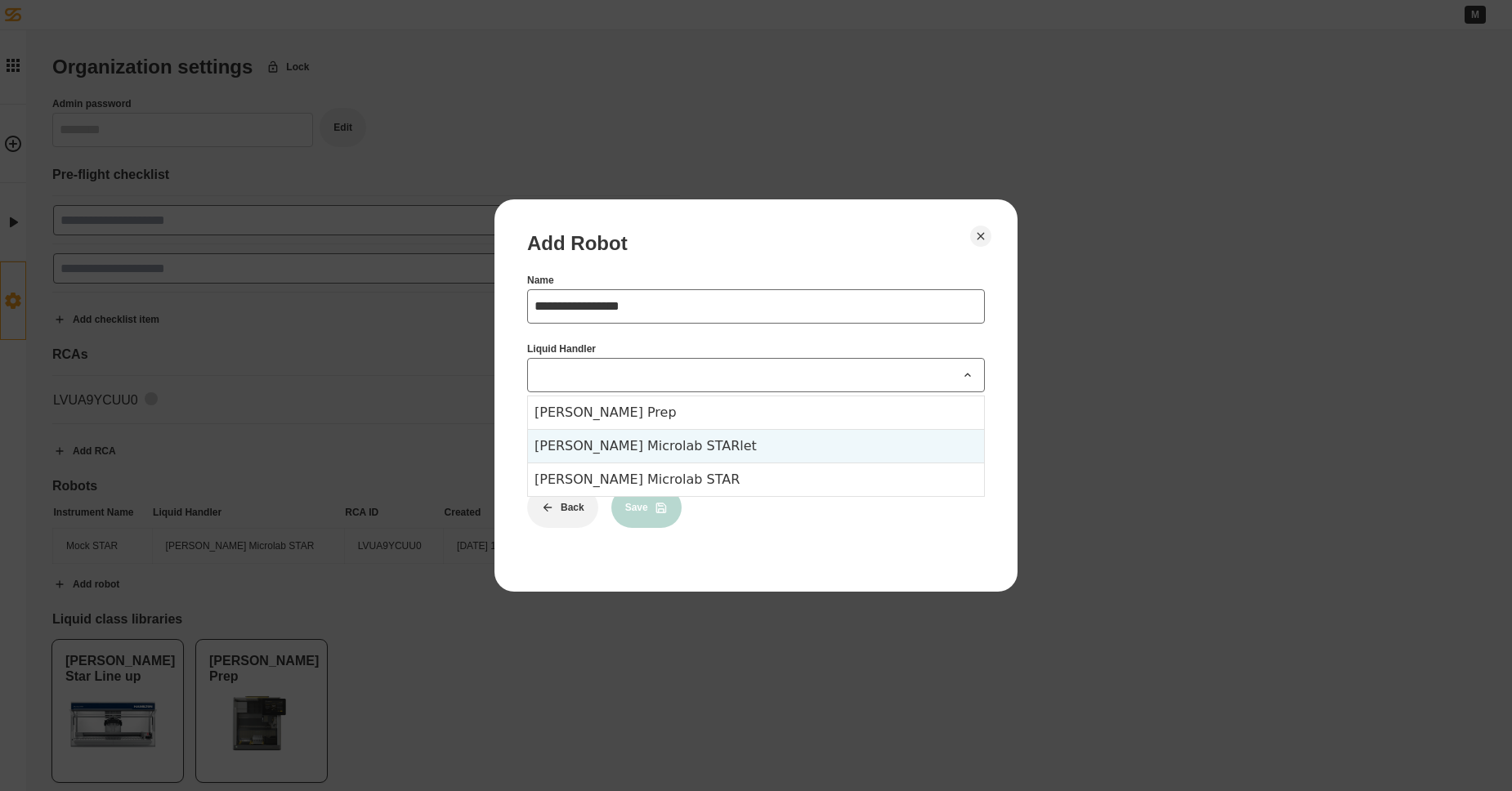
click at [653, 446] on div "[PERSON_NAME] Microlab STARlet" at bounding box center [756, 446] width 456 height 33
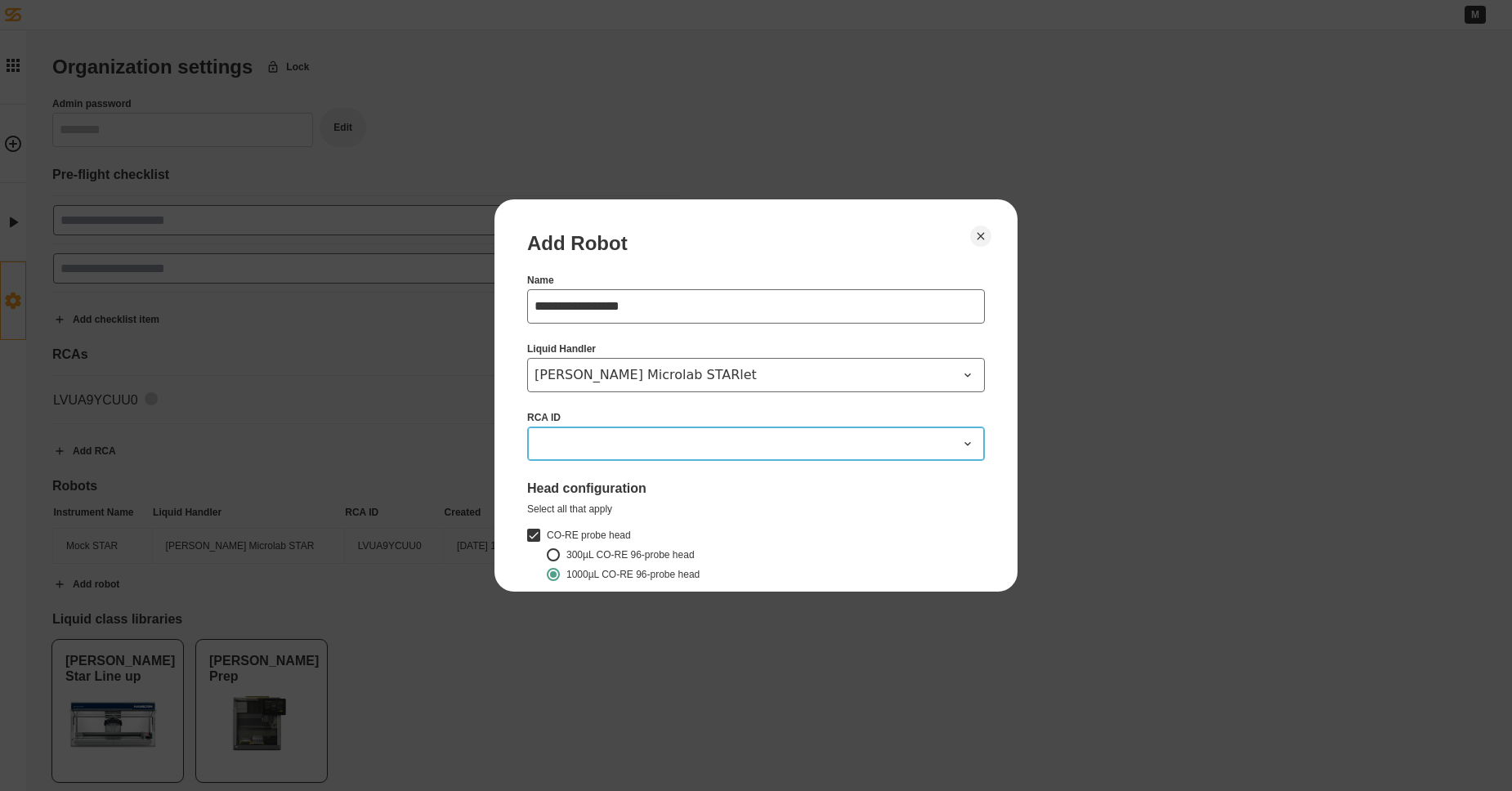
click at [625, 453] on span at bounding box center [745, 443] width 423 height 20
click at [755, 519] on div "Head configuration Select all that apply CO-RE probe head 300µL CO-RE 96-probe …" at bounding box center [756, 653] width 457 height 347
click at [757, 501] on div "Head configuration Select all that apply CO-RE probe head 300µL CO-RE 96-probe …" at bounding box center [756, 653] width 457 height 347
click at [977, 241] on icon "Close" at bounding box center [980, 236] width 13 height 13
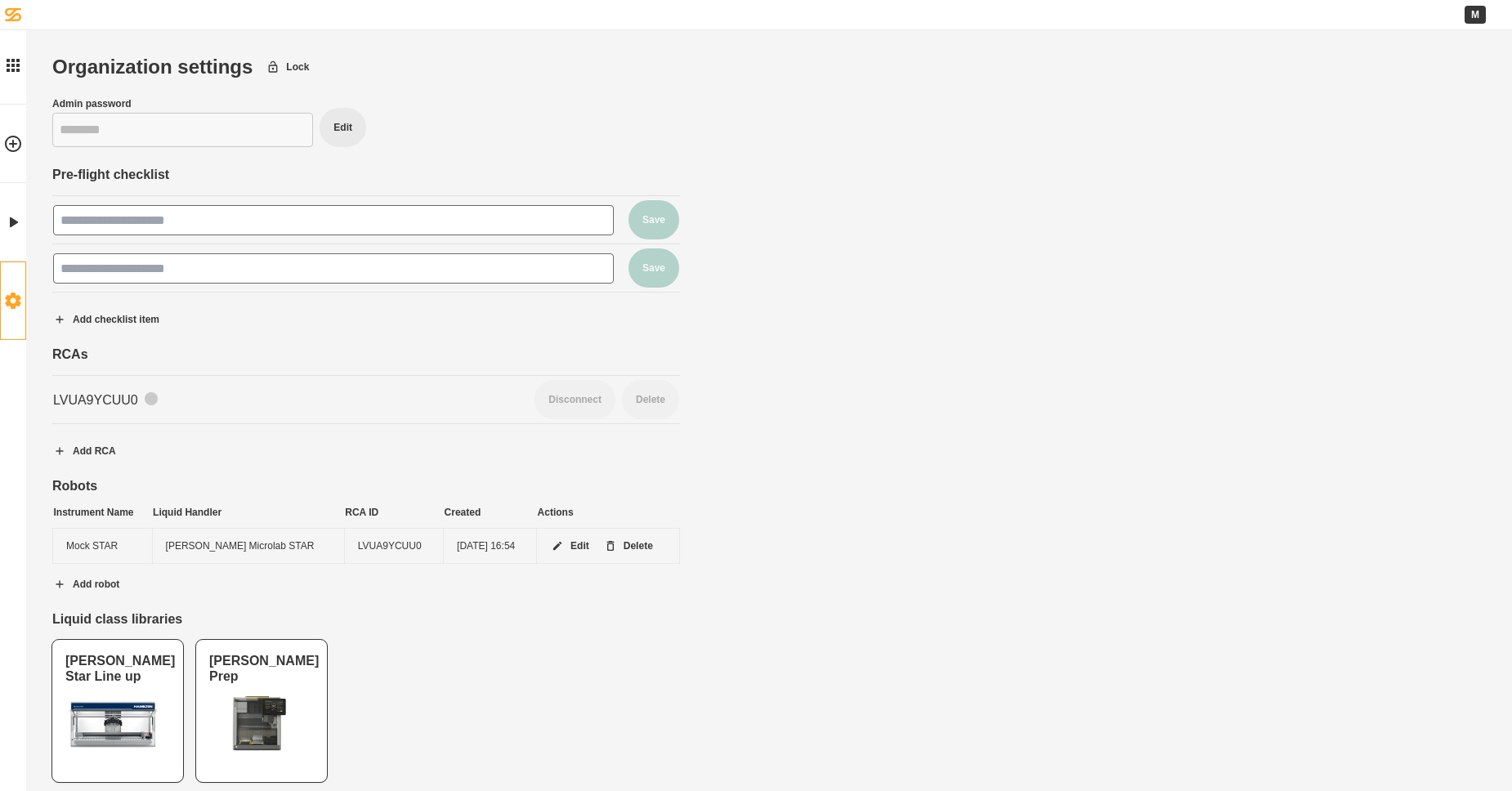
click at [91, 402] on div "LVUA9YCUU0" at bounding box center [286, 400] width 467 height 16
drag, startPoint x: 165, startPoint y: 401, endPoint x: 191, endPoint y: 399, distance: 26.1
click at [165, 401] on div "LVUA9YCUU0" at bounding box center [286, 400] width 467 height 16
click at [99, 450] on button "Add RCA" at bounding box center [85, 451] width 91 height 41
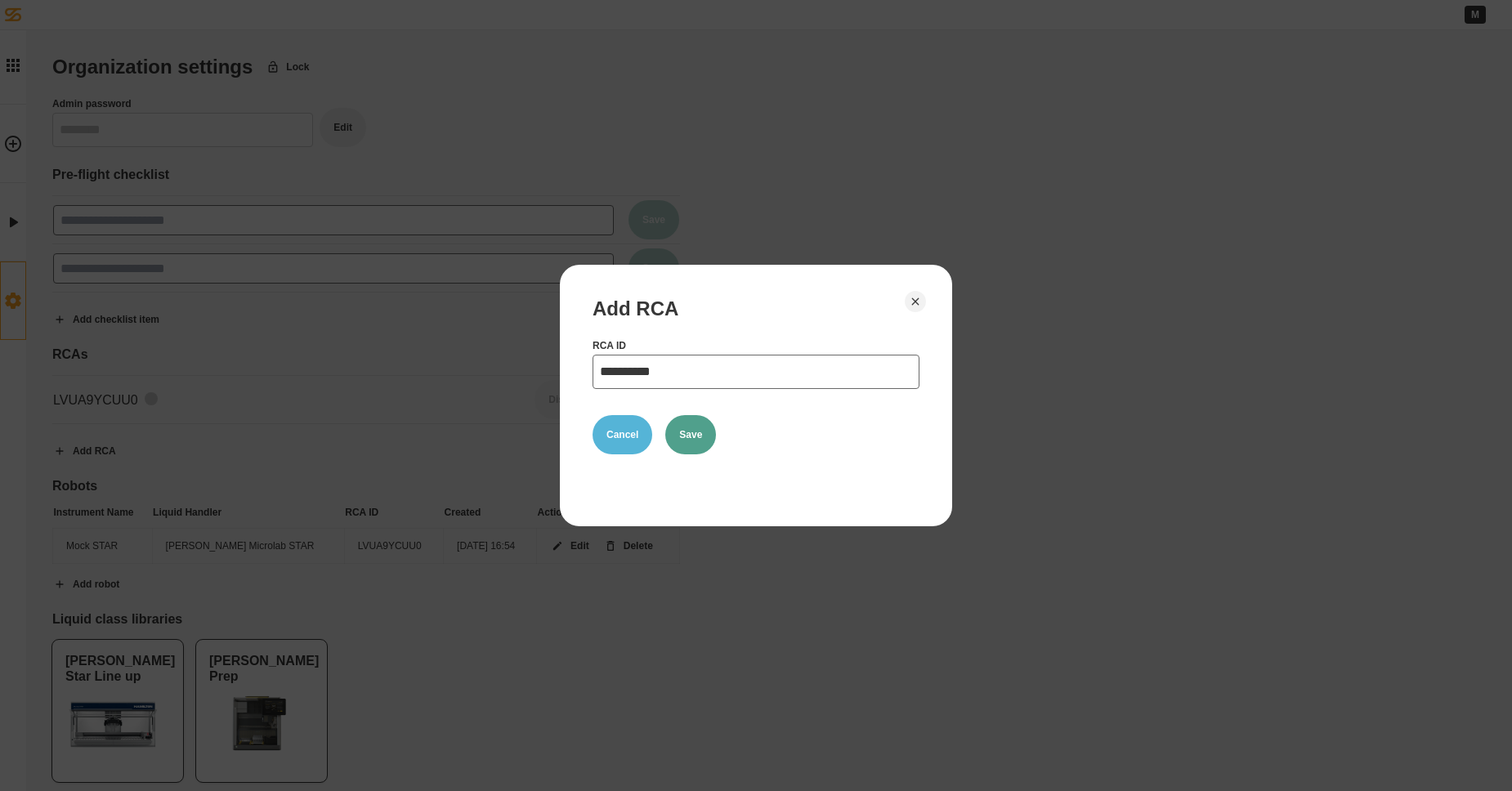
click at [638, 439] on button "Cancel" at bounding box center [622, 435] width 59 height 39
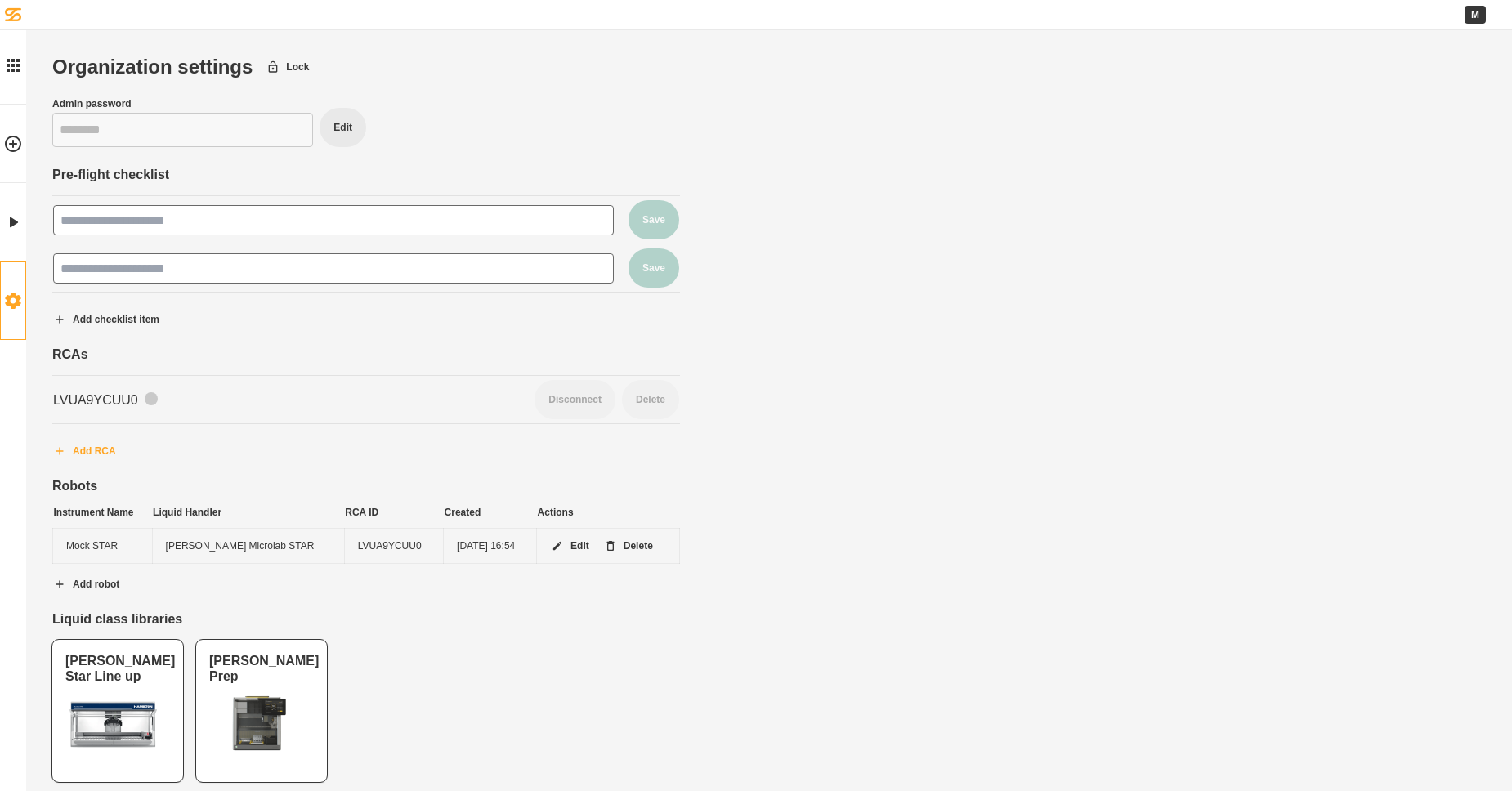
click at [99, 456] on button "Add RCA" at bounding box center [85, 451] width 91 height 41
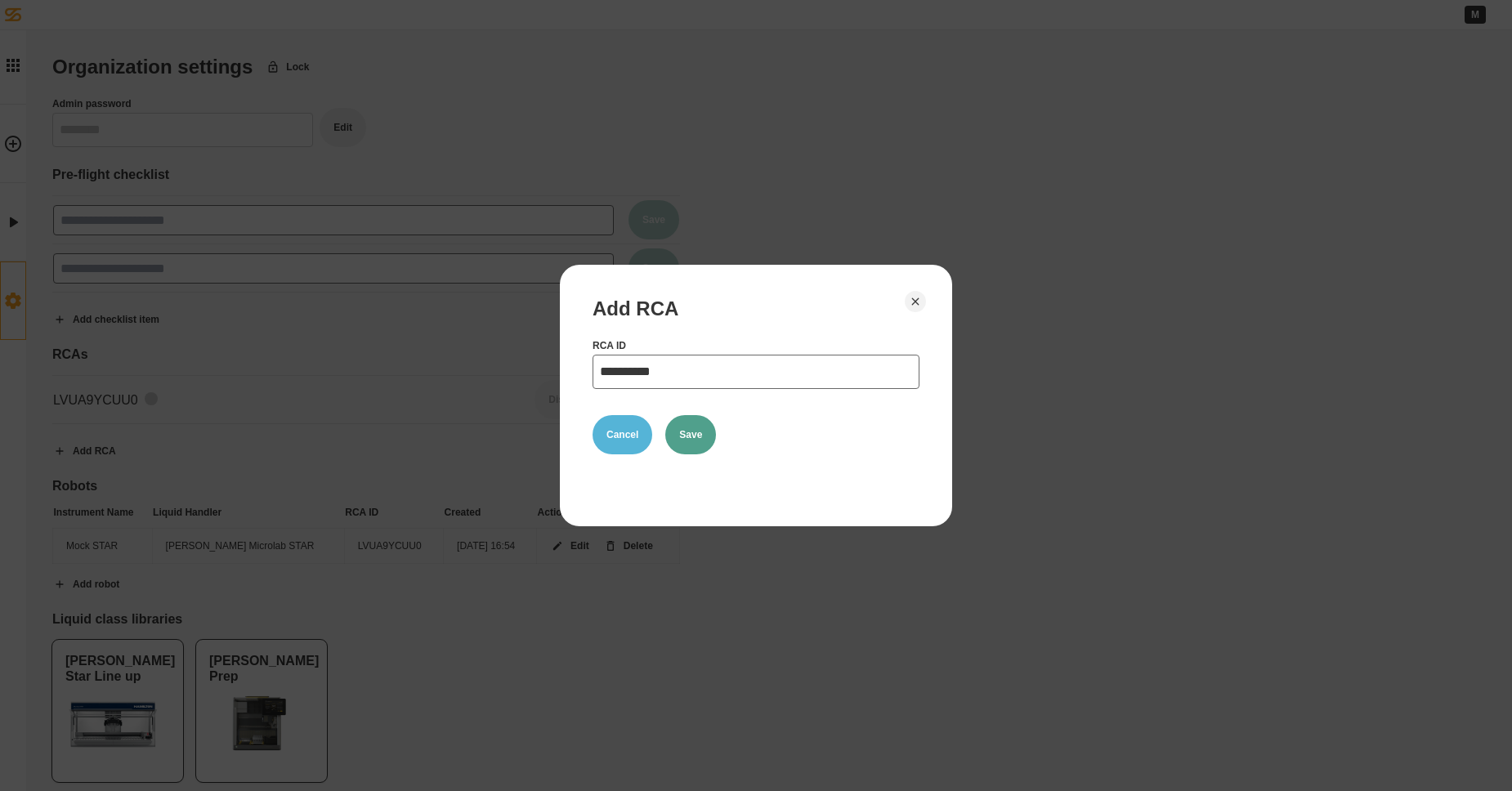
click at [615, 434] on button "Cancel" at bounding box center [622, 435] width 59 height 39
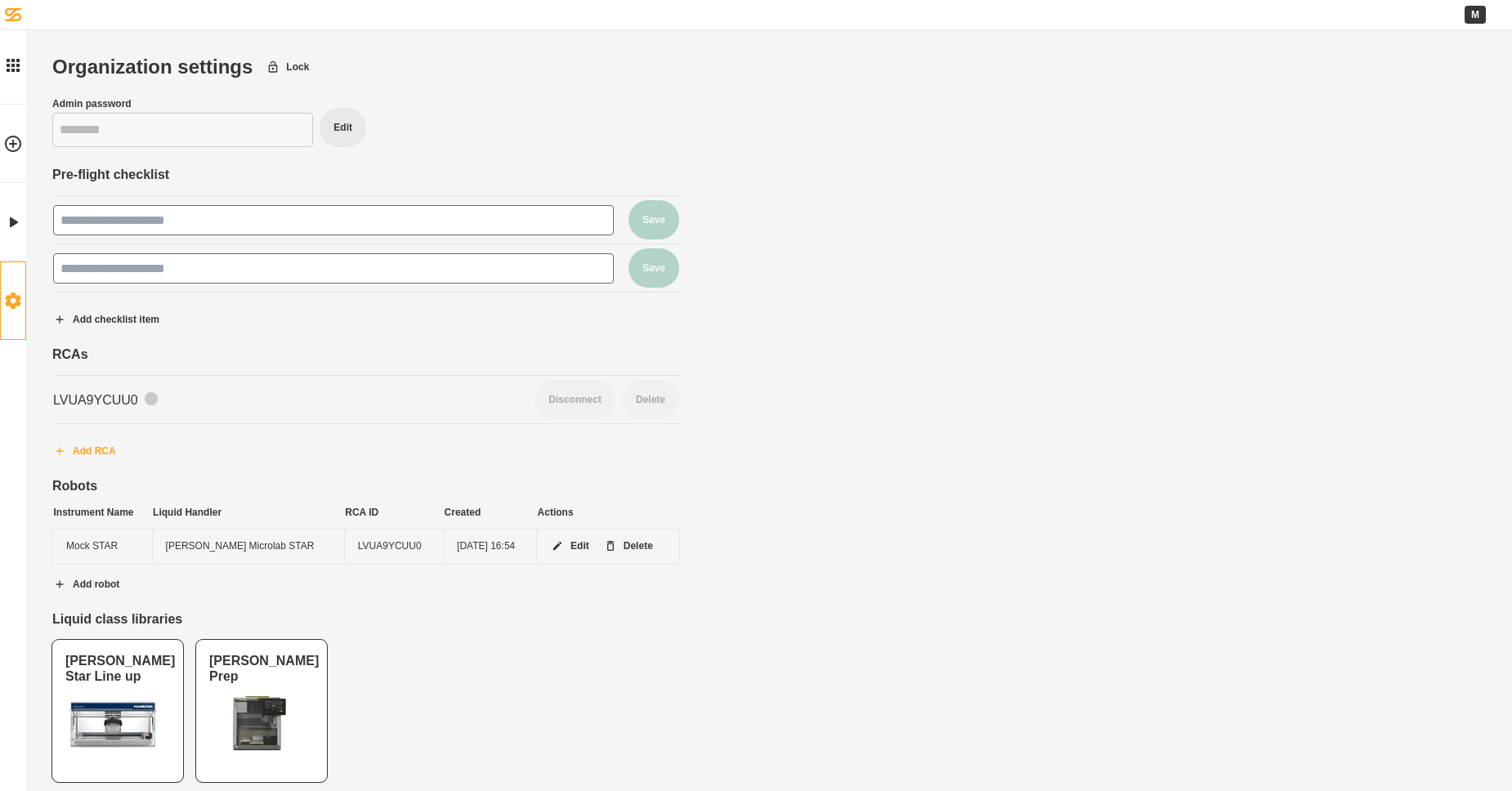
click at [112, 442] on button "Add RCA" at bounding box center [85, 451] width 91 height 41
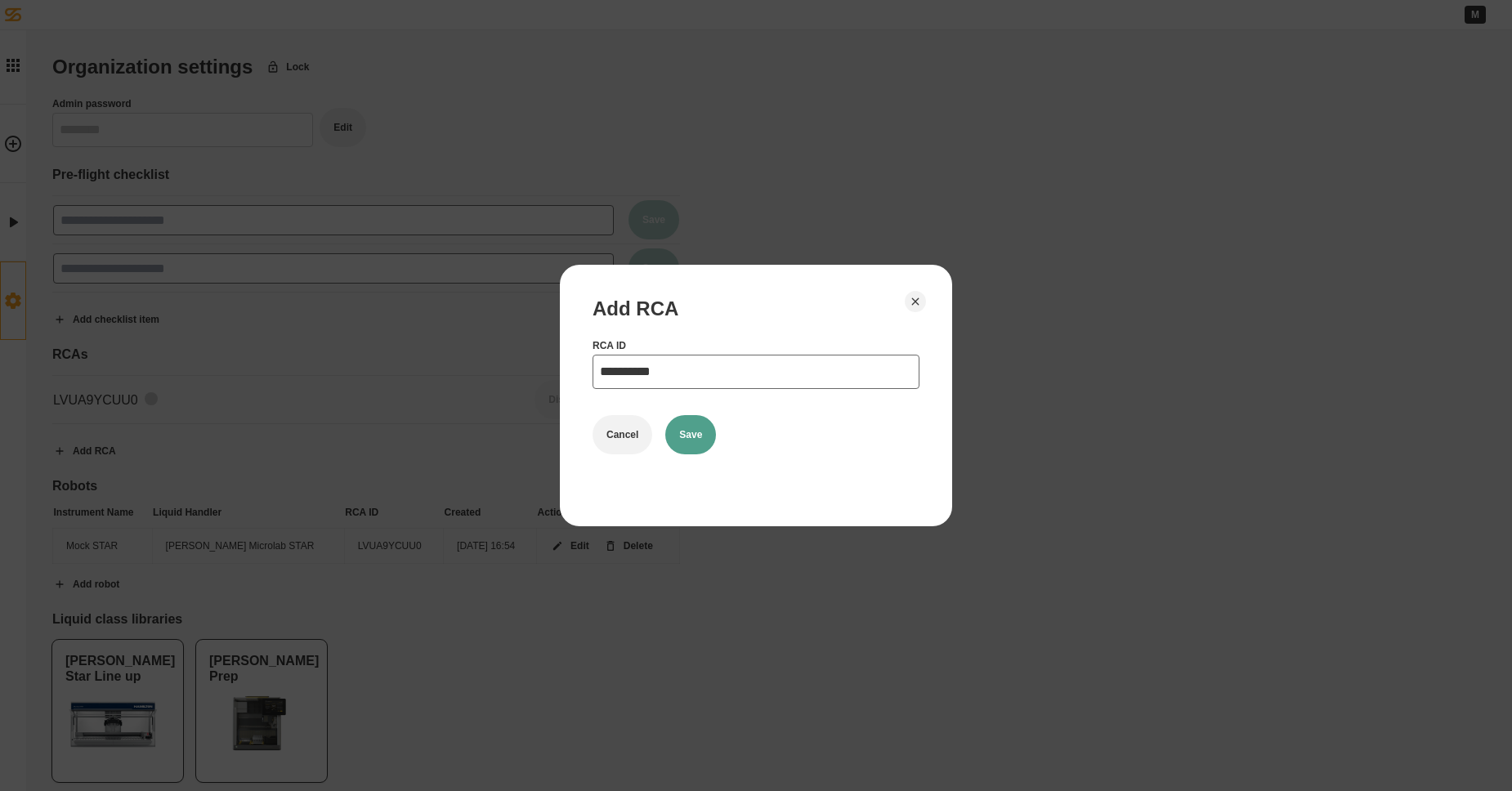
click at [874, 387] on input "**********" at bounding box center [756, 372] width 327 height 34
click at [622, 440] on button "Cancel" at bounding box center [622, 435] width 59 height 39
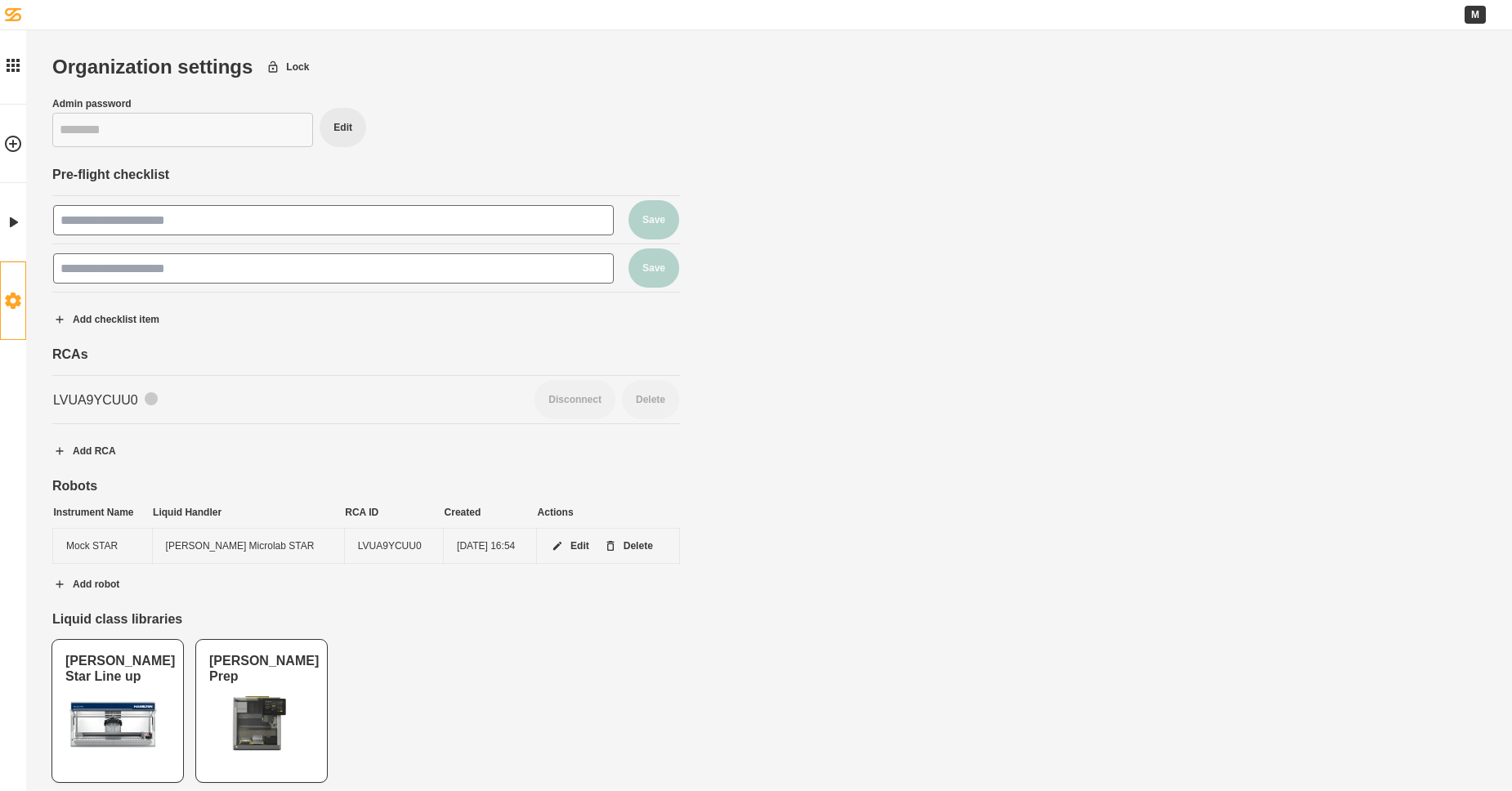
click at [151, 398] on div at bounding box center [151, 399] width 13 height 13
click at [102, 400] on div "LVUA9YCUU0" at bounding box center [286, 400] width 467 height 16
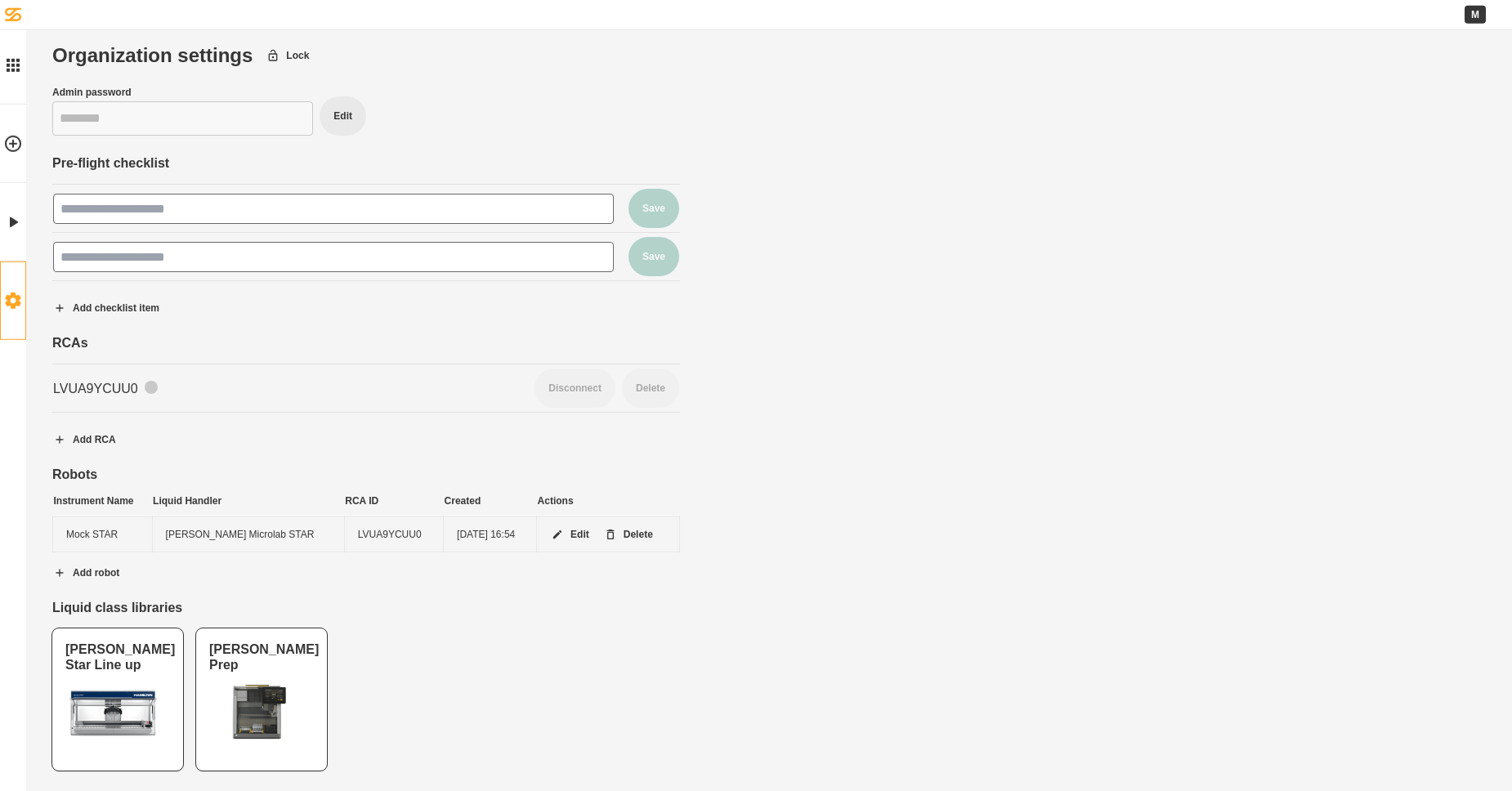
scroll to position [17, 0]
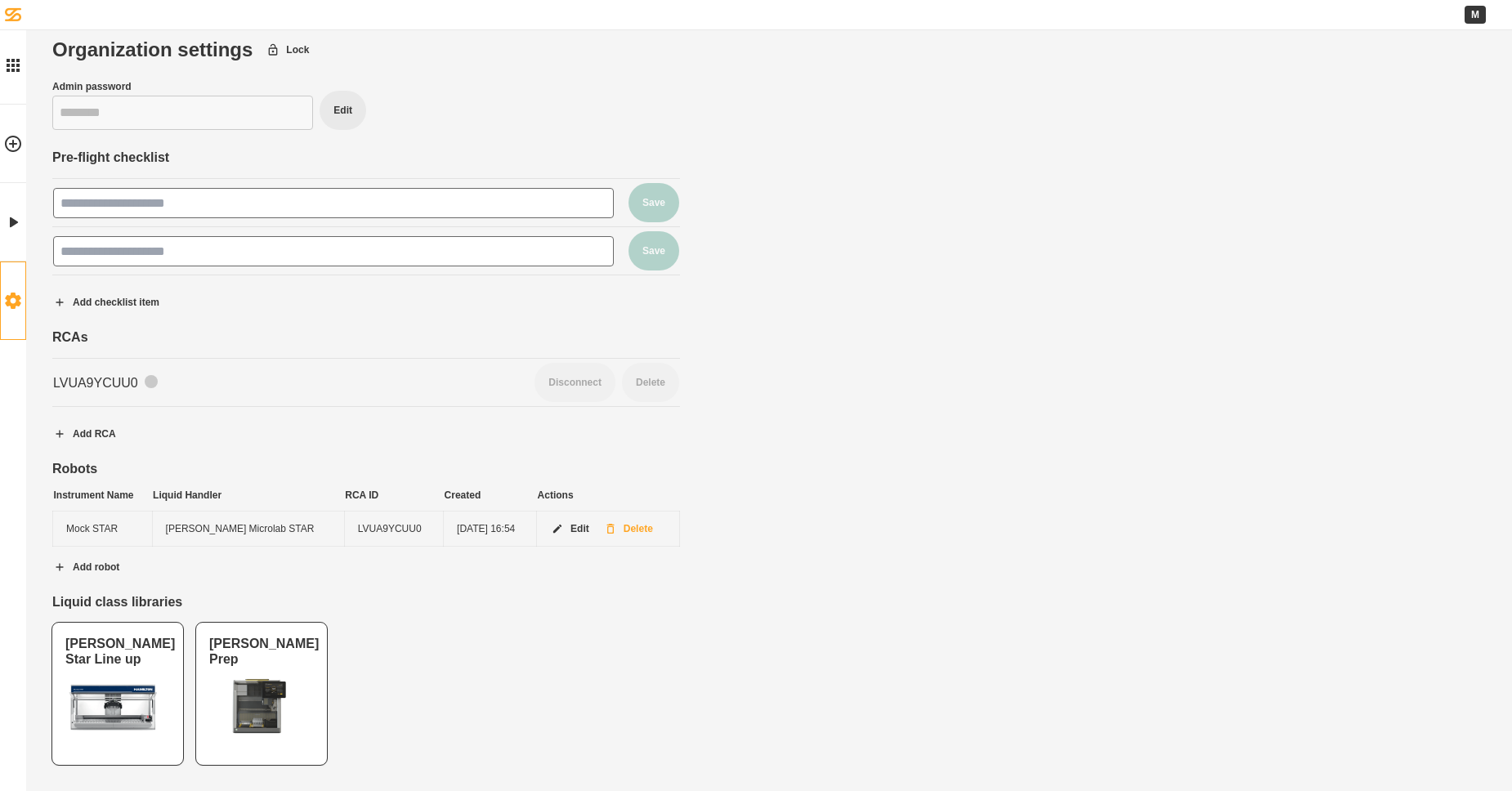
click at [647, 532] on button "Delete" at bounding box center [628, 529] width 77 height 41
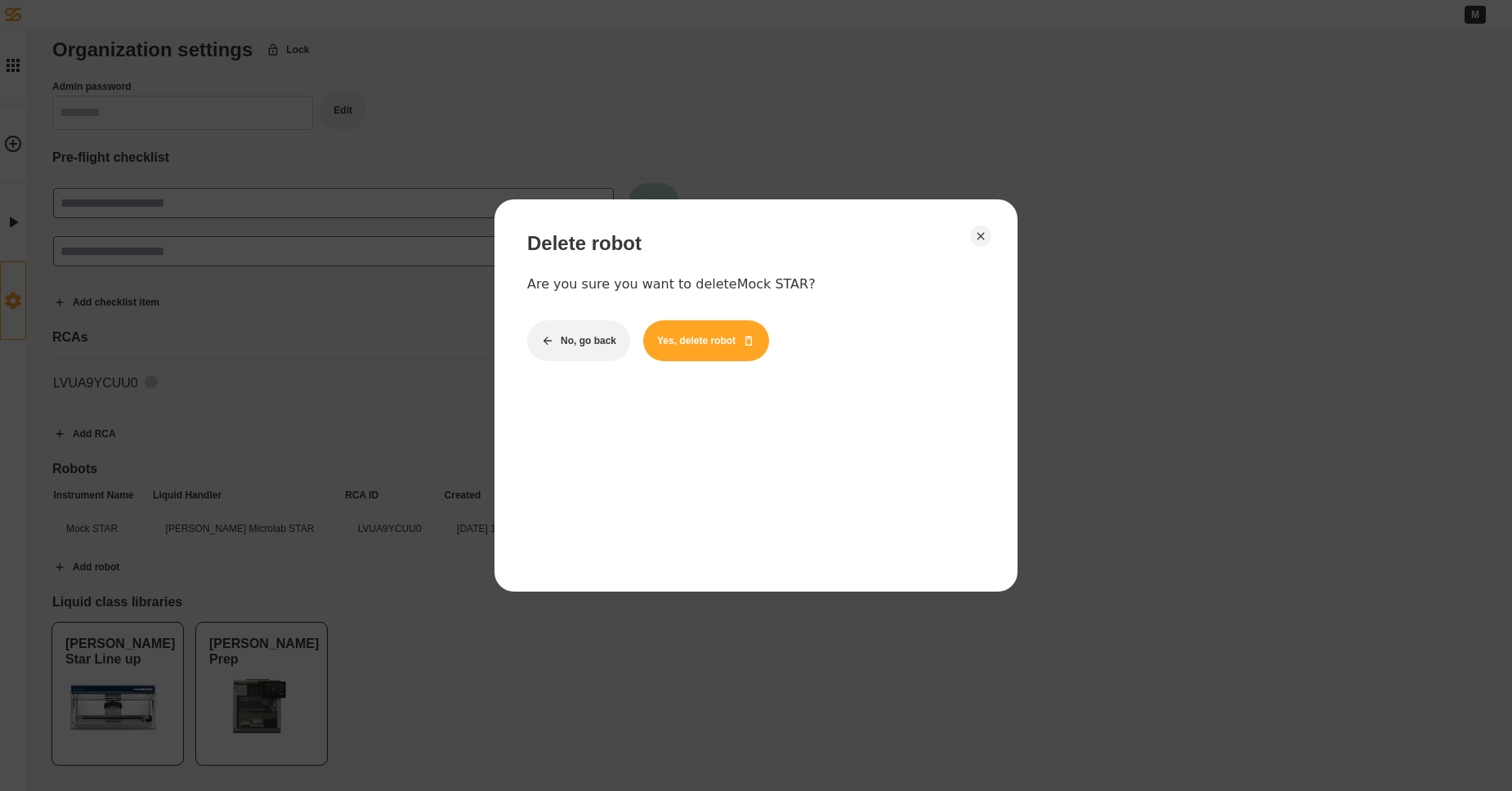
click at [693, 349] on button "Yes, delete robot" at bounding box center [705, 341] width 125 height 41
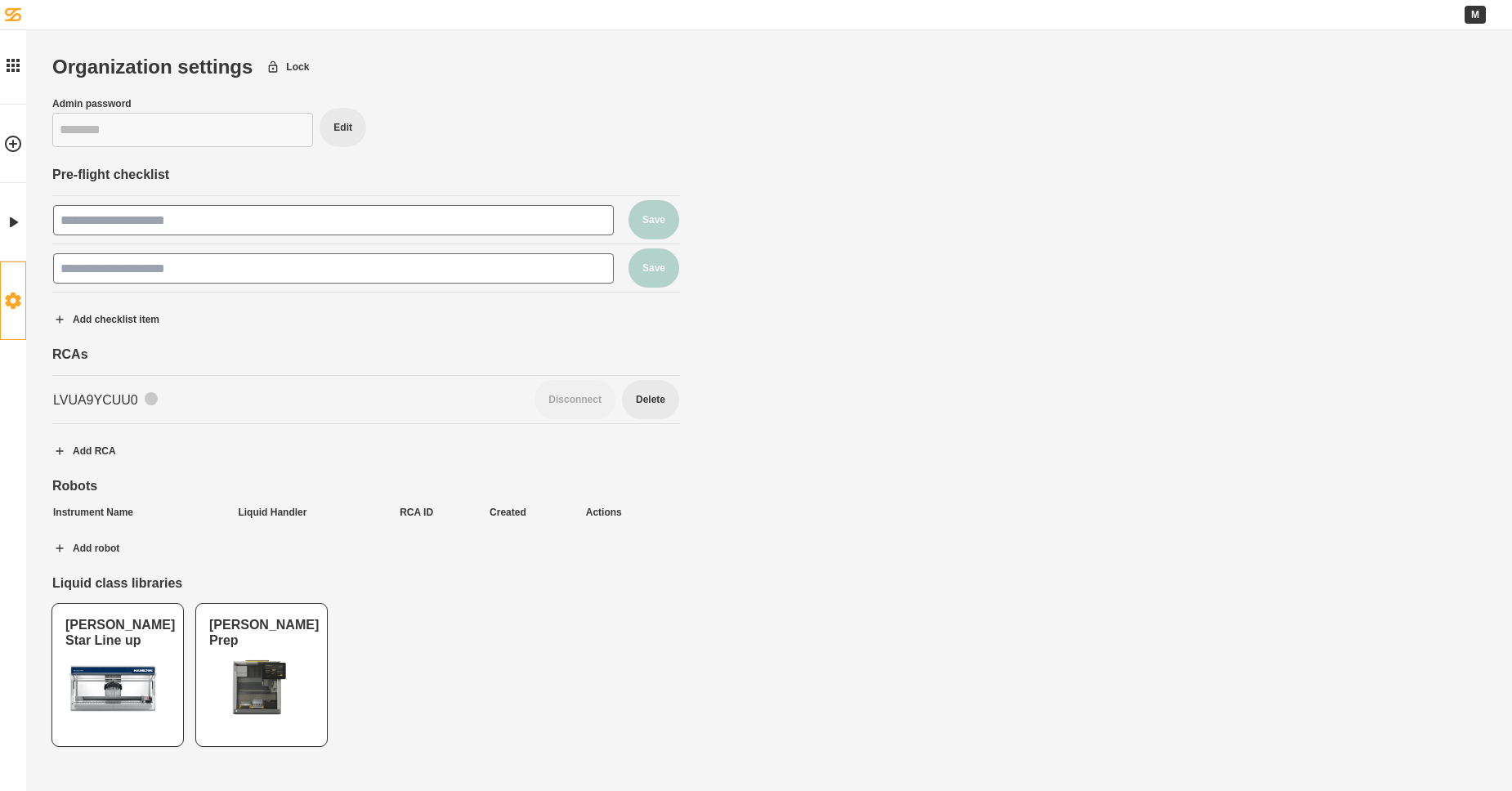
scroll to position [0, 0]
click at [102, 402] on div "LVUA9YCUU0" at bounding box center [286, 400] width 467 height 16
click at [644, 406] on button "Delete" at bounding box center [651, 400] width 58 height 39
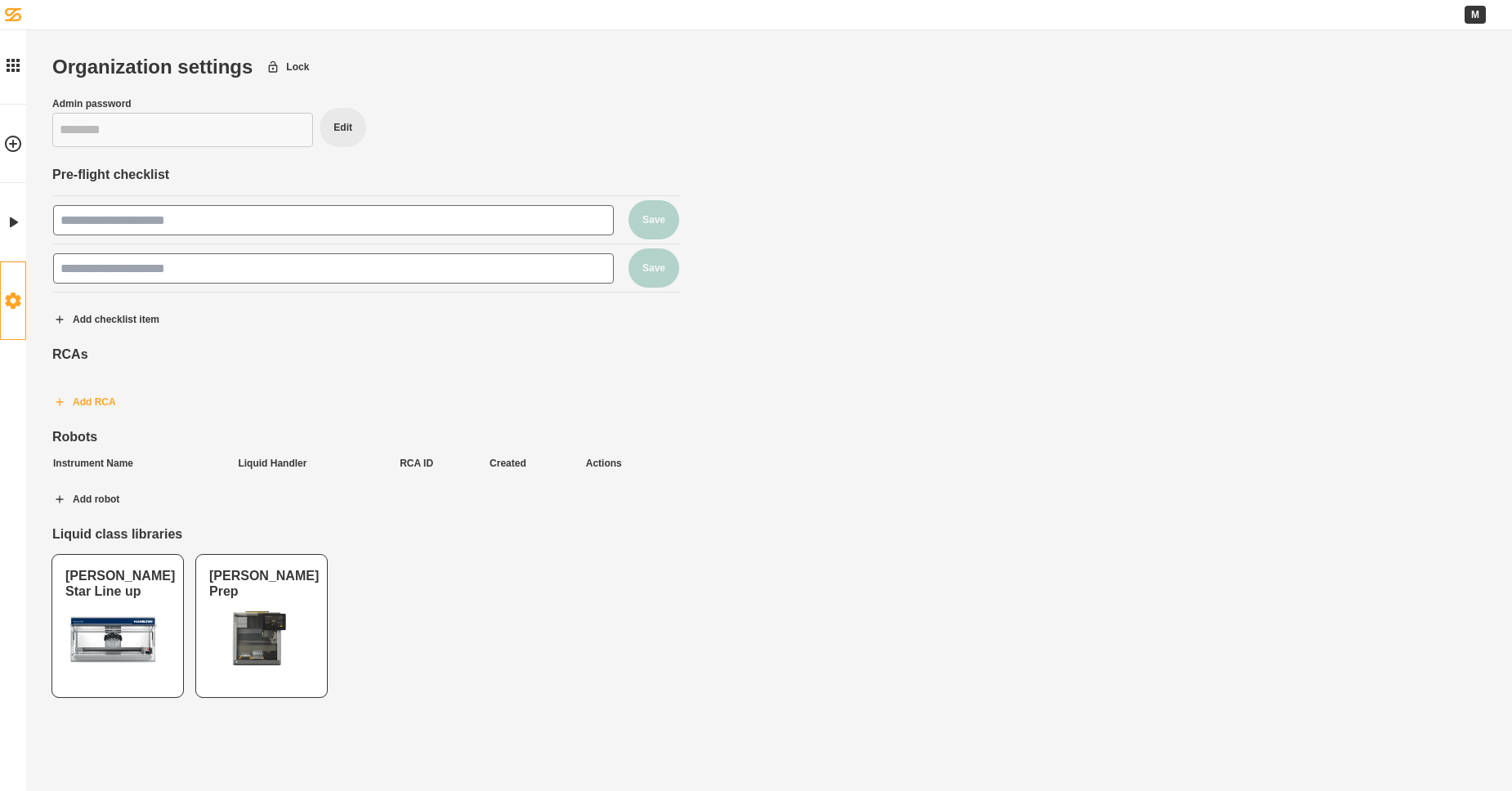
click at [62, 402] on icon "button" at bounding box center [59, 402] width 7 height 7
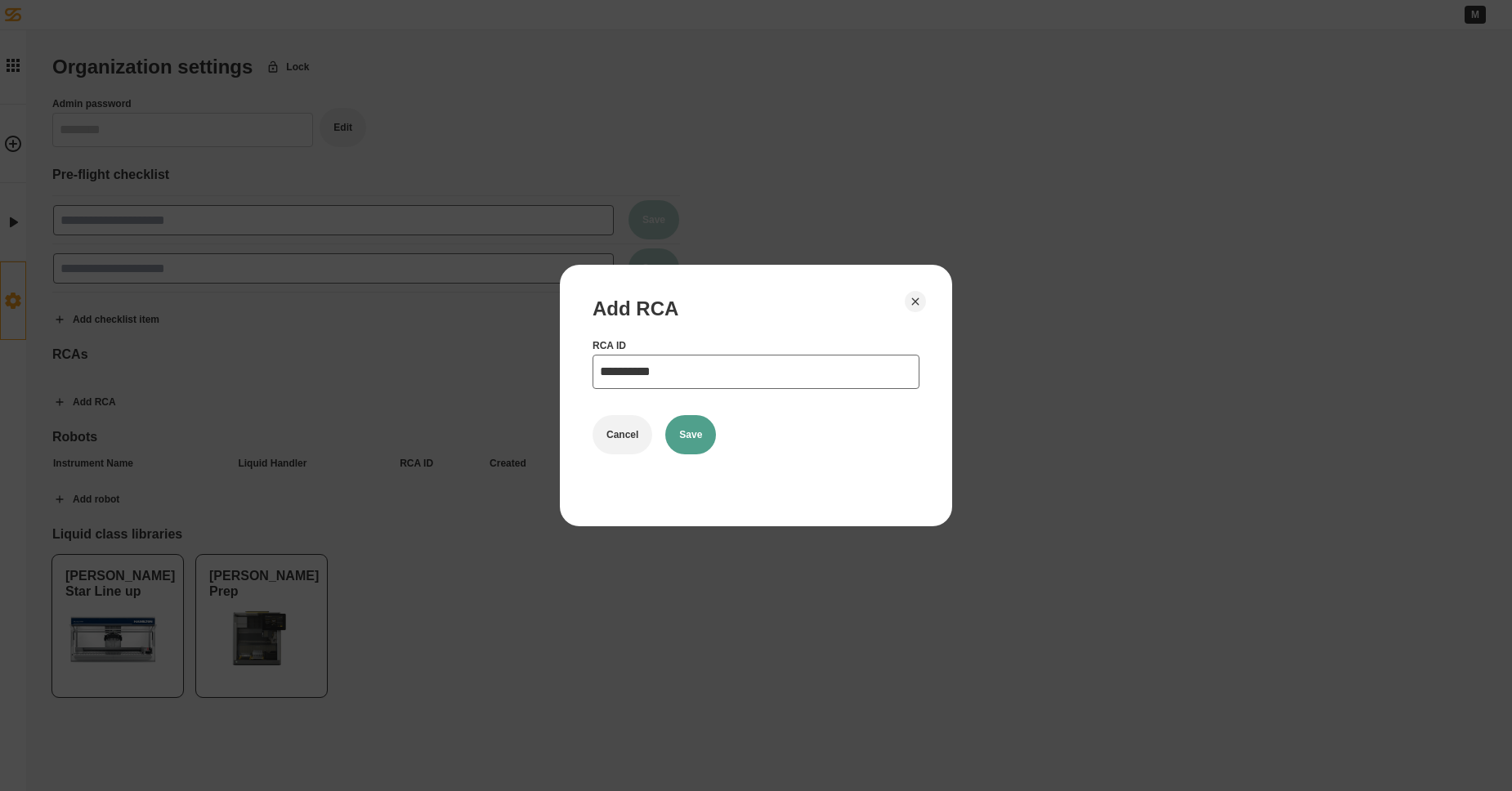
type input "**********"
click at [701, 430] on button "Save" at bounding box center [690, 435] width 51 height 39
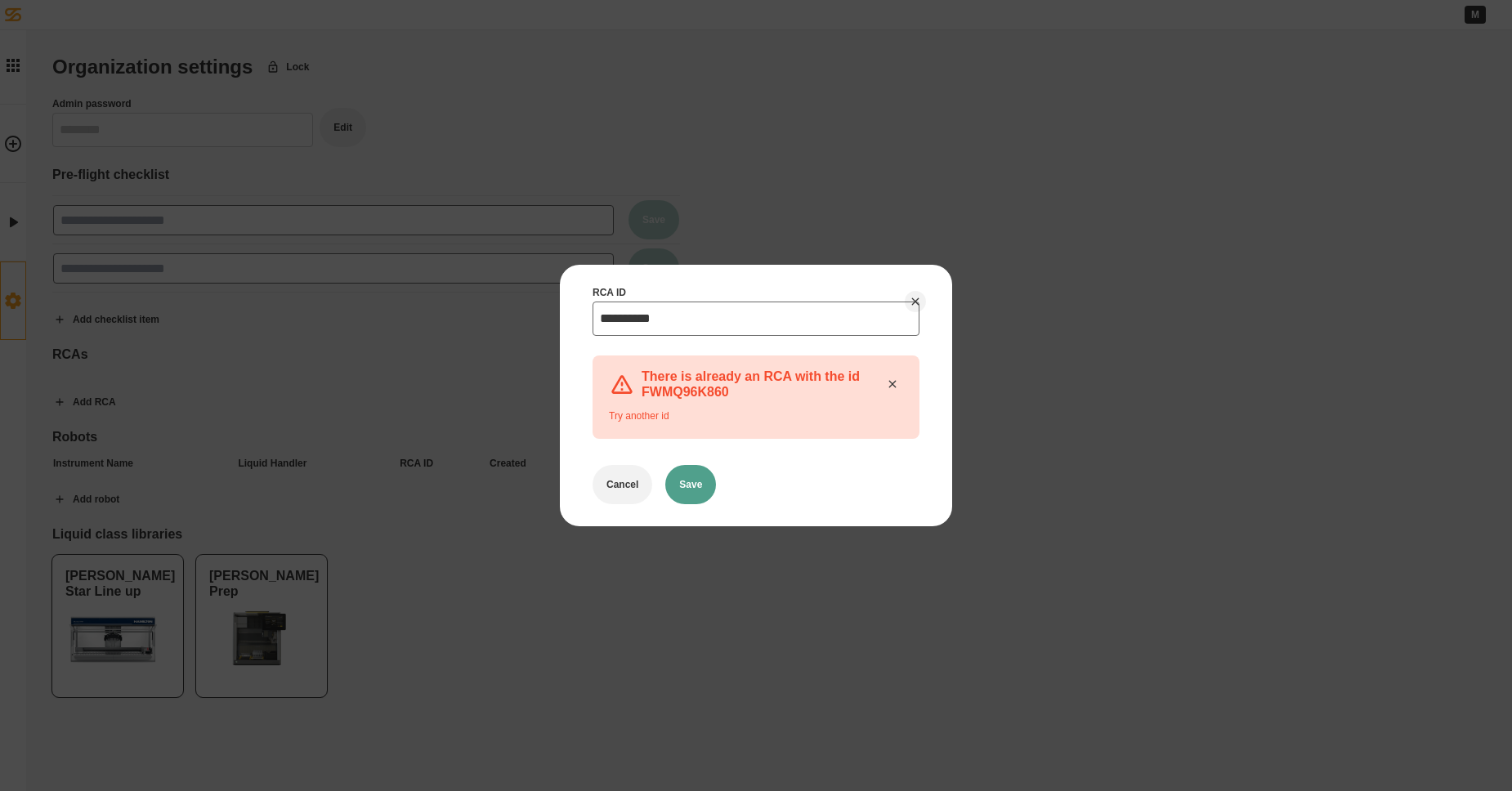
scroll to position [64, 0]
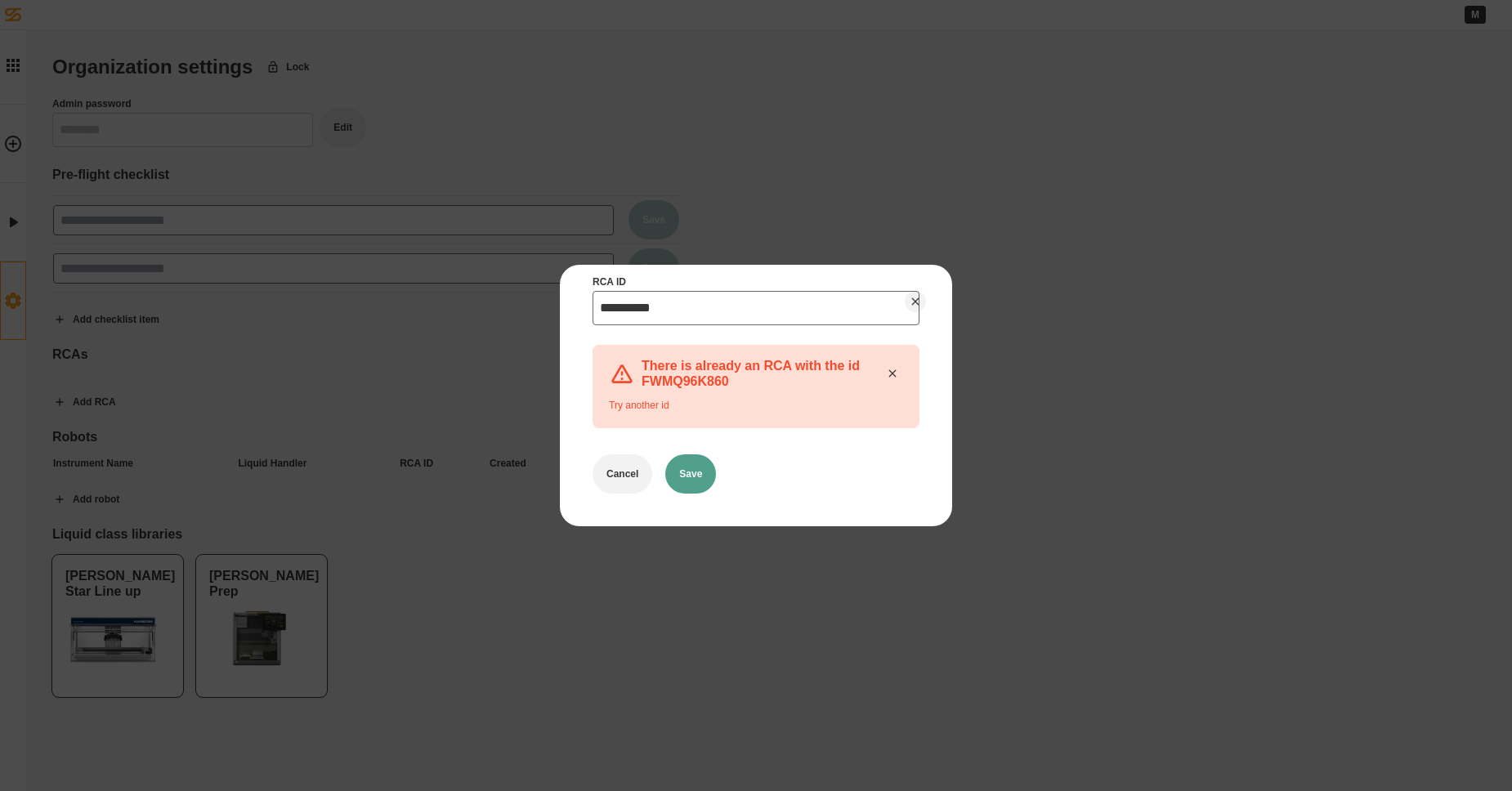
click at [704, 478] on button "Save" at bounding box center [690, 474] width 51 height 39
click at [610, 481] on button "Cancel" at bounding box center [622, 474] width 59 height 39
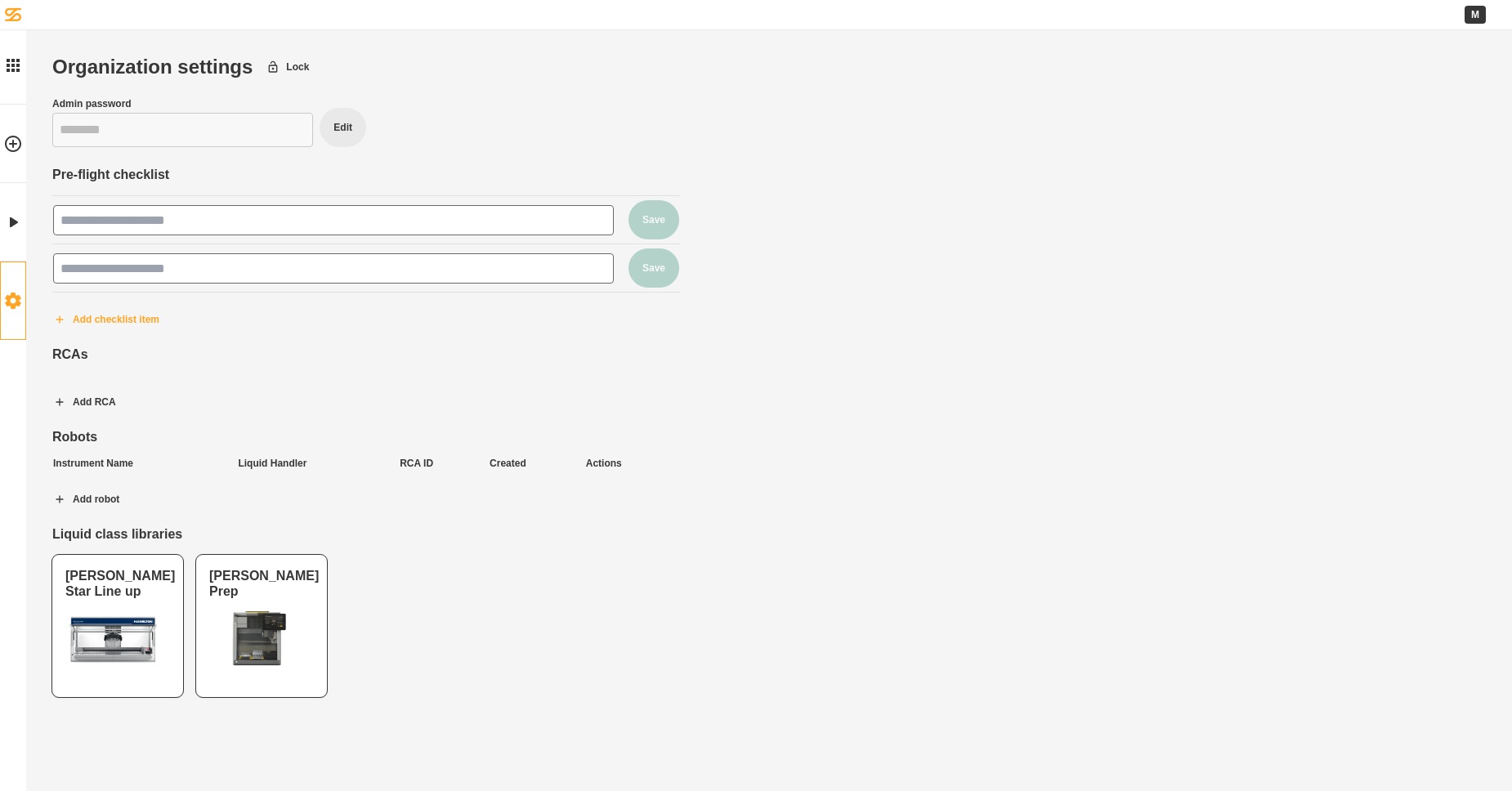
click at [89, 323] on button "Add checklist item" at bounding box center [106, 320] width 134 height 41
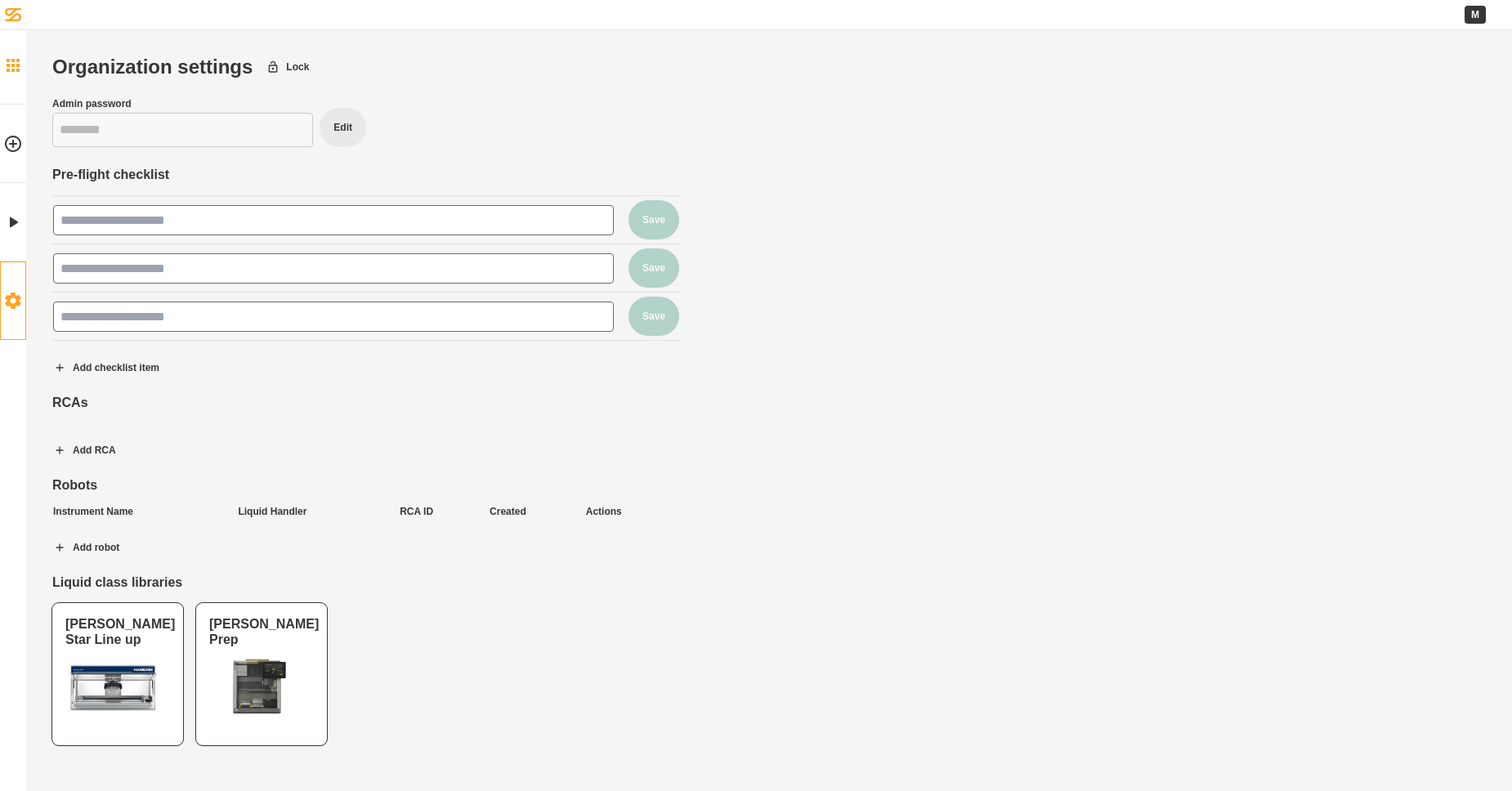
click at [13, 69] on icon at bounding box center [13, 65] width 13 height 13
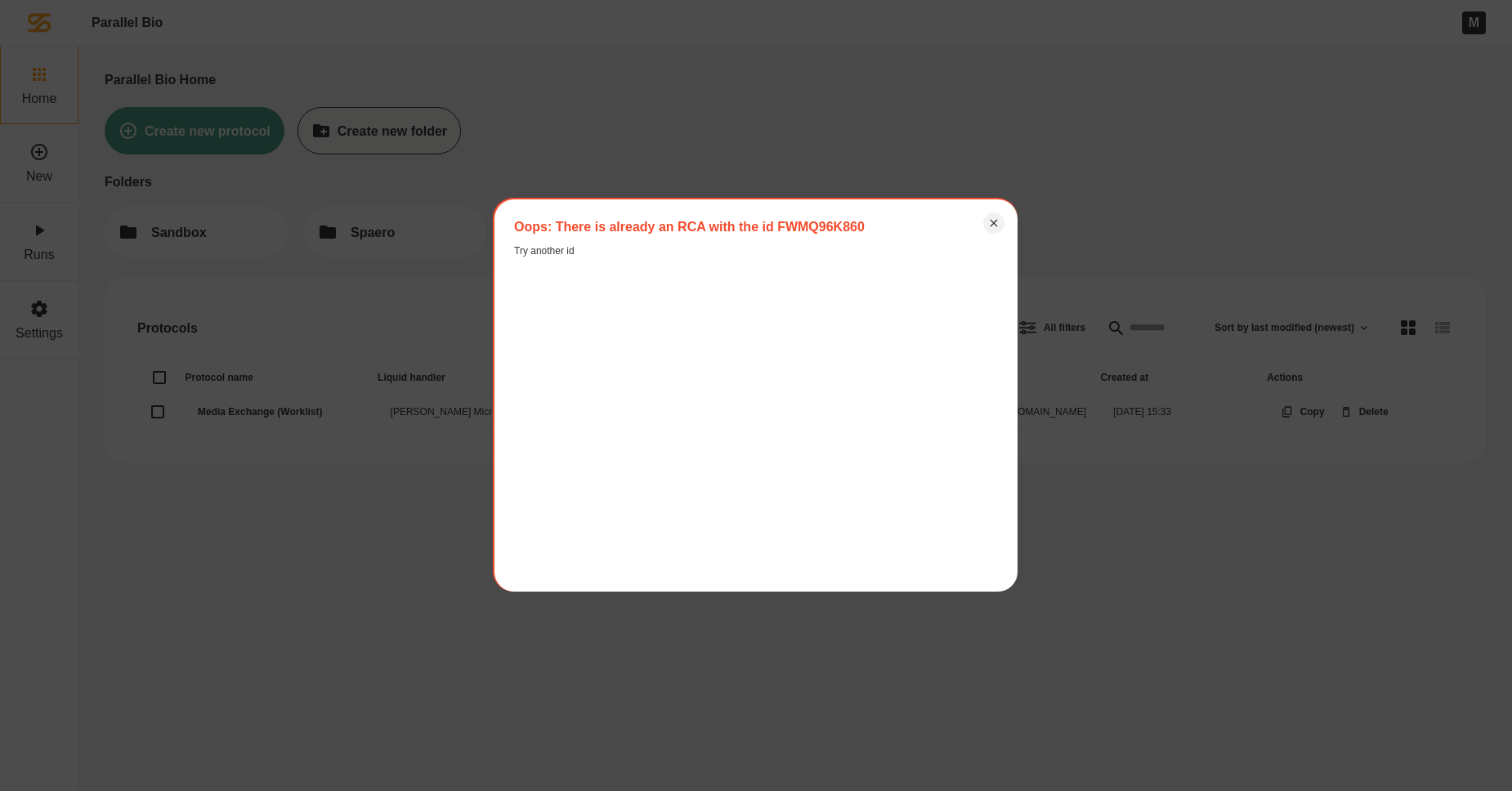
click at [1003, 227] on div "Oops: There is already an RCA with the id FWMQ96K860 Try another id" at bounding box center [756, 396] width 523 height 392
click at [998, 223] on icon "Close" at bounding box center [993, 223] width 13 height 13
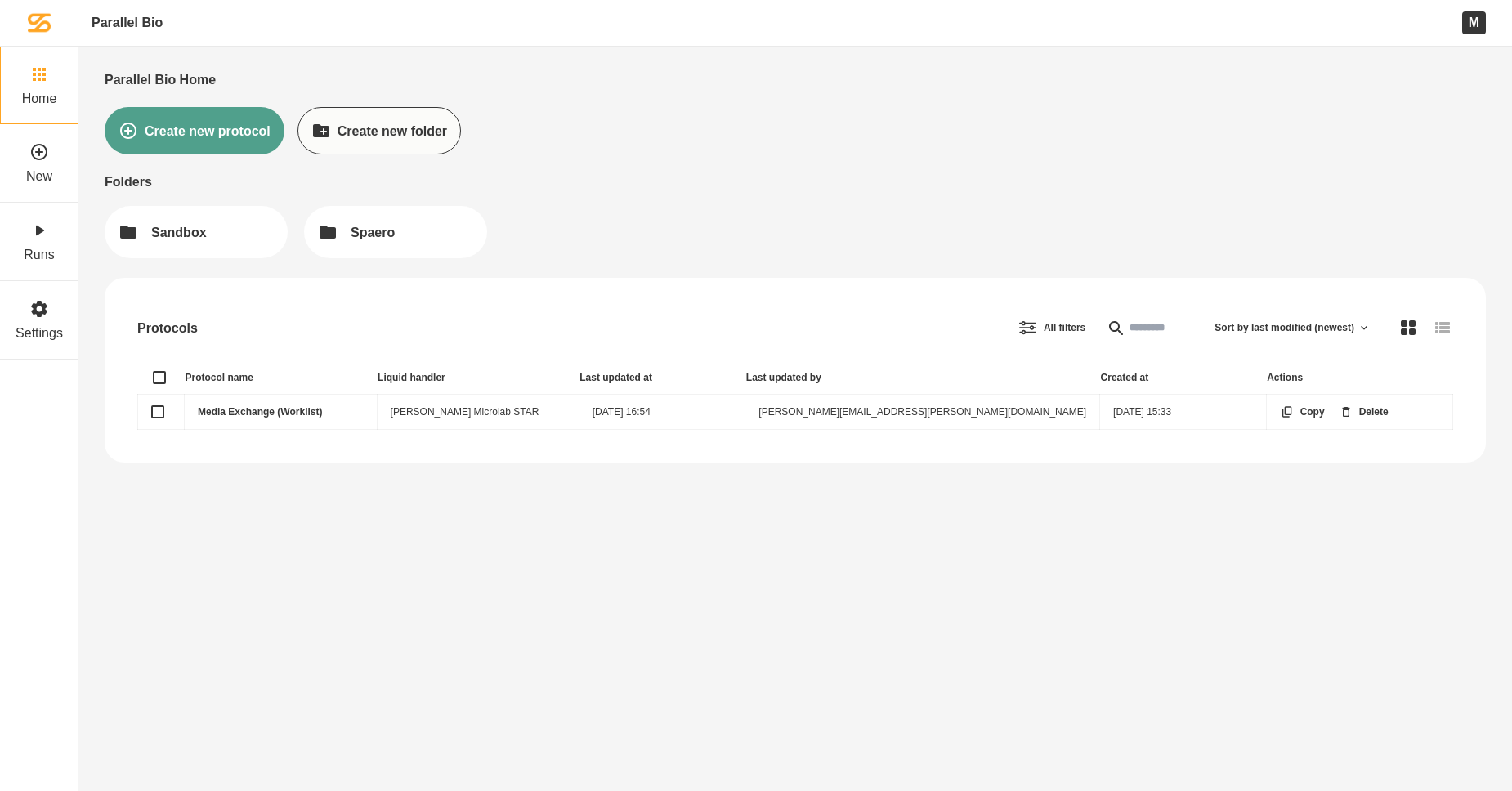
click at [238, 415] on link "Media Exchange (Worklist)" at bounding box center [260, 412] width 125 height 11
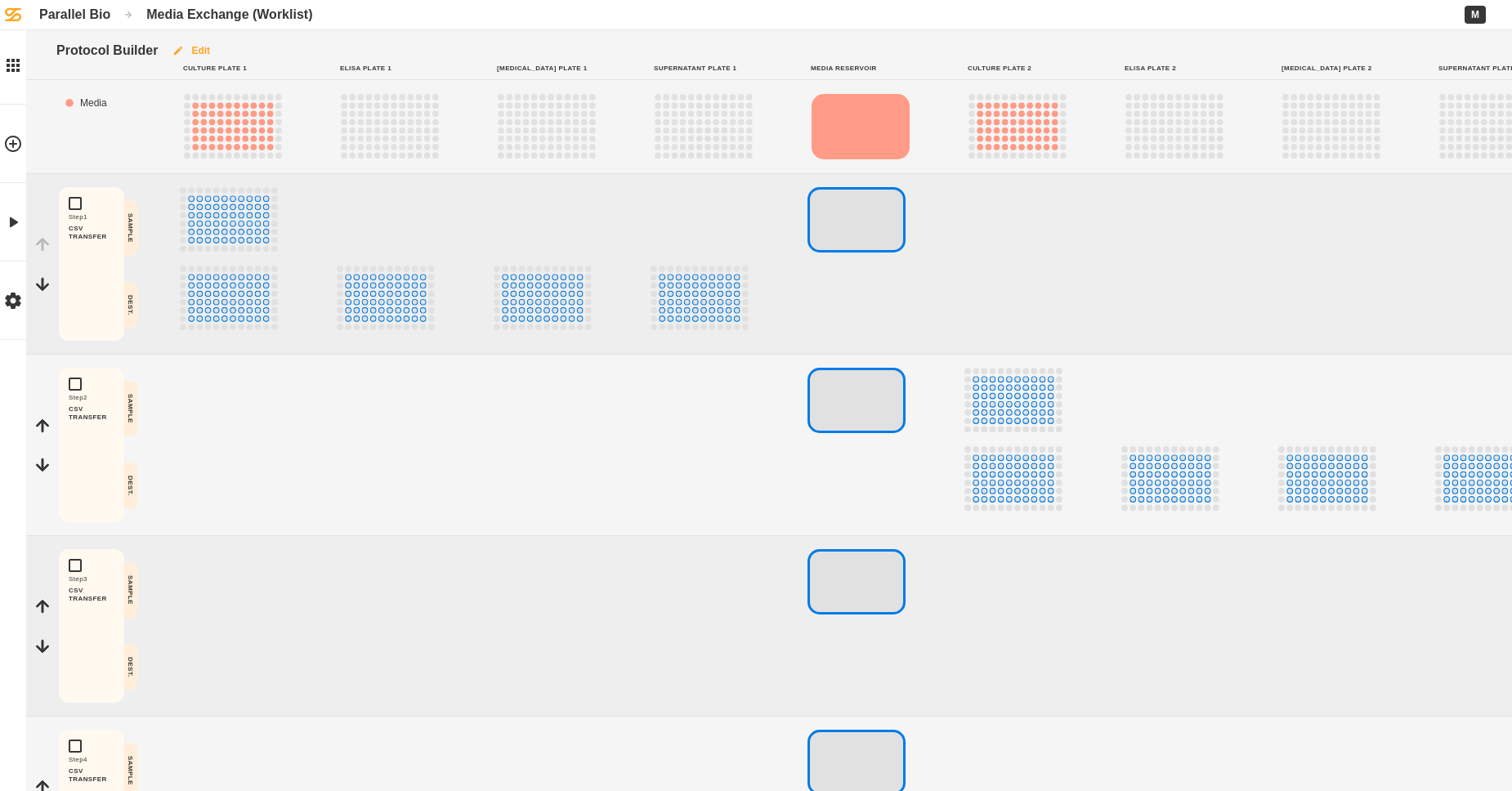
click at [216, 52] on button "Edit" at bounding box center [191, 51] width 66 height 41
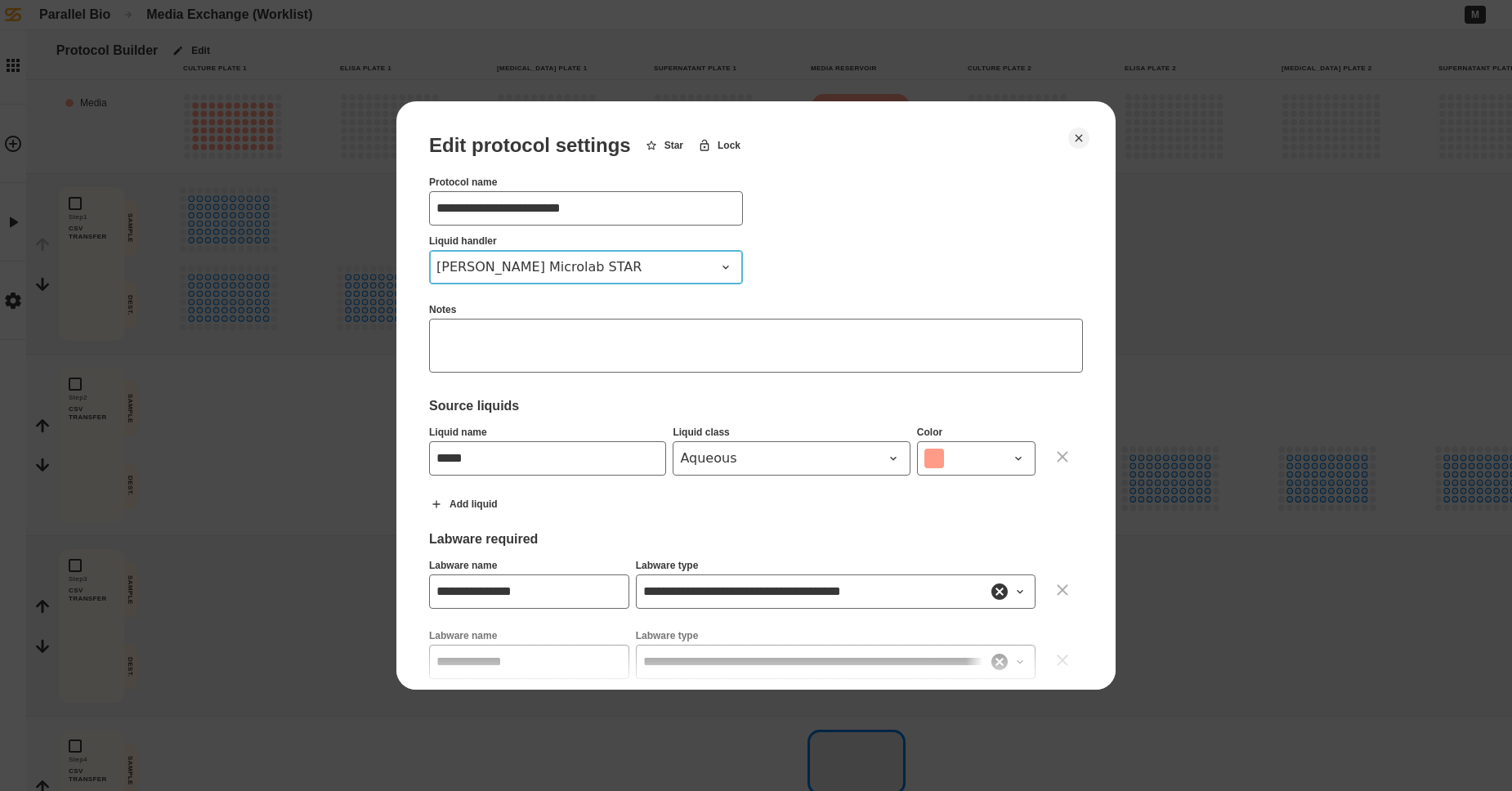
click at [642, 257] on button "[PERSON_NAME] Microlab STAR" at bounding box center [586, 267] width 314 height 34
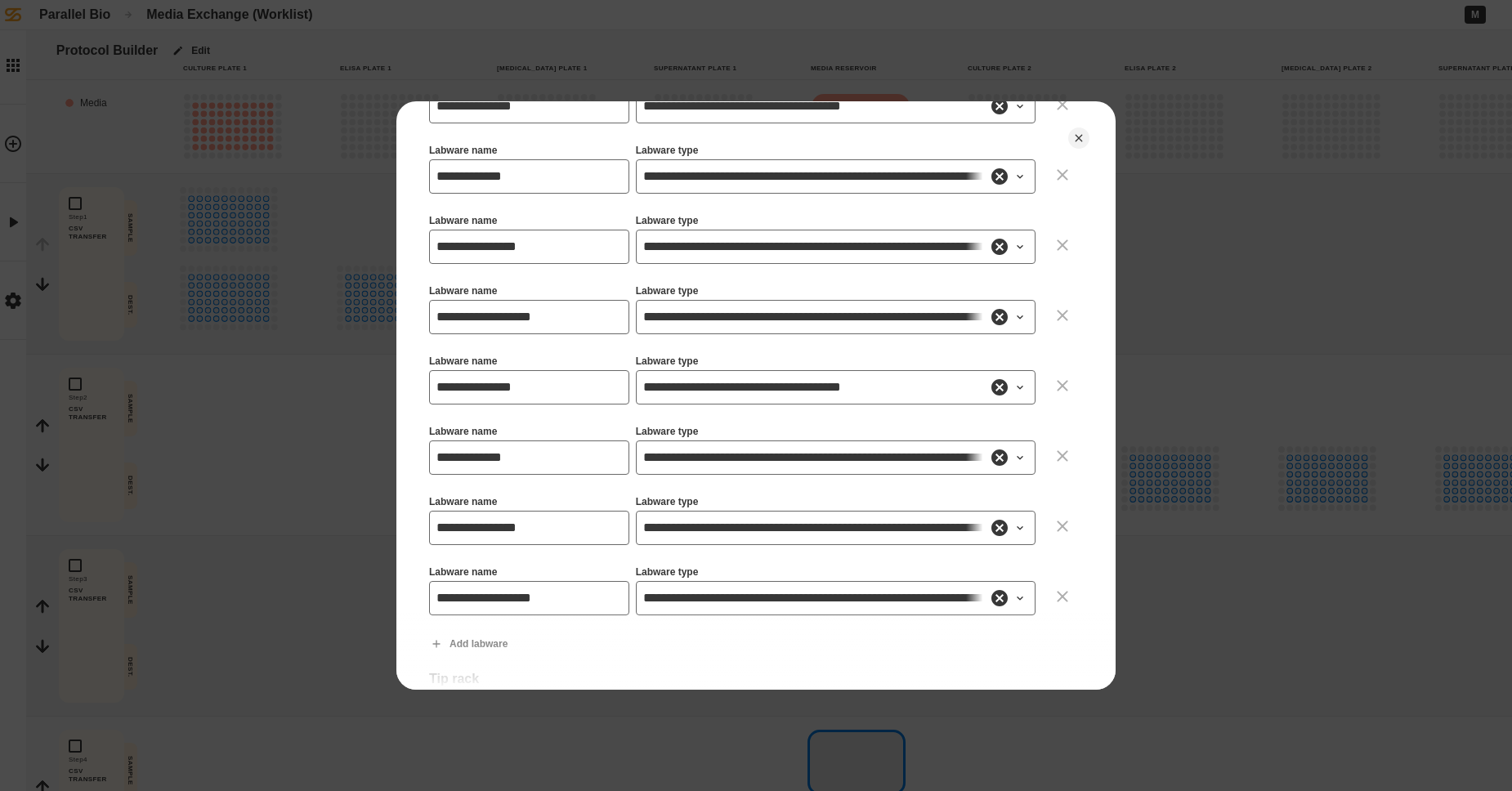
scroll to position [1533, 0]
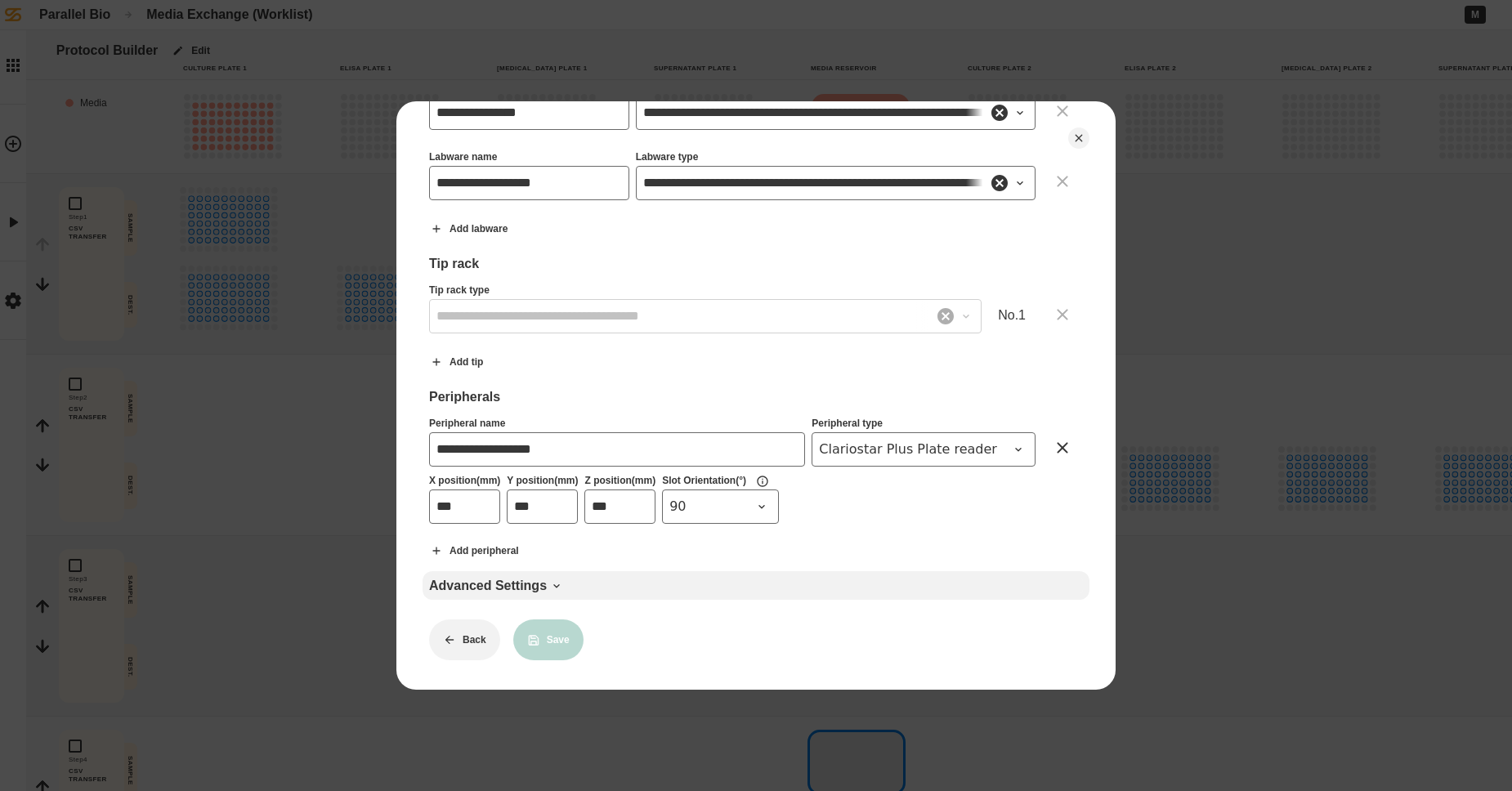
click at [563, 579] on icon at bounding box center [557, 586] width 13 height 13
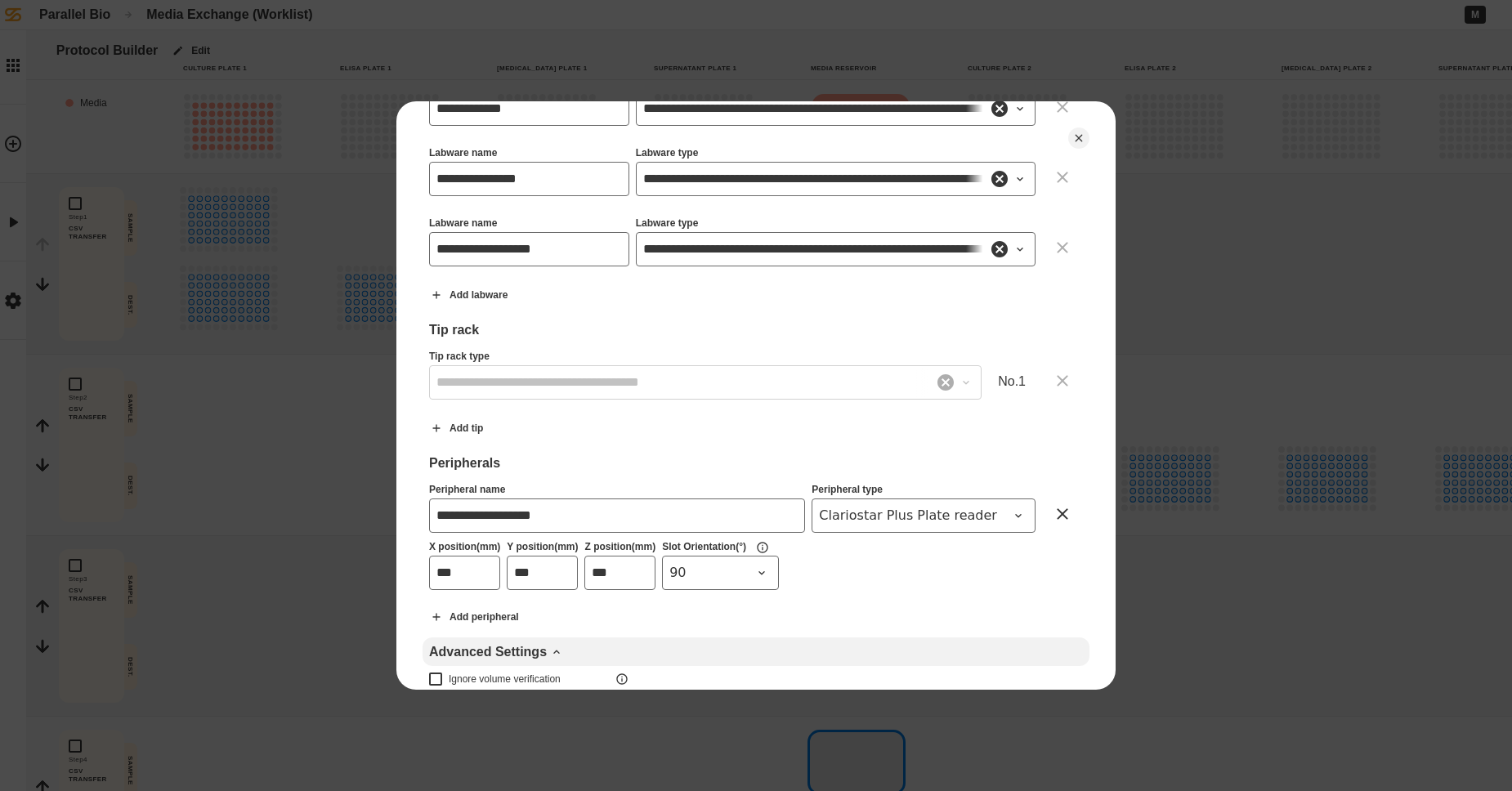
scroll to position [1560, 0]
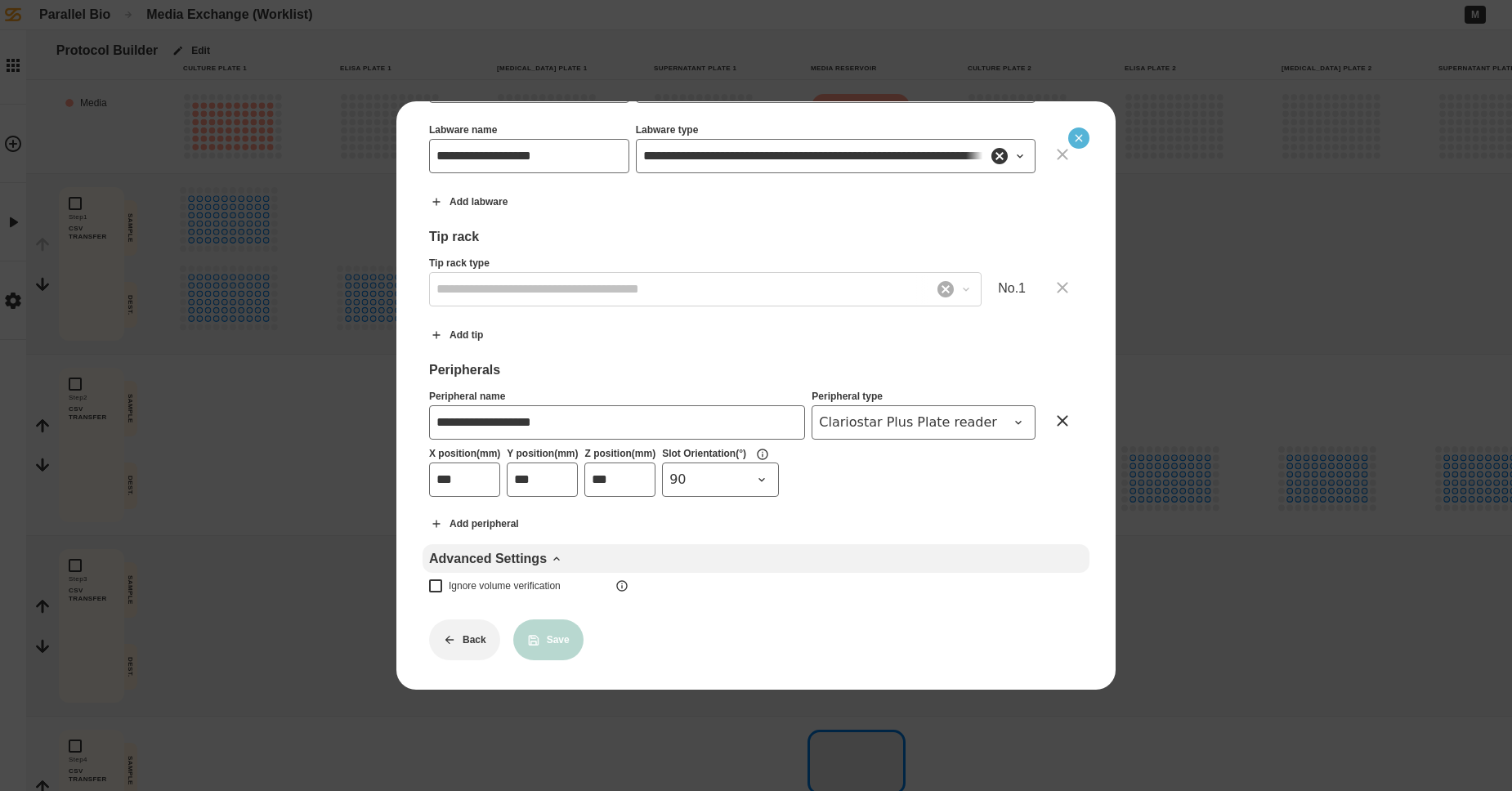
click at [1003, 146] on button "Close" at bounding box center [1078, 138] width 21 height 21
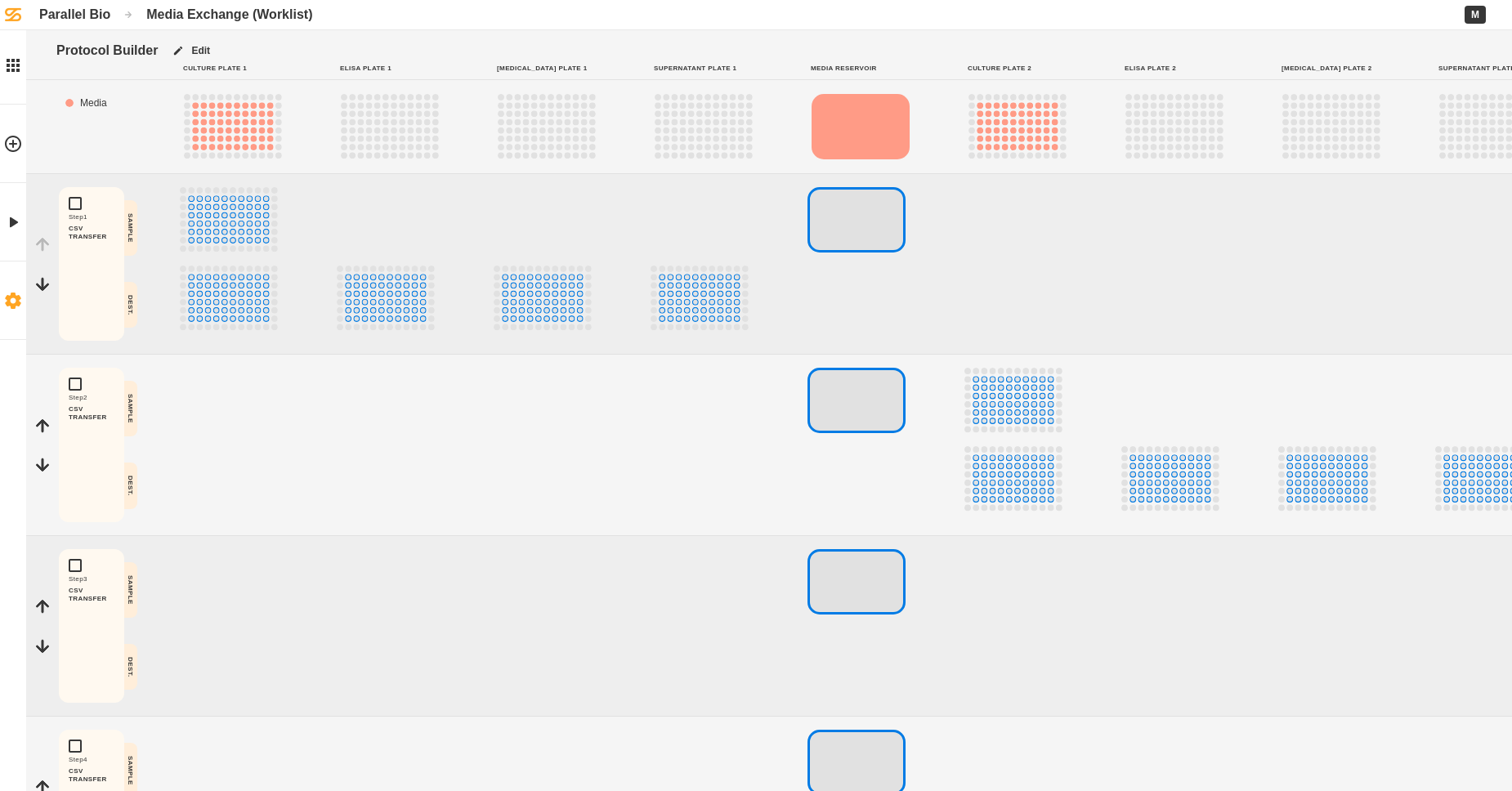
click at [10, 305] on icon at bounding box center [12, 301] width 16 height 17
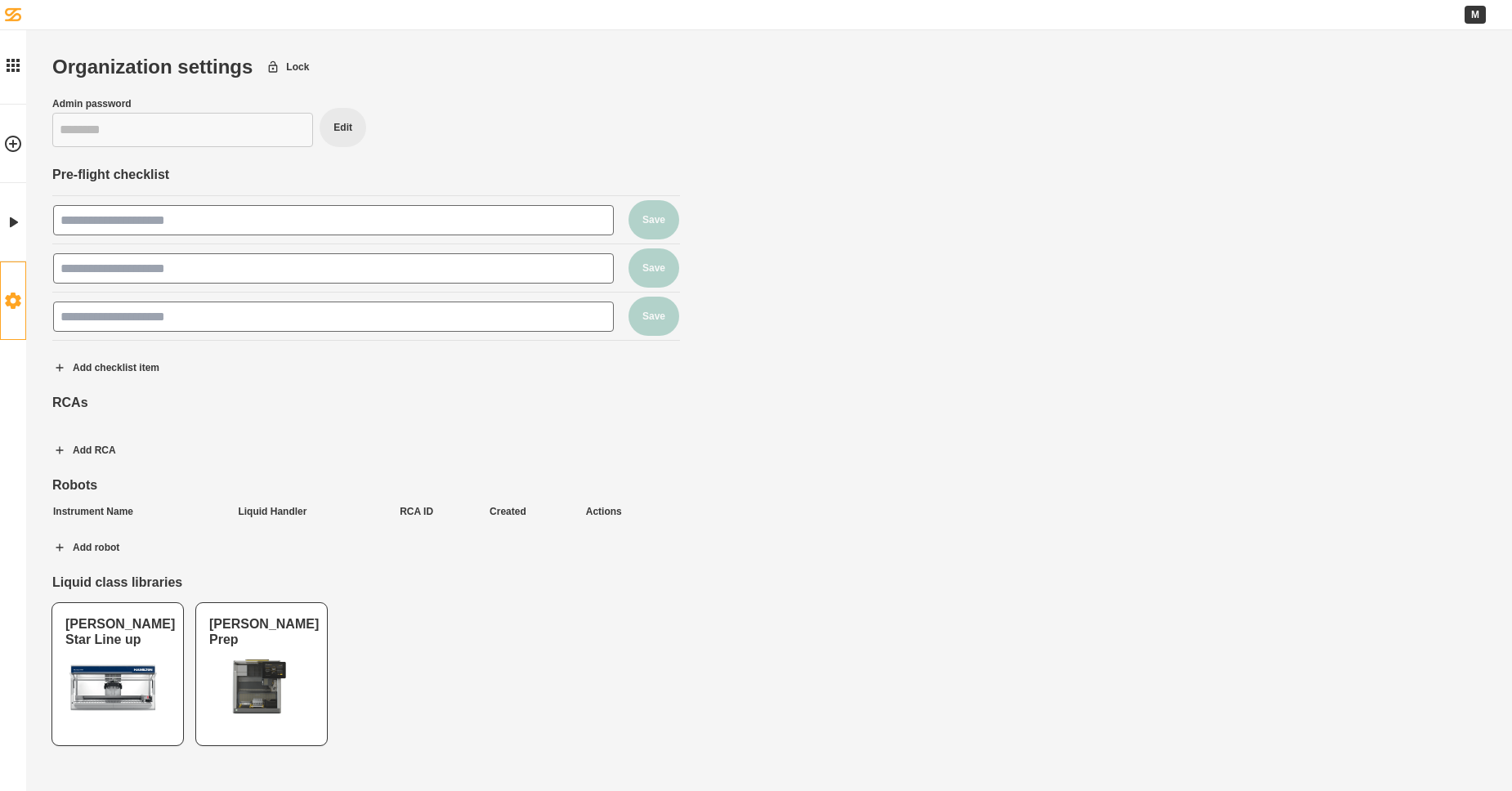
click at [323, 445] on div "RCAs Add RCA" at bounding box center [365, 433] width 627 height 76
click at [85, 452] on button "Add RCA" at bounding box center [85, 450] width 91 height 41
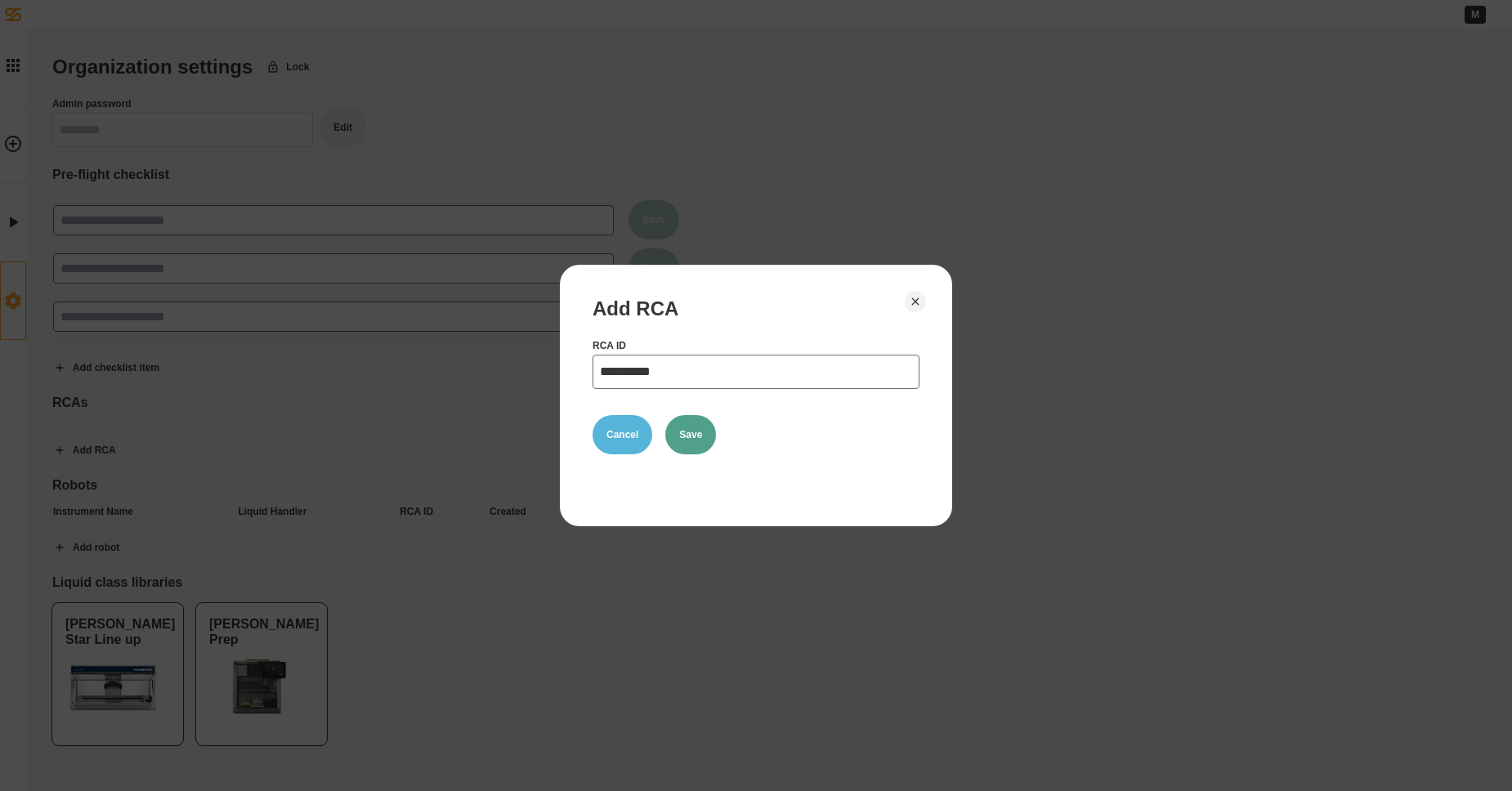
click at [633, 436] on button "Cancel" at bounding box center [622, 435] width 59 height 39
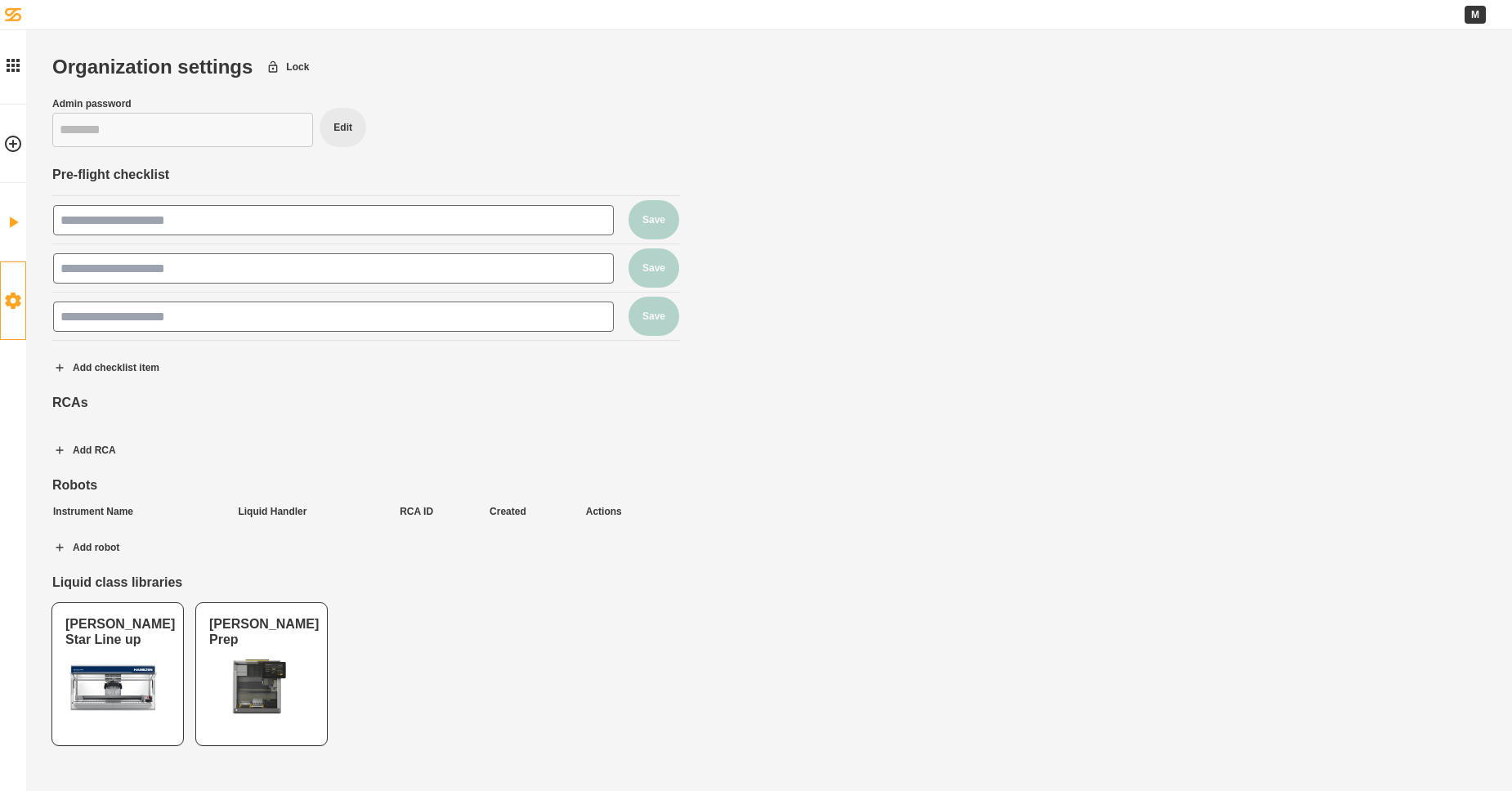
click at [14, 226] on icon at bounding box center [13, 222] width 20 height 20
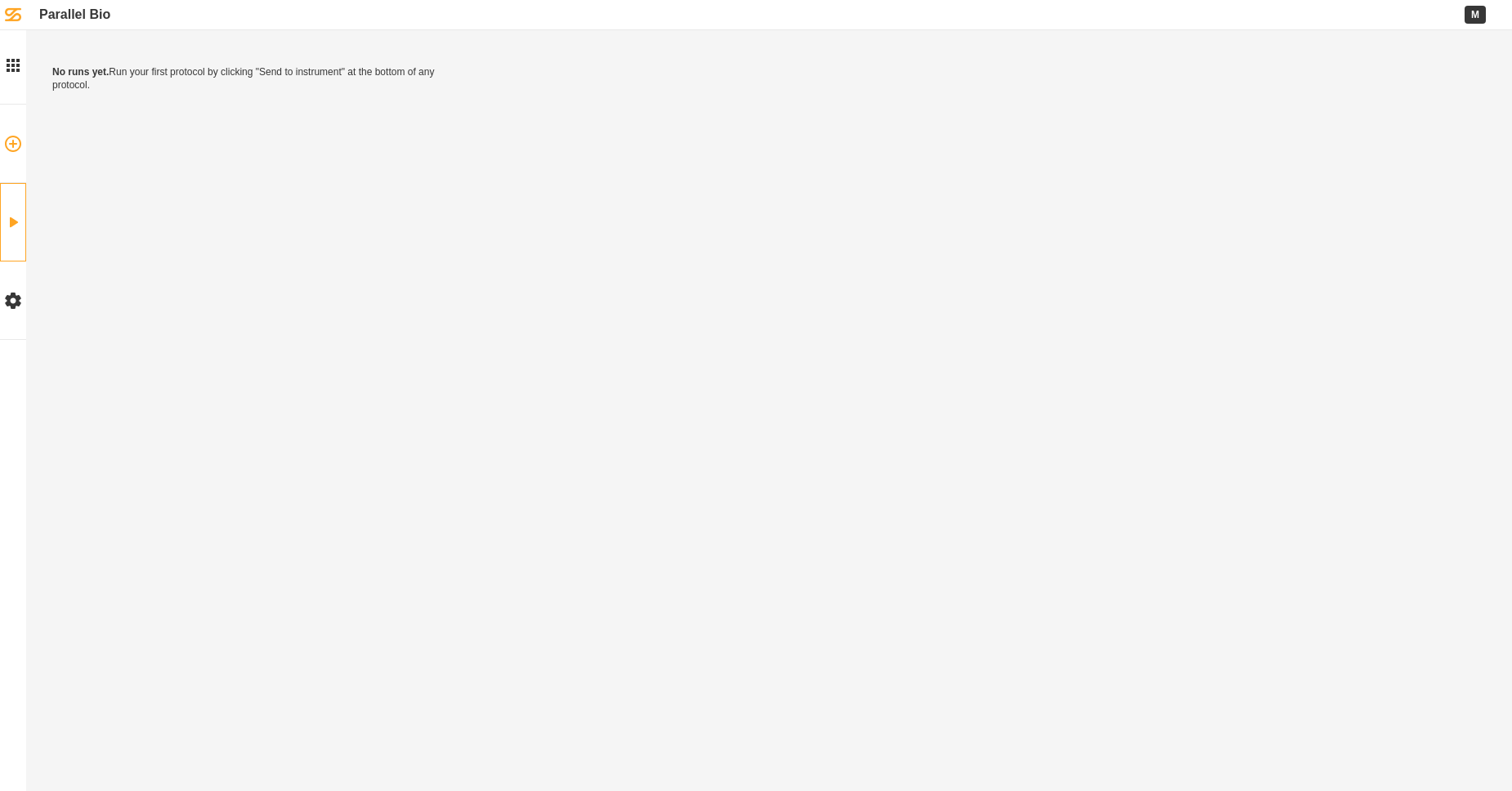
click at [10, 147] on icon at bounding box center [13, 143] width 20 height 20
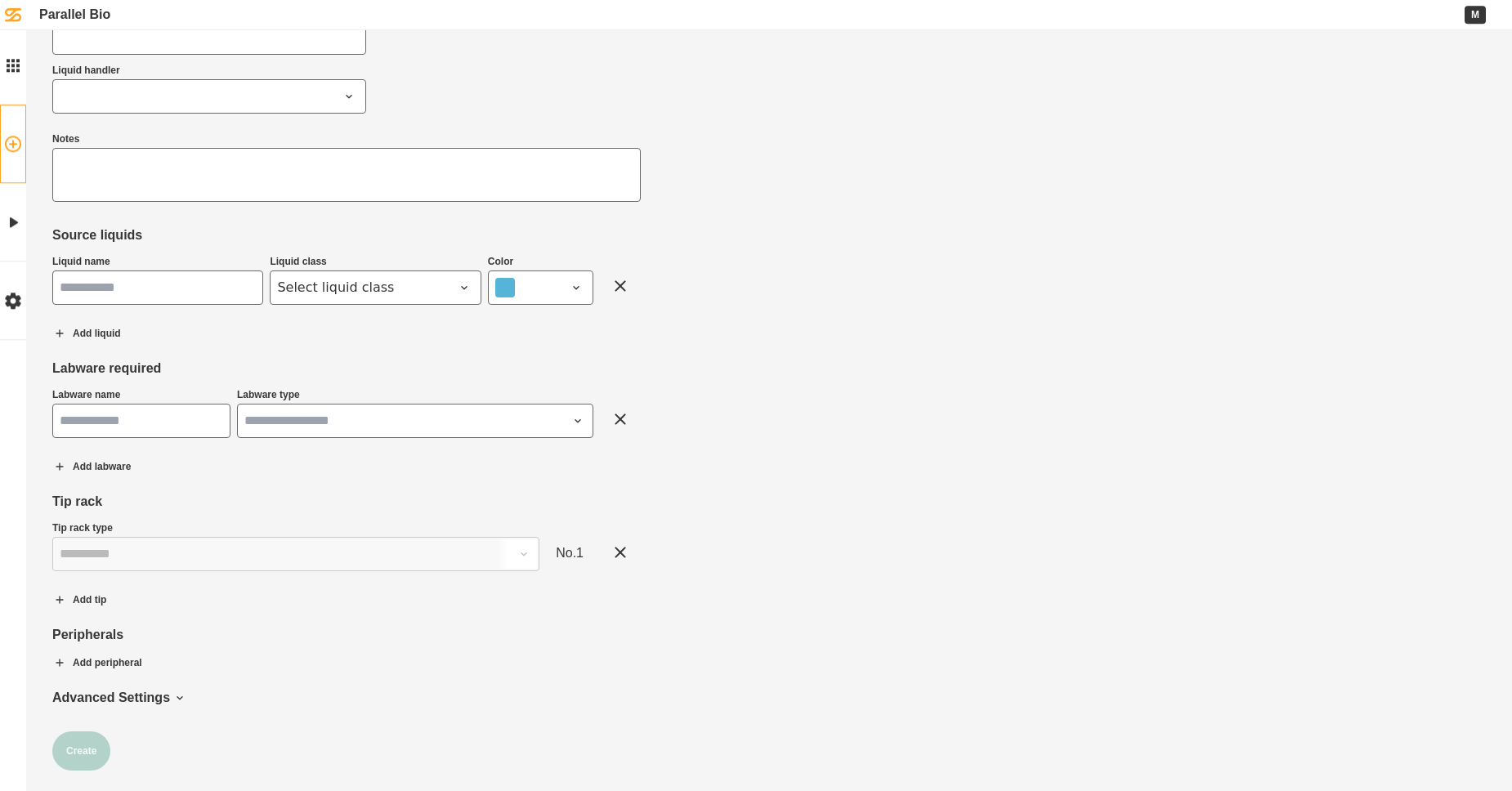
scroll to position [95, 0]
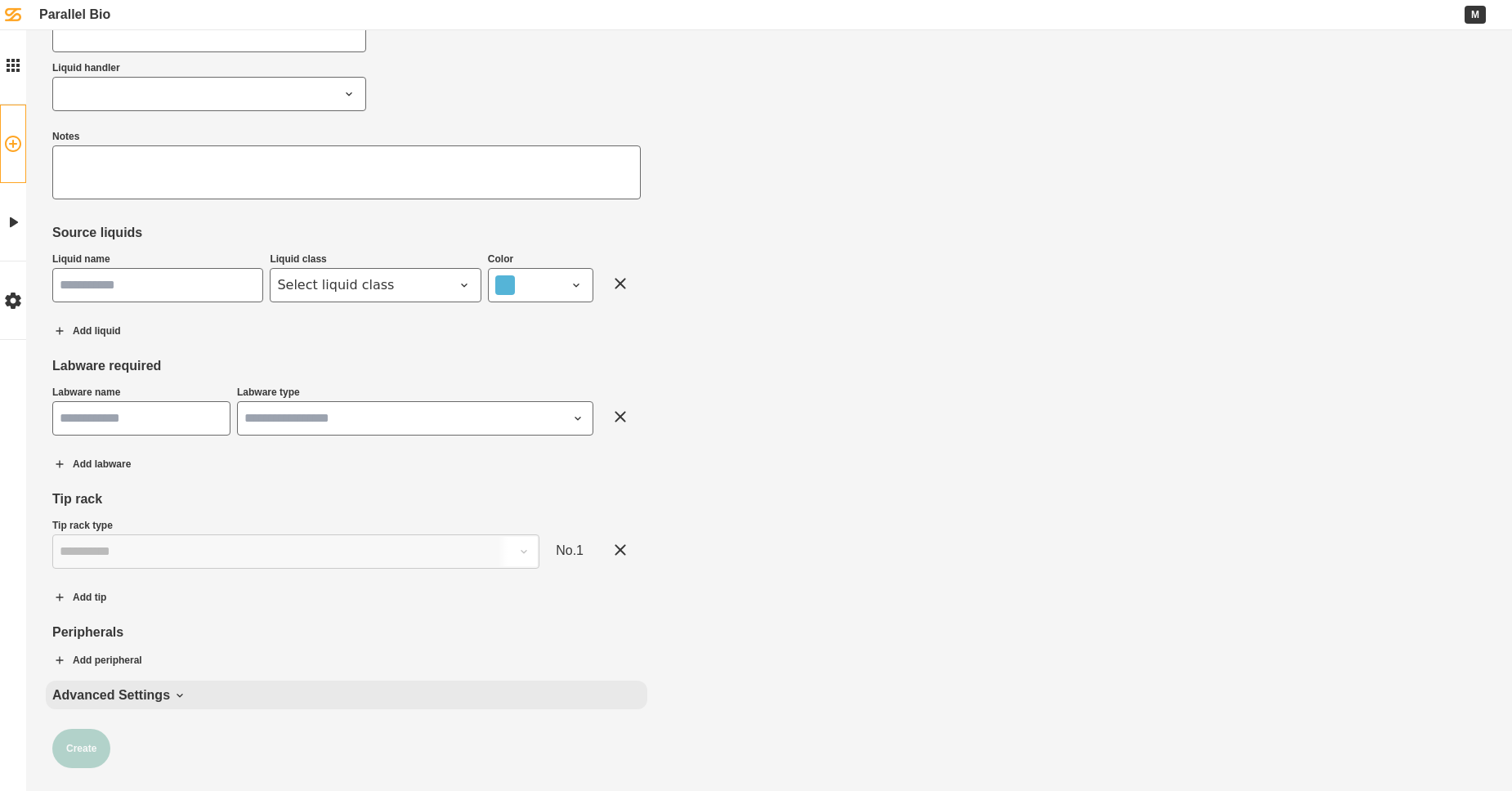
click at [187, 684] on div "Create new protocol Star Lock Protocol name Liquid handler Notes Source liquids…" at bounding box center [346, 364] width 588 height 808
click at [190, 693] on div "Advanced Settings" at bounding box center [346, 694] width 588 height 16
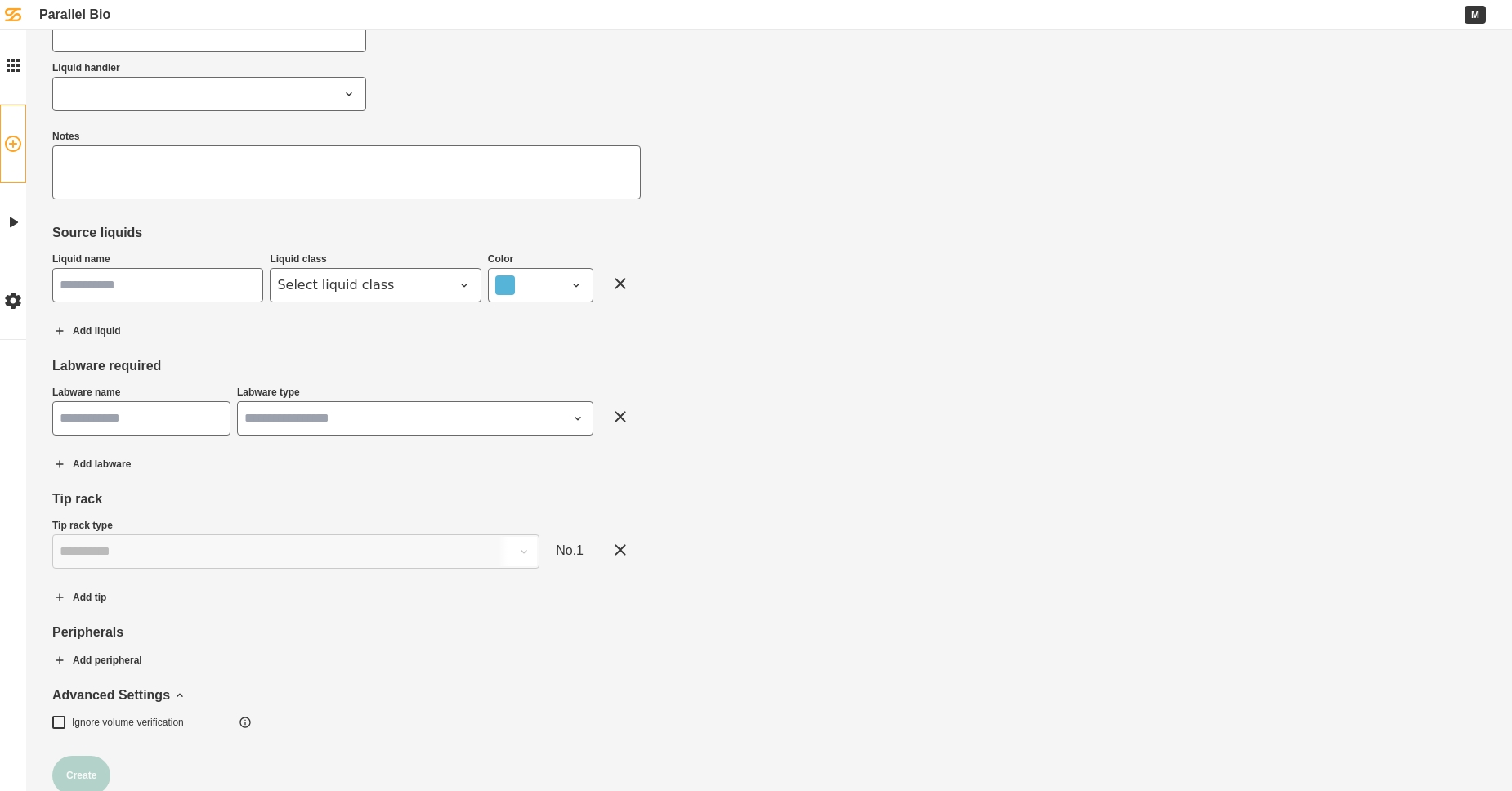
click at [232, 635] on div "Peripherals" at bounding box center [346, 632] width 588 height 16
click at [12, 69] on icon at bounding box center [13, 65] width 13 height 13
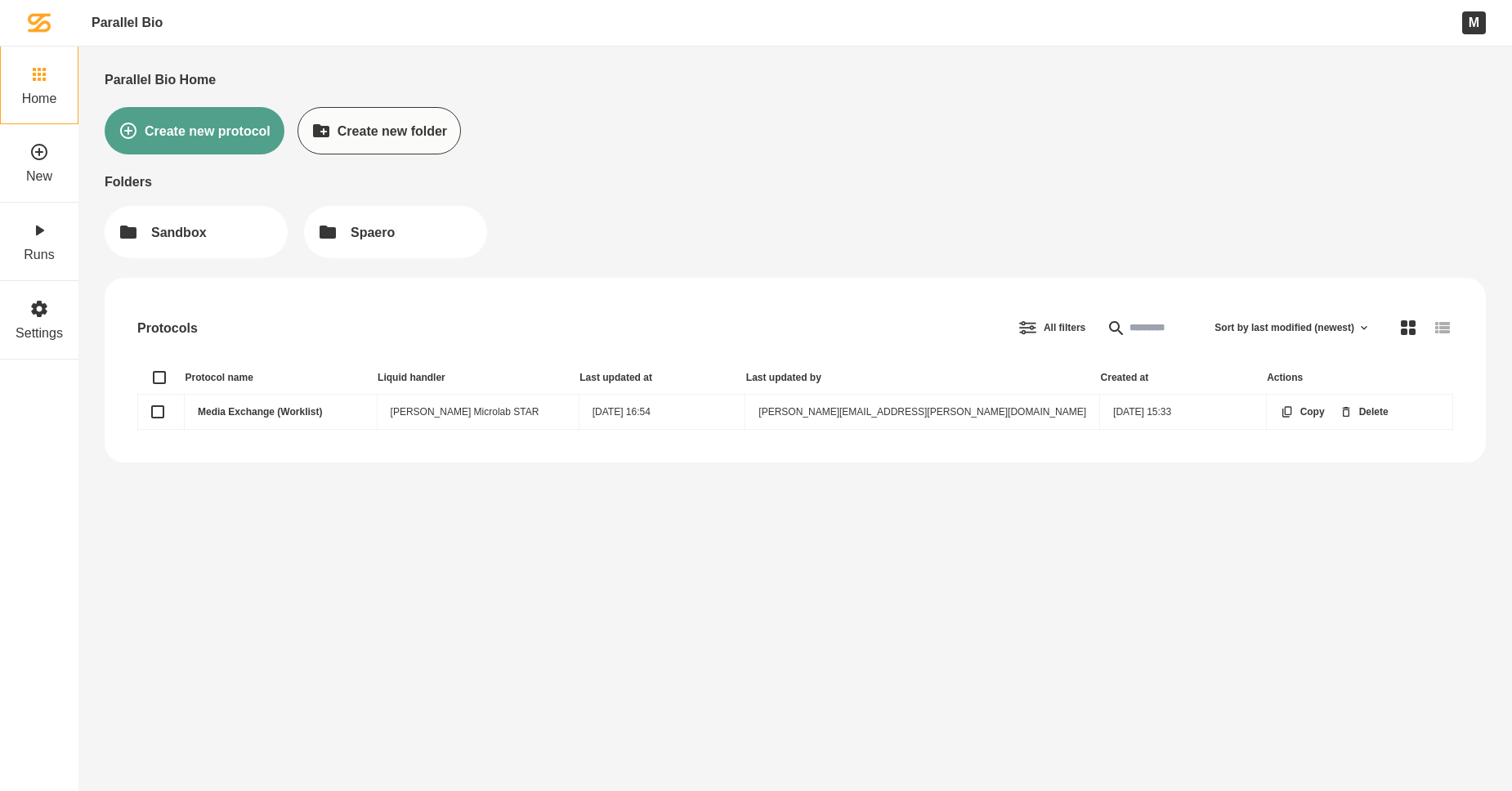
click at [125, 25] on div "Parallel Bio" at bounding box center [126, 22] width 71 height 16
click at [125, 27] on div "Parallel Bio" at bounding box center [126, 22] width 71 height 16
drag, startPoint x: 494, startPoint y: 413, endPoint x: 42, endPoint y: 20, distance: 599.0
click at [42, 20] on img at bounding box center [39, 22] width 23 height 23
click at [44, 317] on icon at bounding box center [39, 309] width 20 height 20
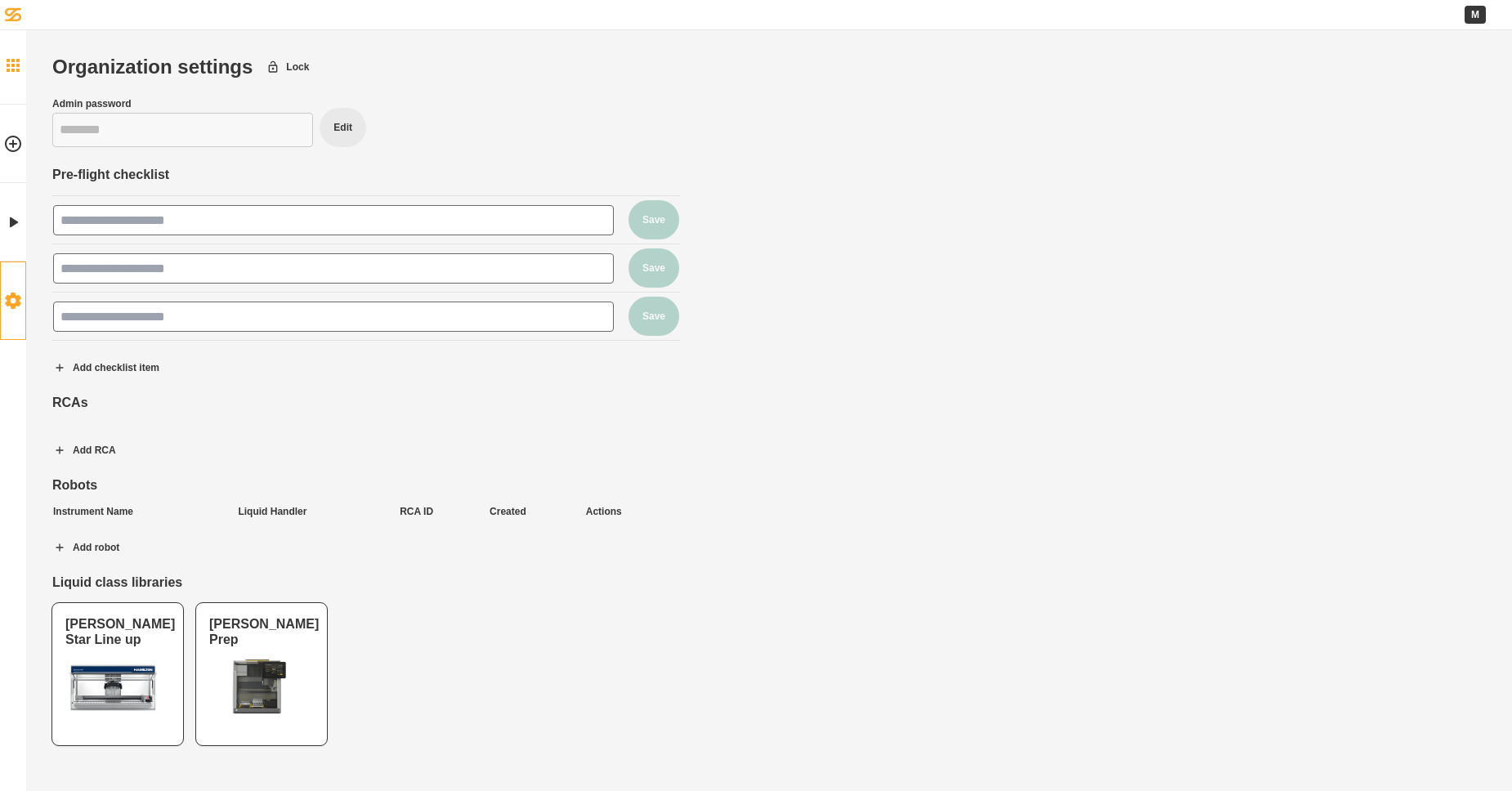
click at [11, 66] on icon at bounding box center [13, 65] width 13 height 13
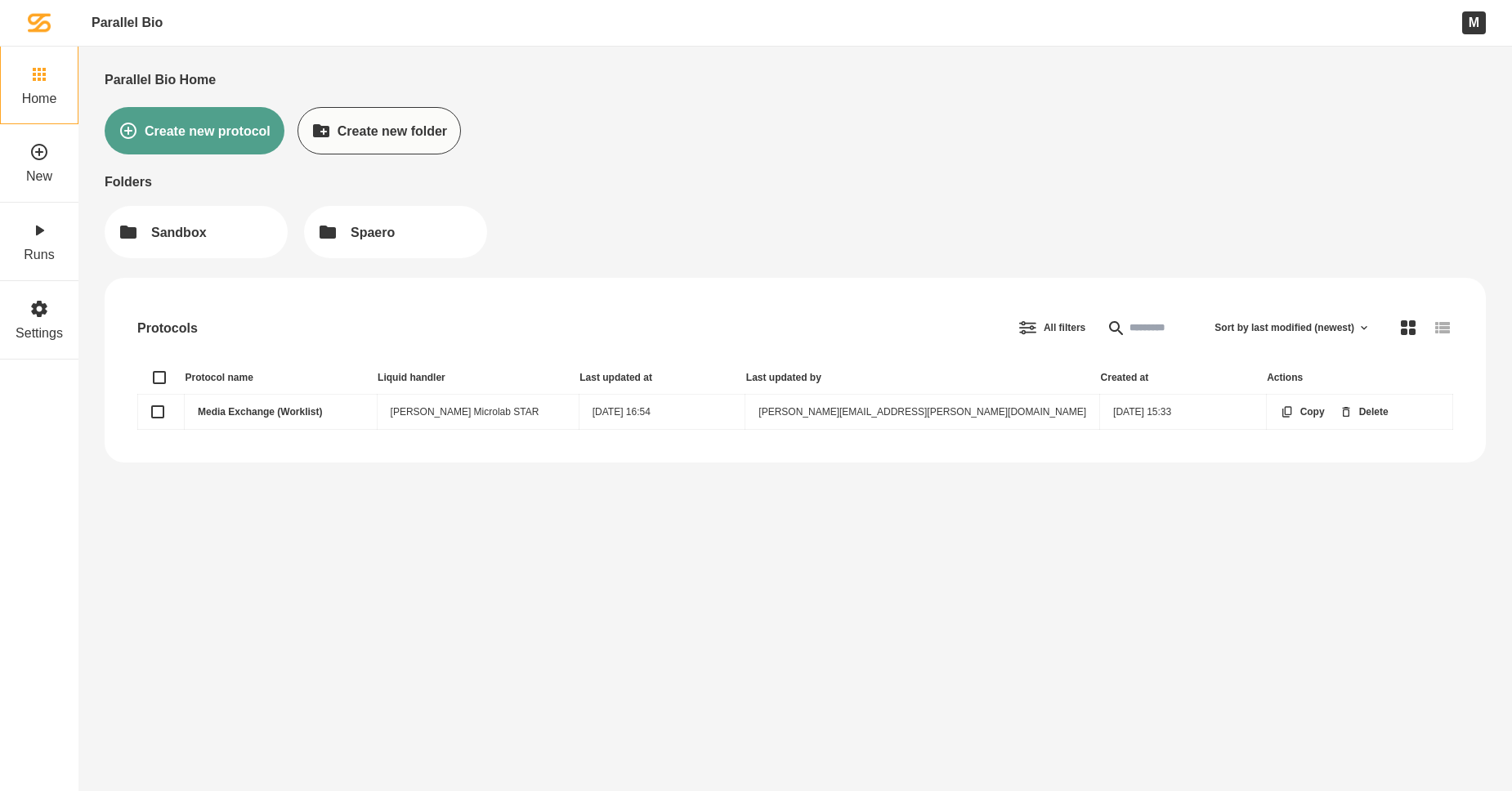
click at [269, 409] on link "Media Exchange (Worklist)" at bounding box center [260, 412] width 125 height 11
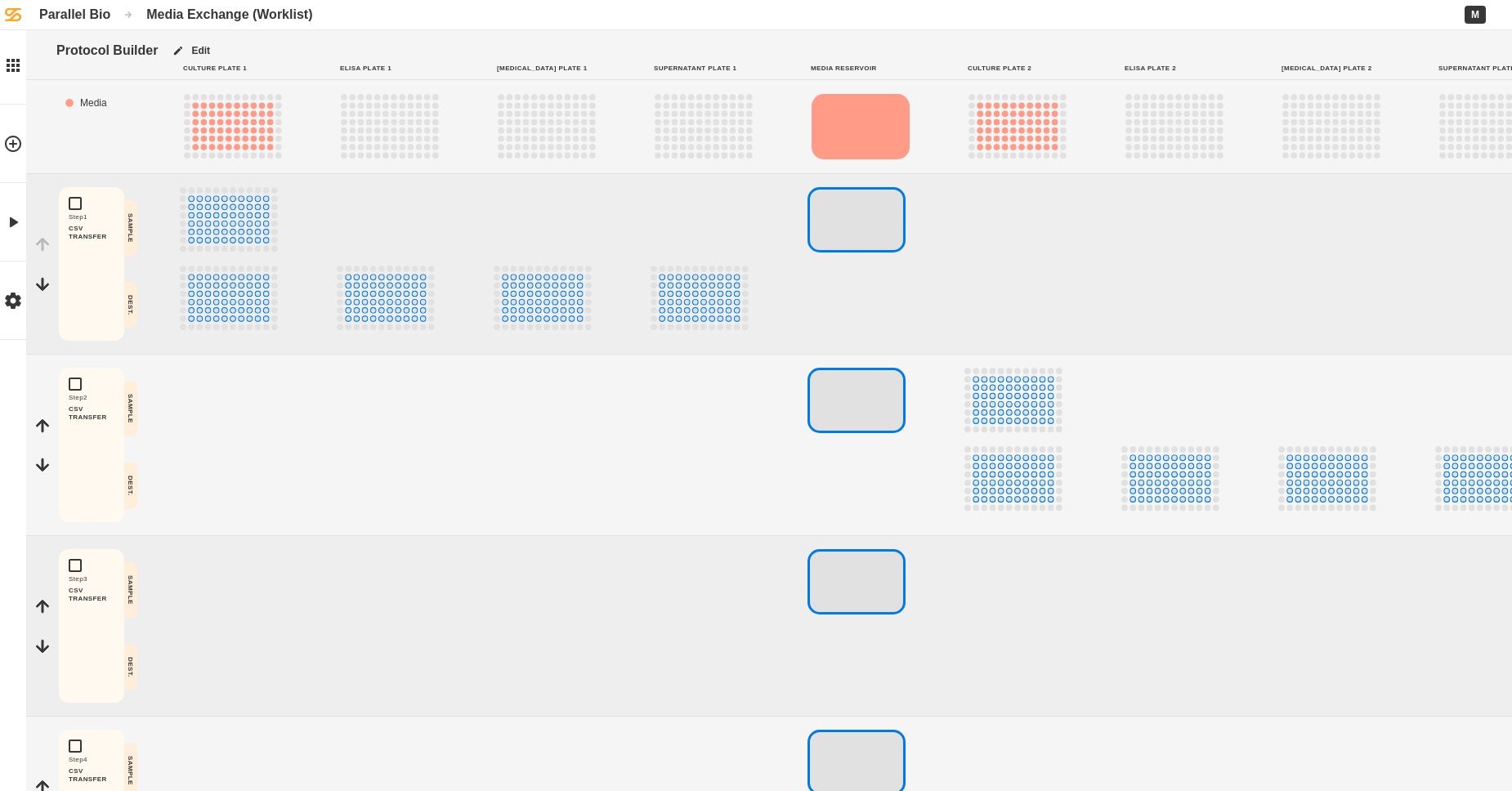
drag, startPoint x: 303, startPoint y: 417, endPoint x: 310, endPoint y: 411, distance: 9.2
click at [310, 411] on div "Step 2 CSV TRANSFER Edit Copy Delete SAMPLE DEST." at bounding box center [1440, 444] width 2814 height 153
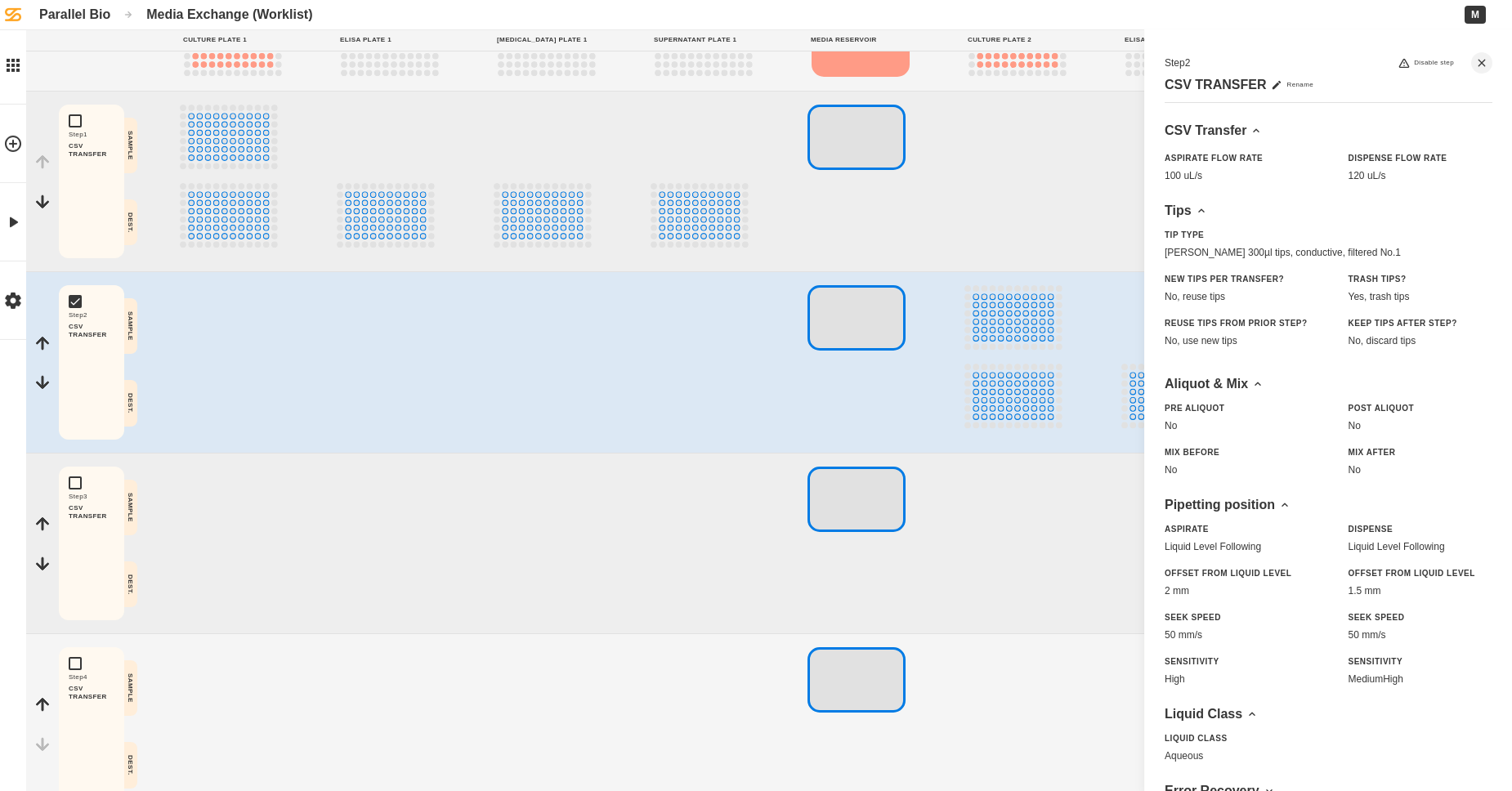
scroll to position [205, 0]
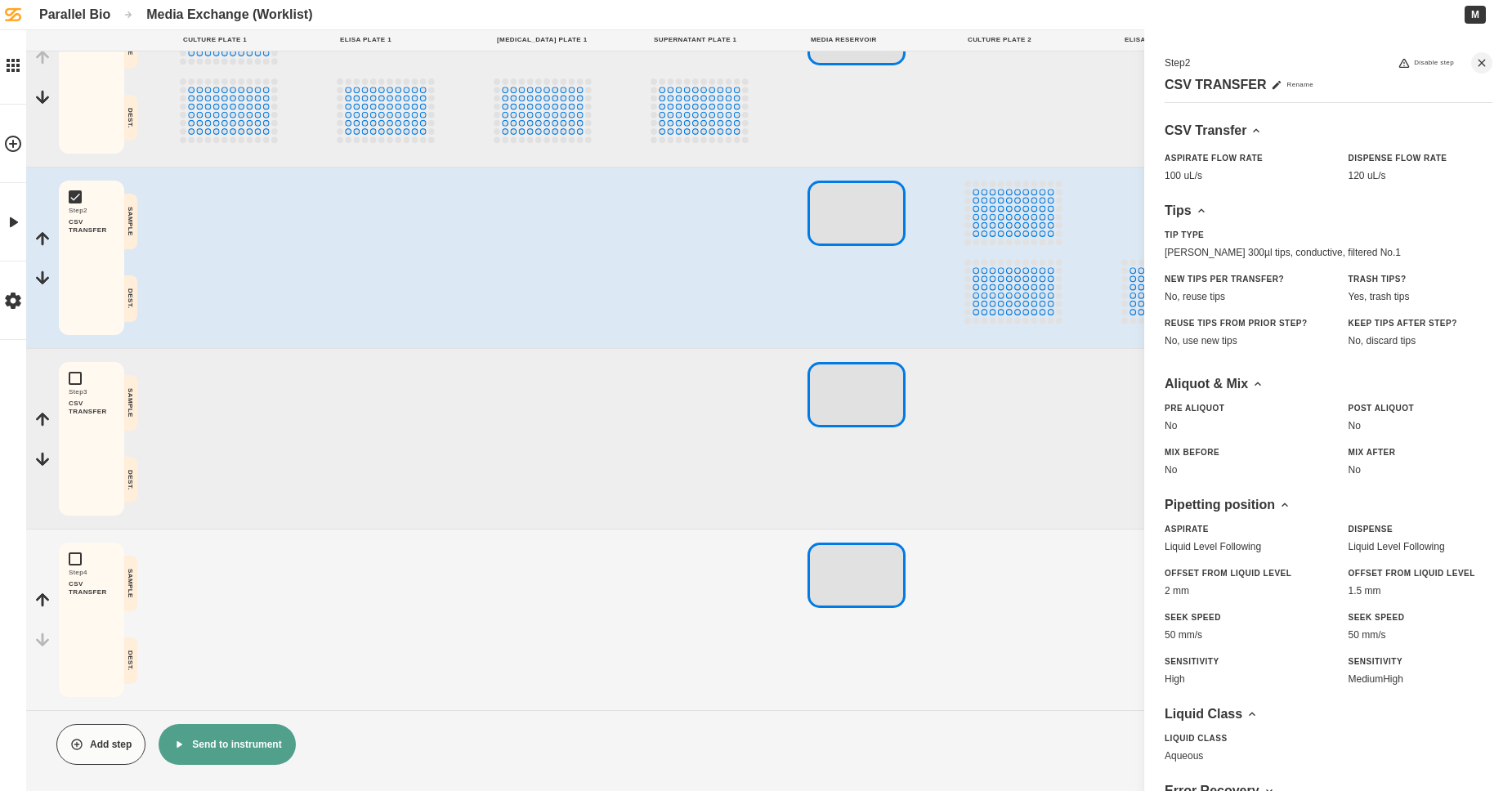
click at [251, 734] on button "Send to instrument" at bounding box center [227, 745] width 137 height 41
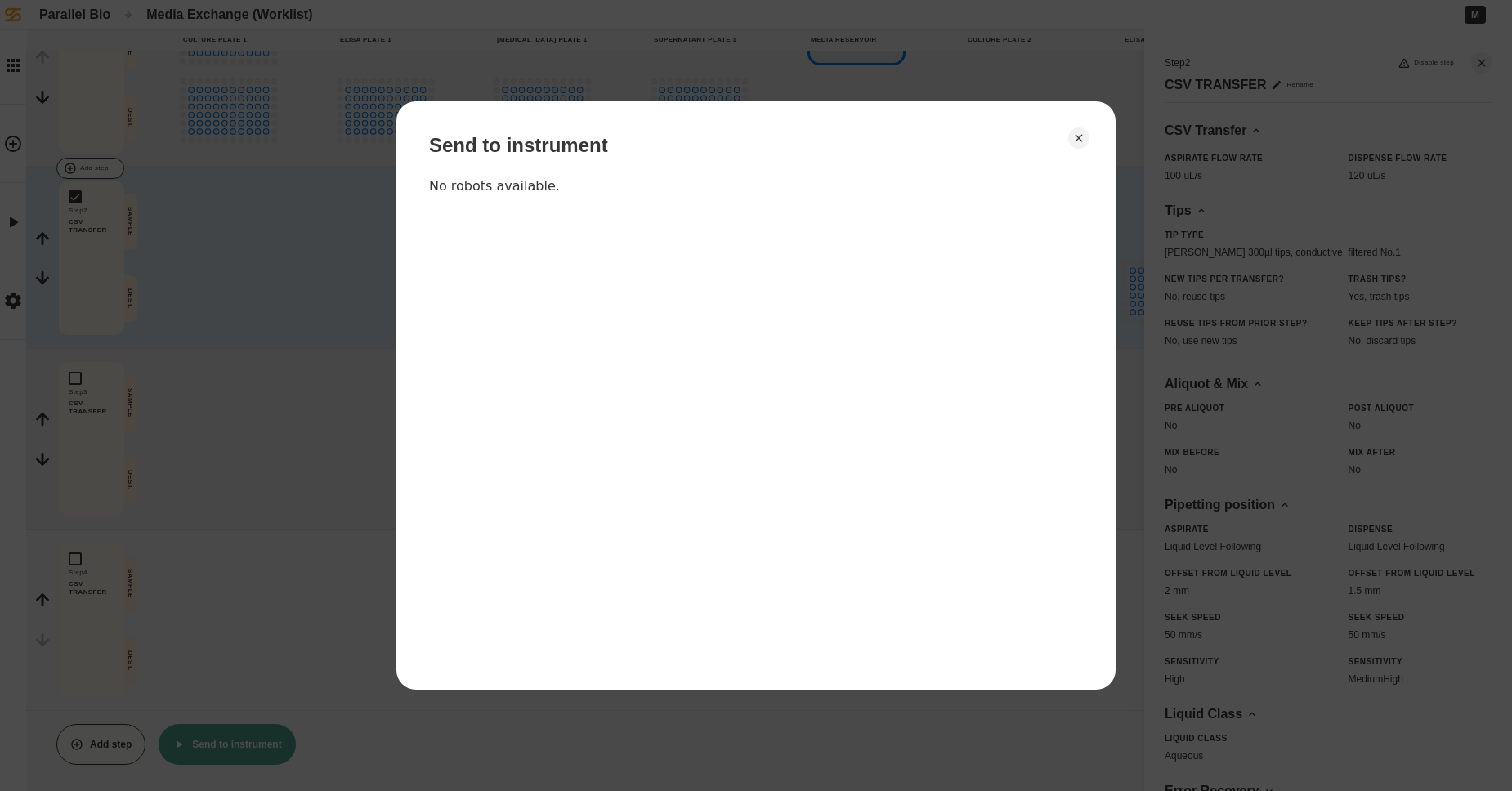
click at [1003, 140] on icon "Close" at bounding box center [1079, 138] width 13 height 13
